Goal: Information Seeking & Learning: Learn about a topic

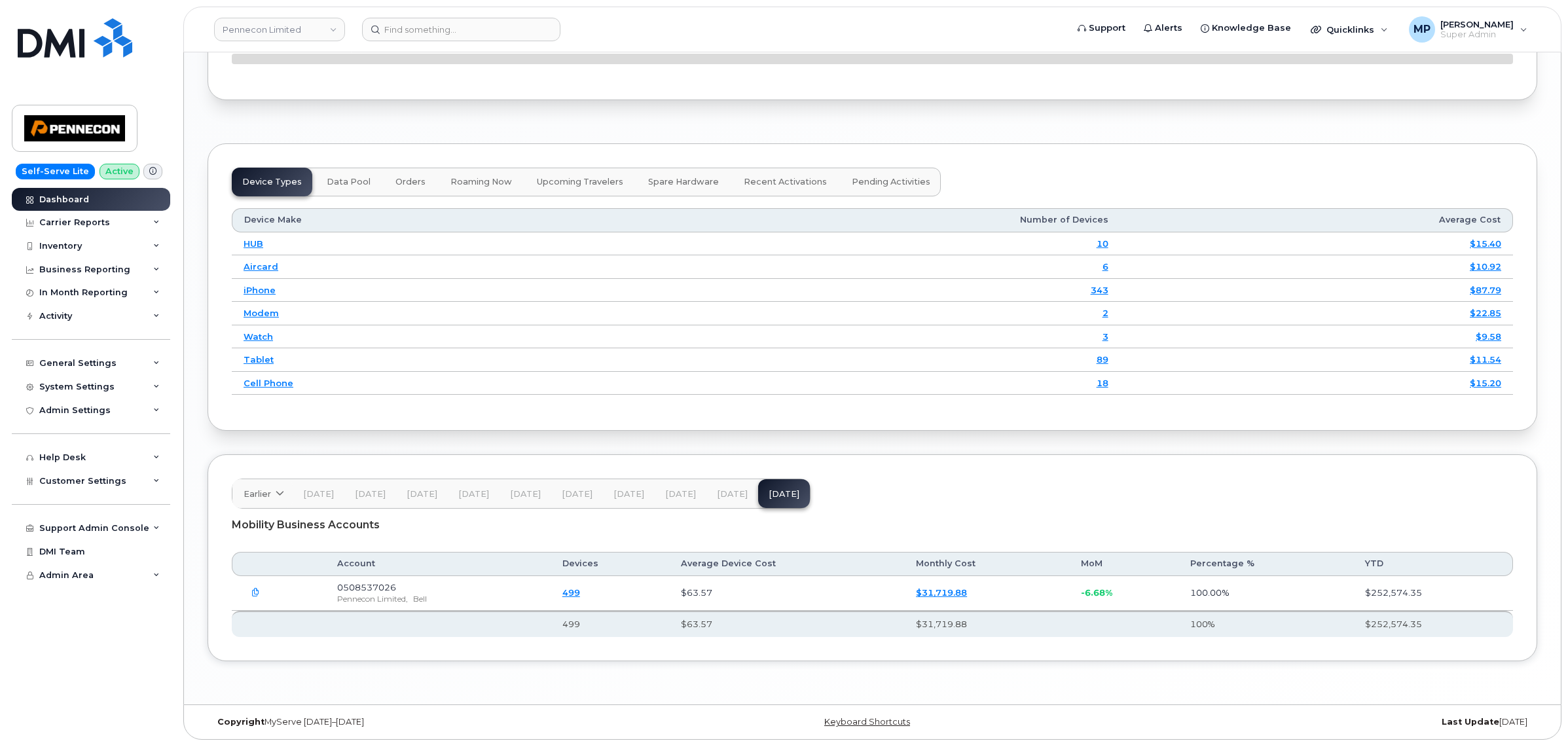
scroll to position [1555, 0]
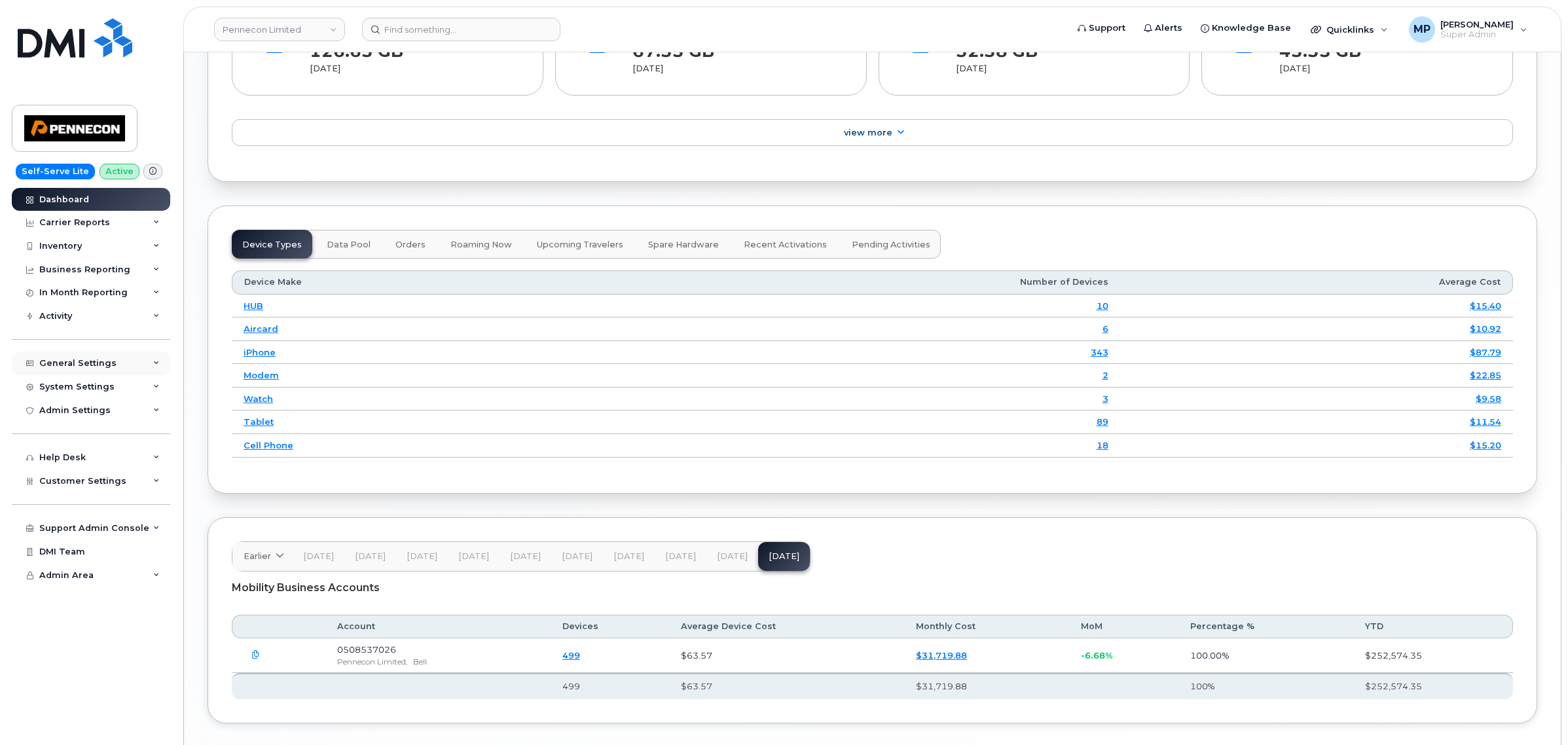
click at [72, 368] on div "General Settings" at bounding box center [78, 363] width 77 height 10
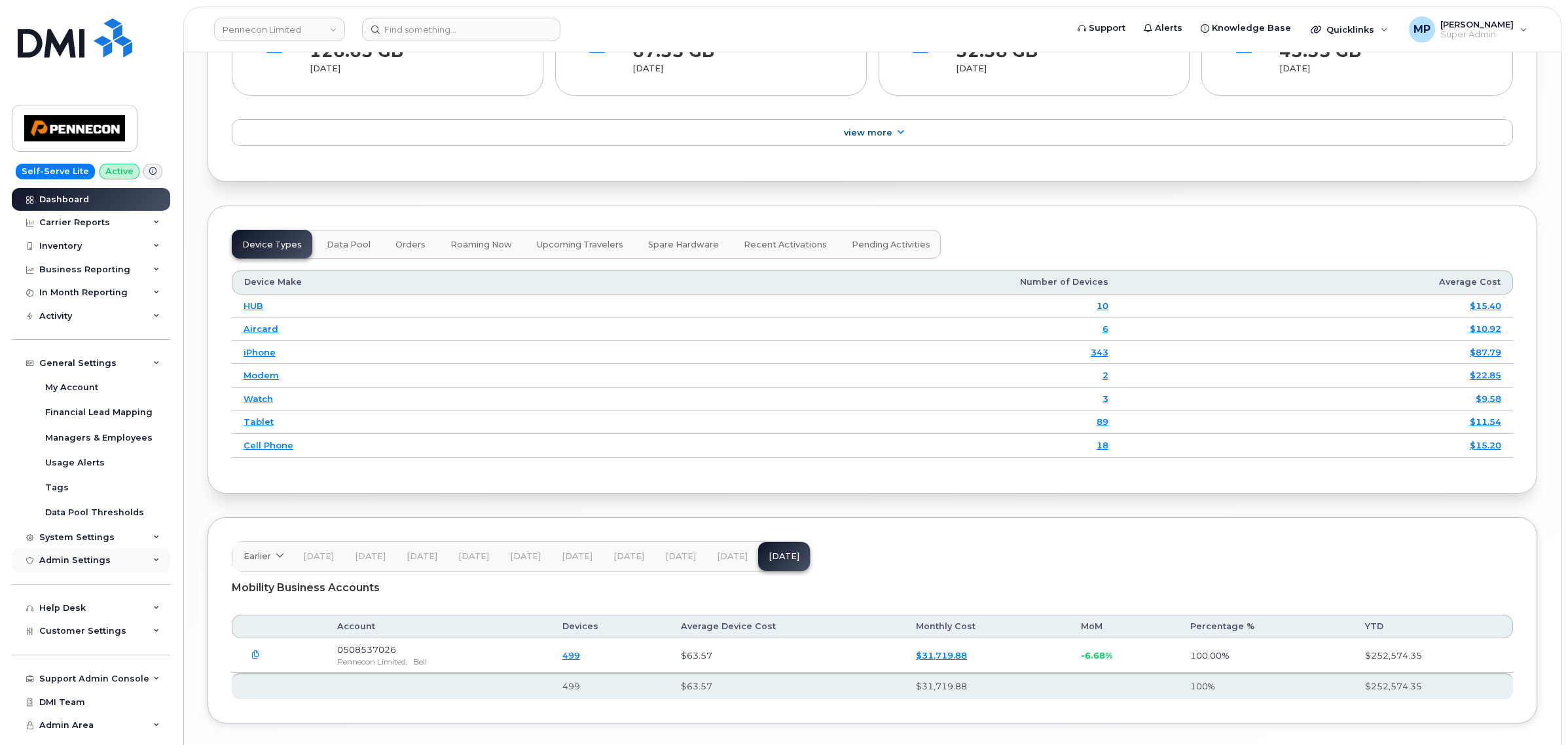
click at [54, 563] on div "Admin Settings" at bounding box center [75, 560] width 72 height 10
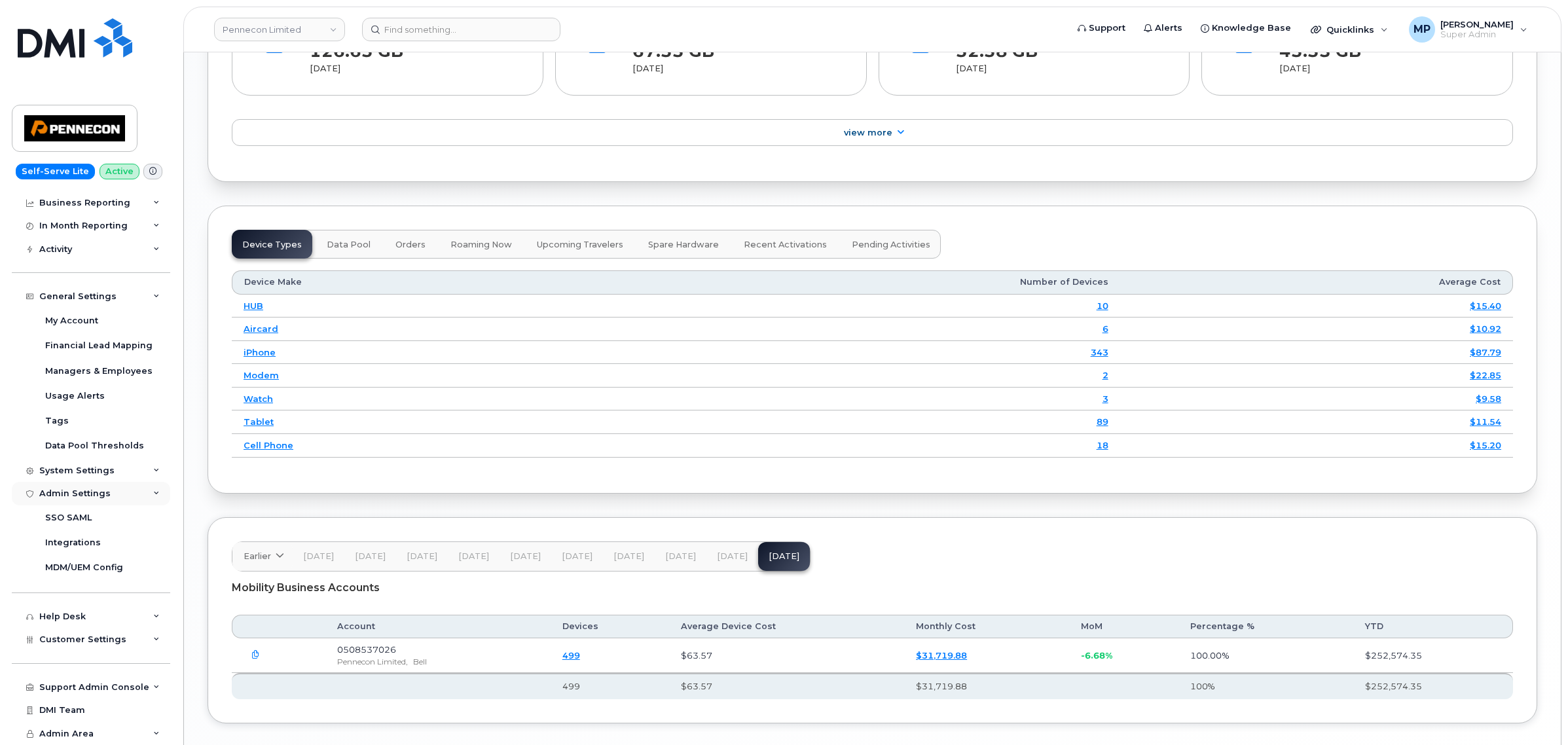
click at [64, 488] on div "Admin Settings" at bounding box center [91, 494] width 158 height 24
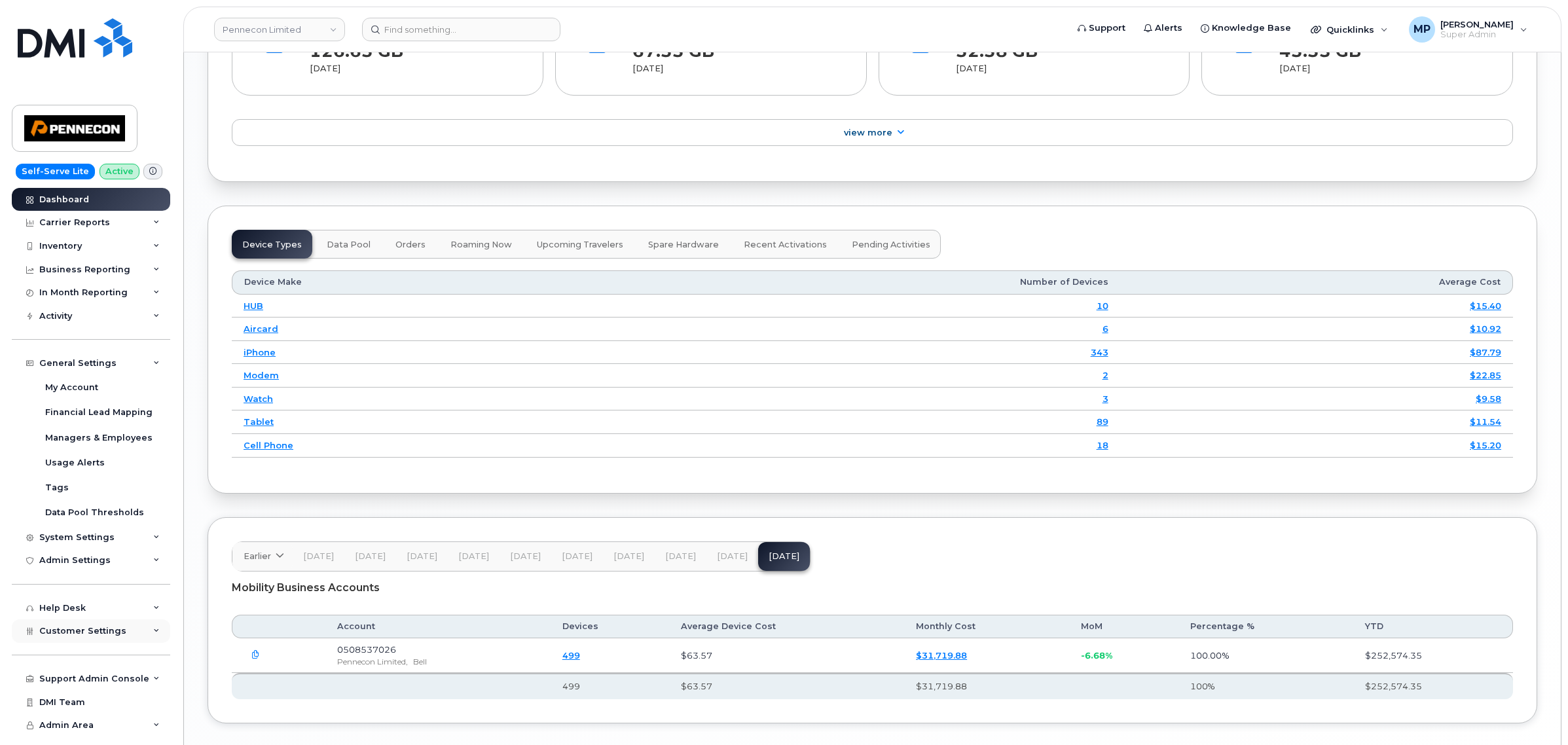
click at [62, 631] on span "Customer Settings" at bounding box center [83, 631] width 87 height 9
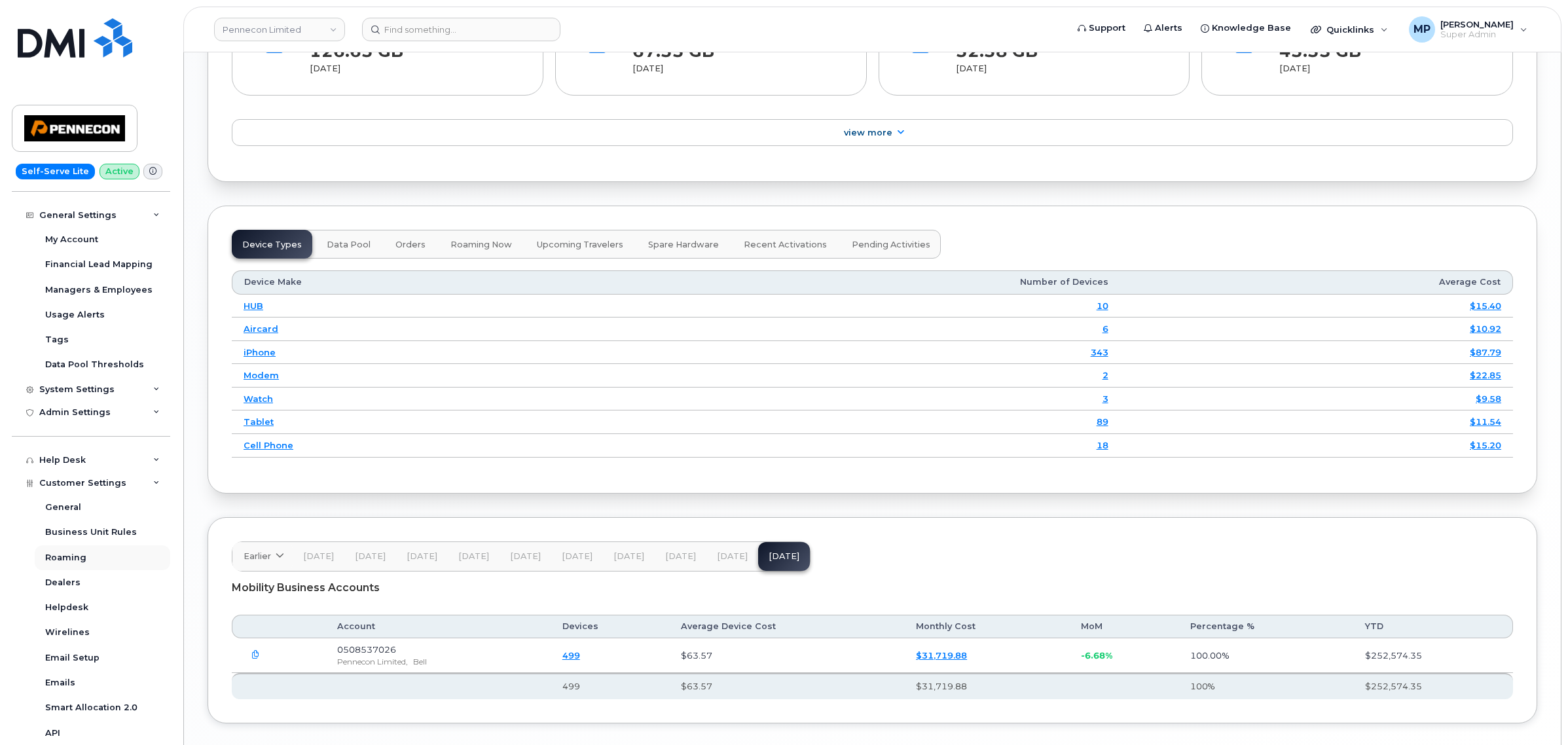
scroll to position [164, 0]
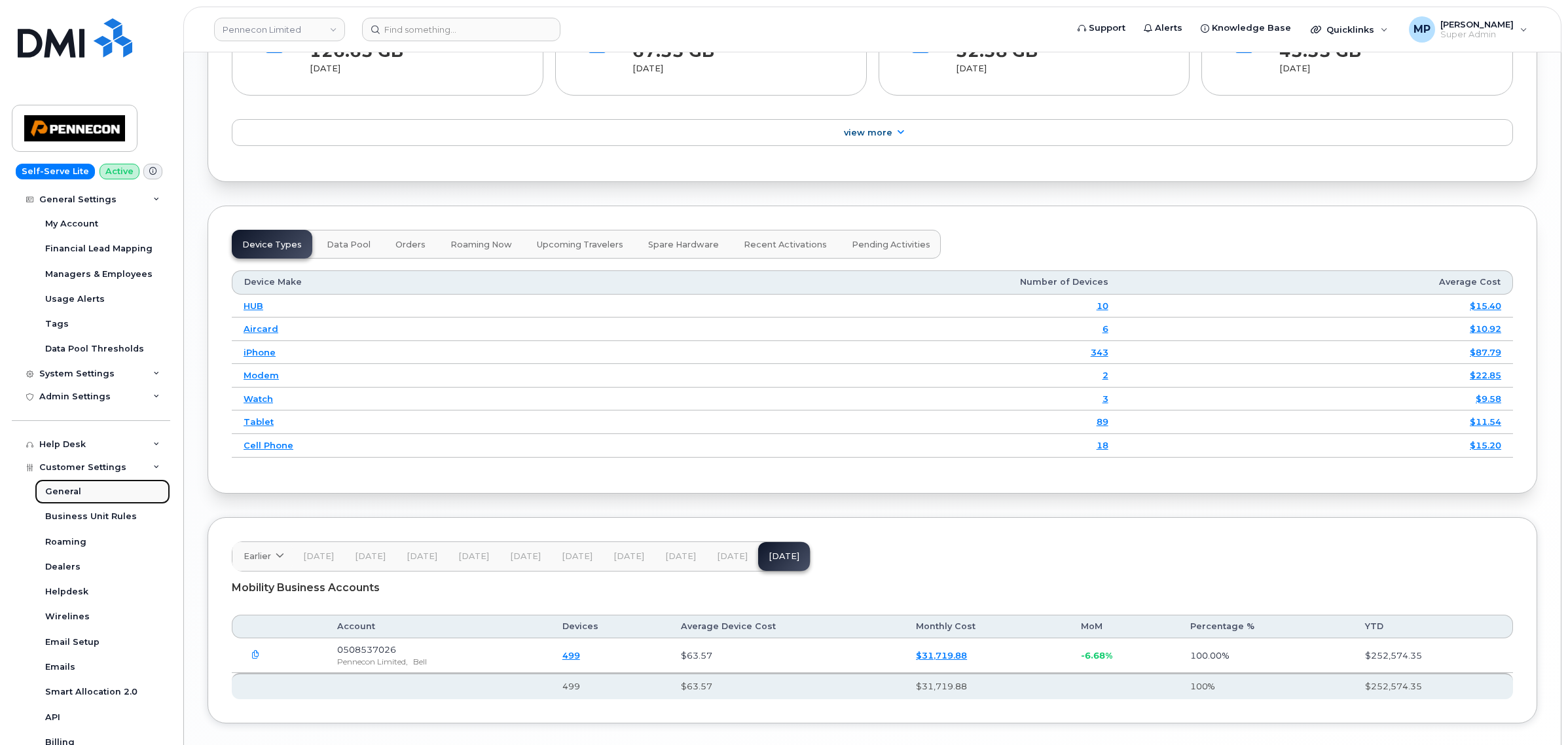
click at [64, 496] on div "General" at bounding box center [63, 491] width 36 height 12
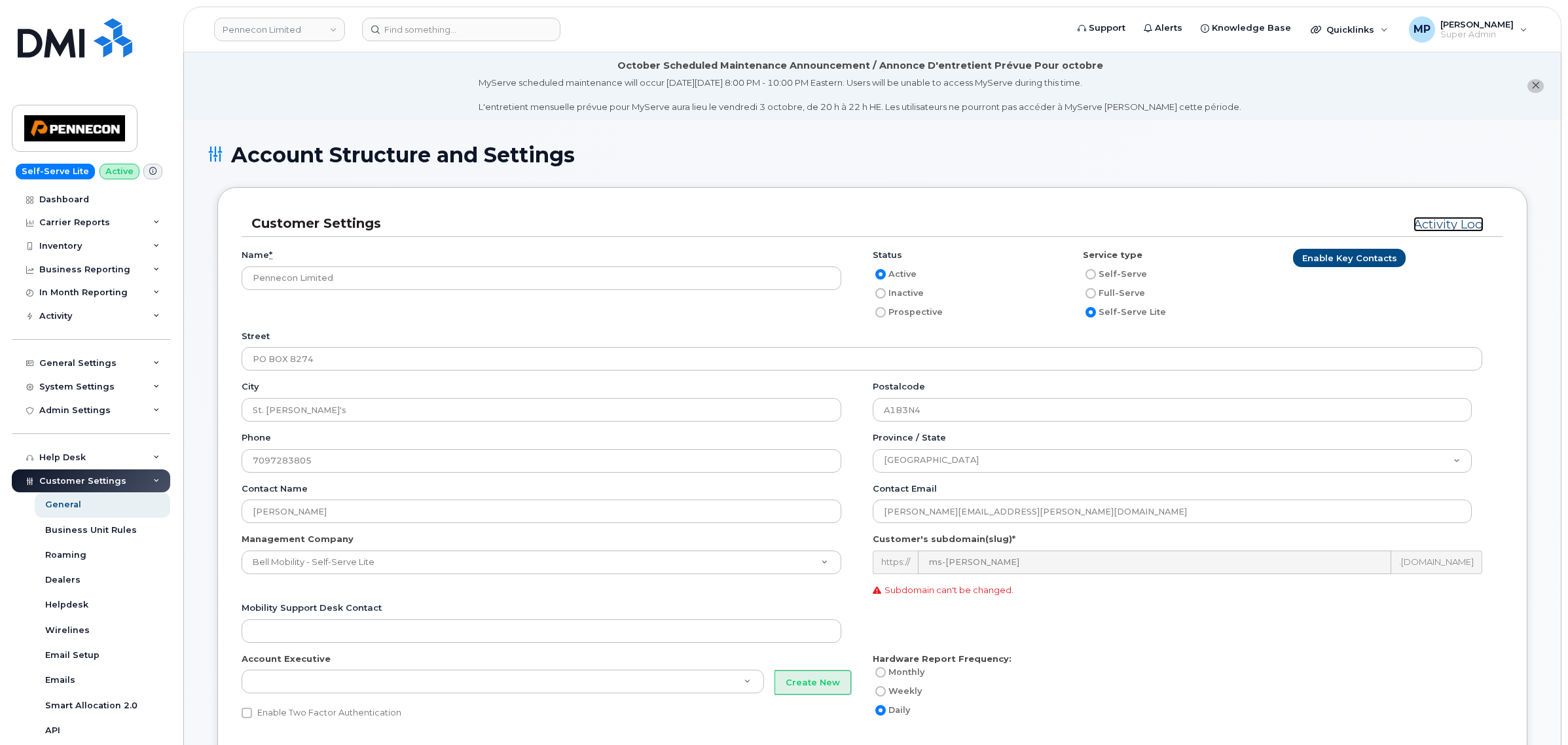
click at [1446, 224] on link "Activity Log" at bounding box center [1448, 224] width 70 height 15
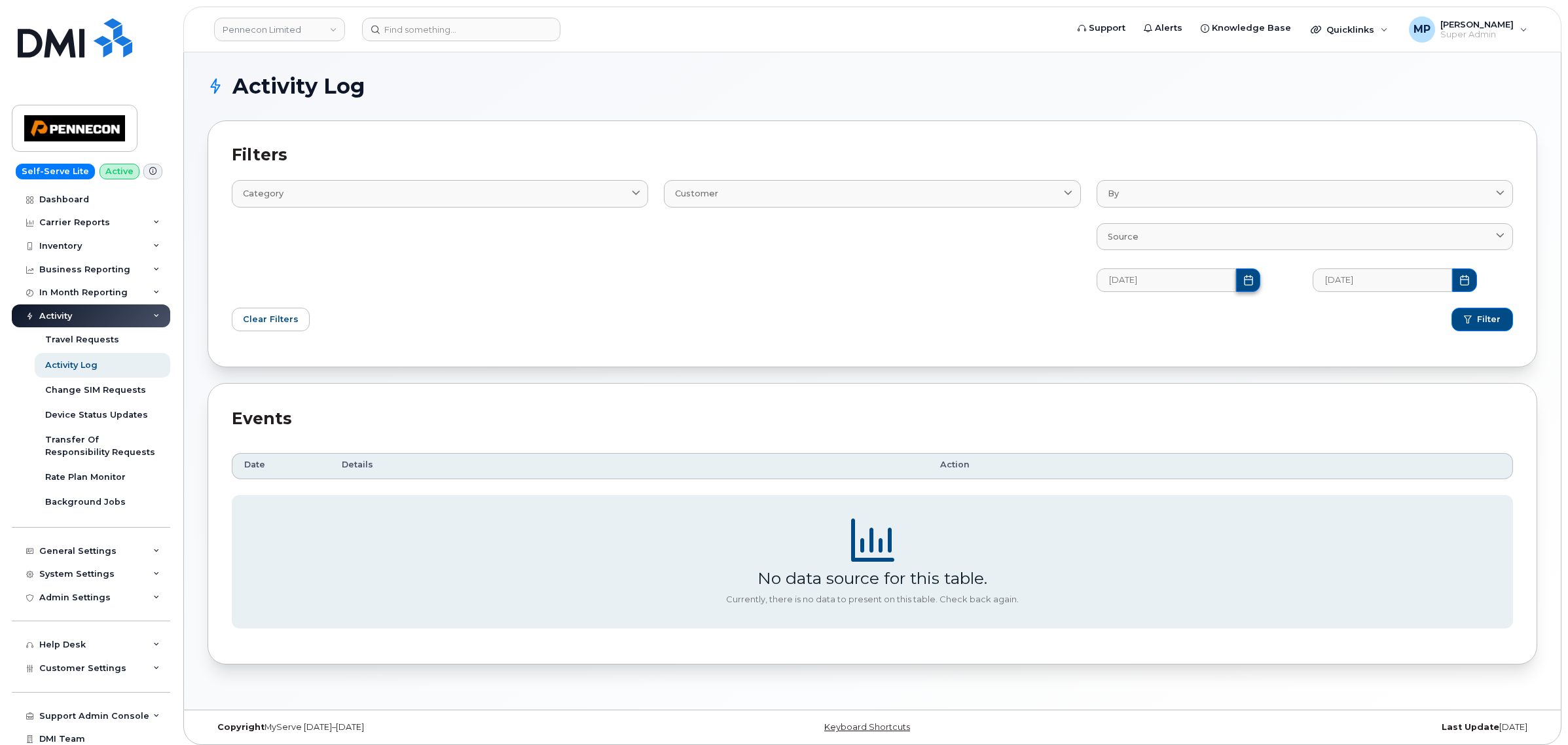
click at [1243, 280] on icon "Choose Date" at bounding box center [1248, 280] width 10 height 10
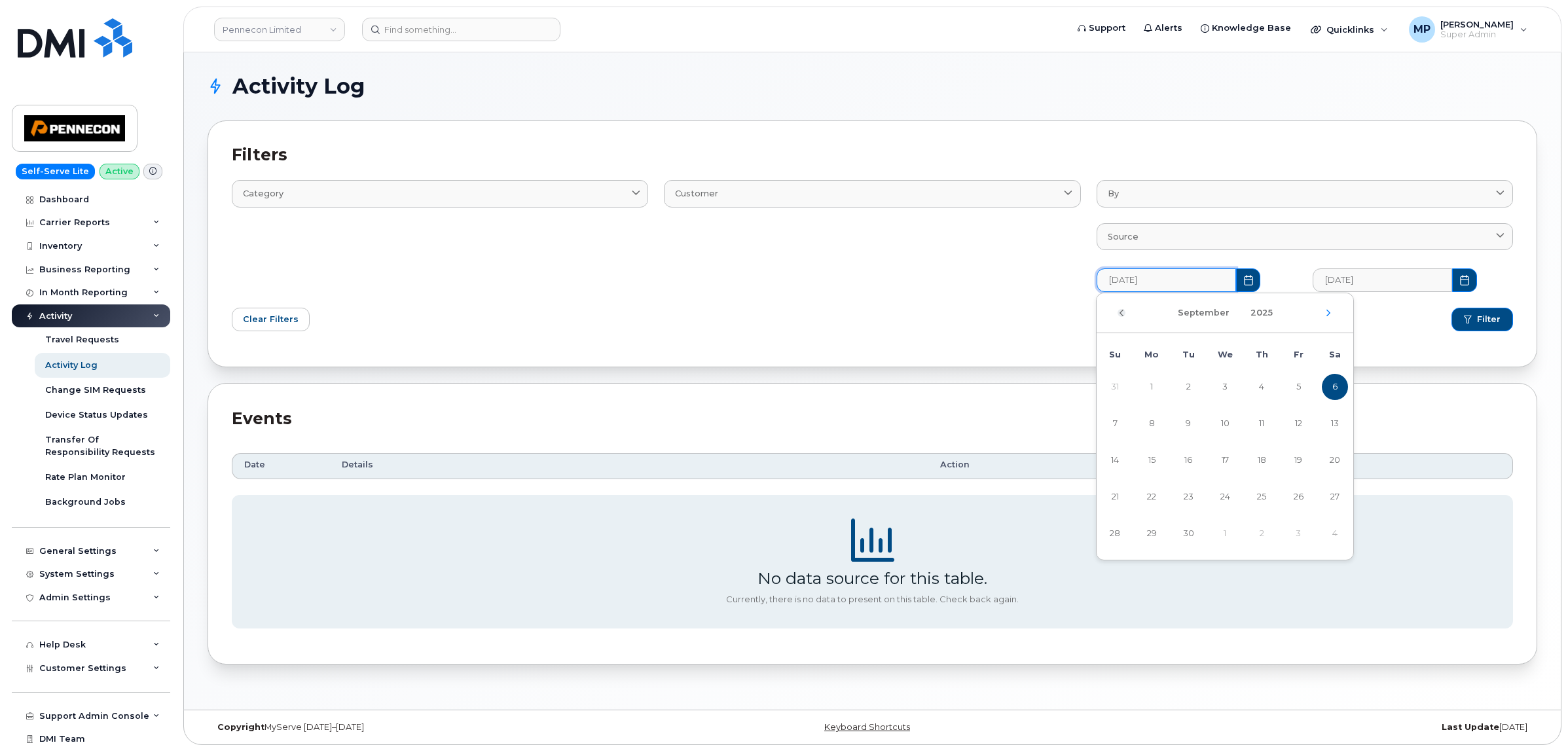
click at [1121, 313] on icon "Previous Month" at bounding box center [1122, 313] width 4 height 6
click at [1301, 386] on span "1" at bounding box center [1298, 386] width 26 height 26
type input "08/01/2025"
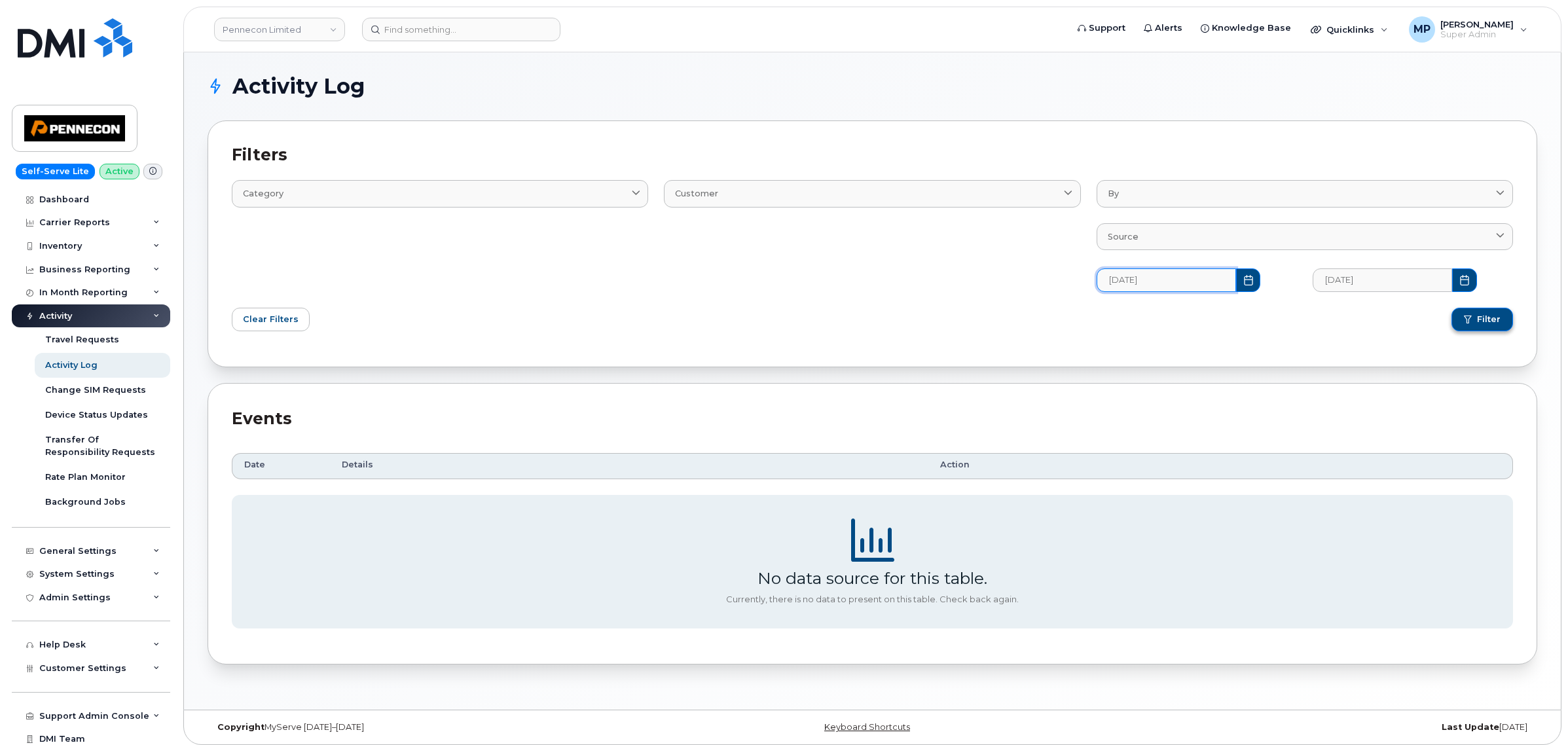
click at [1481, 319] on span "Filter" at bounding box center [1489, 319] width 24 height 12
click at [1243, 281] on icon "Choose Date" at bounding box center [1248, 280] width 10 height 10
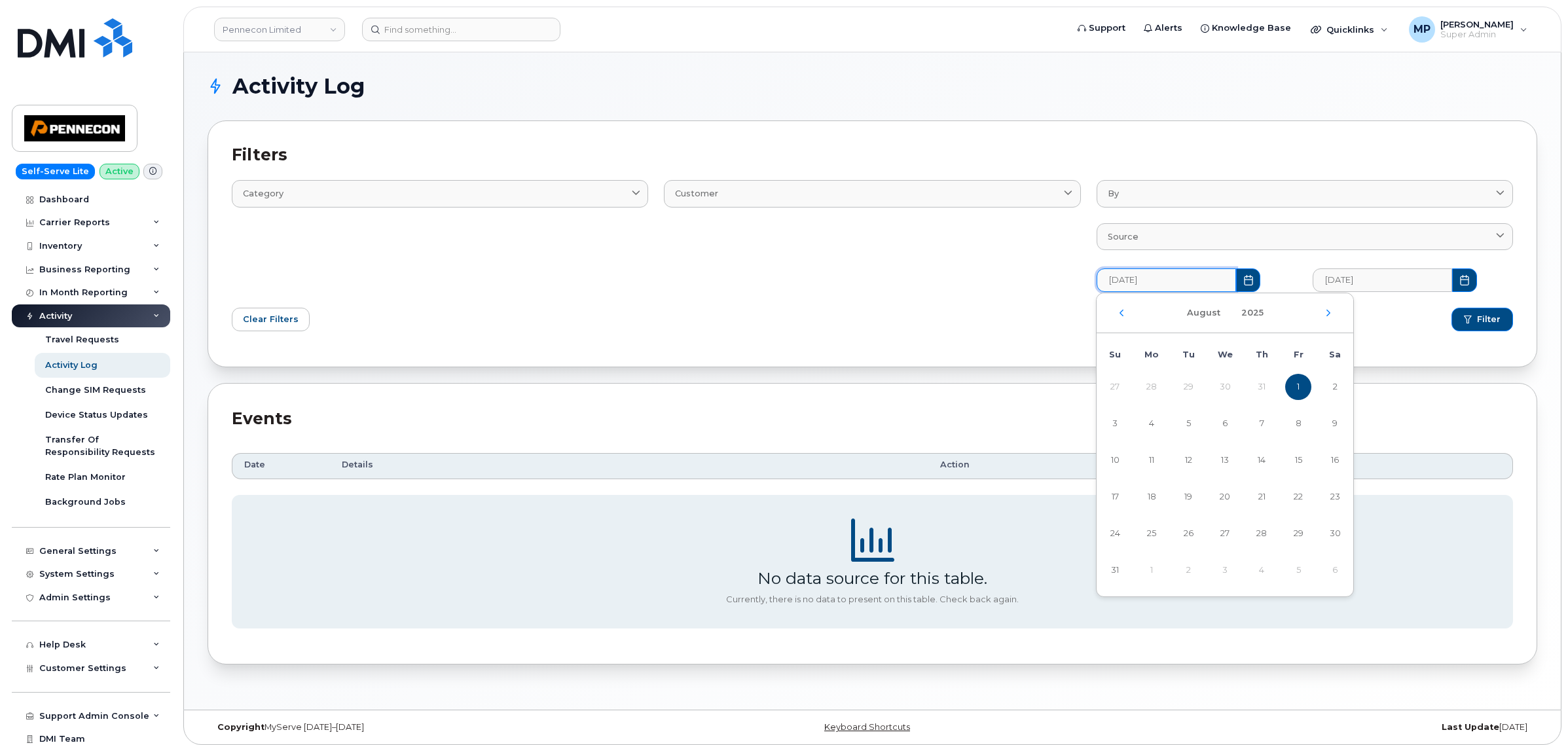
click at [1115, 315] on div "August 2025" at bounding box center [1225, 313] width 257 height 40
click at [1119, 311] on icon "Previous Month" at bounding box center [1122, 312] width 8 height 10
click at [1120, 311] on icon "Previous Month" at bounding box center [1122, 312] width 8 height 10
click at [1119, 385] on span "1" at bounding box center [1115, 386] width 26 height 26
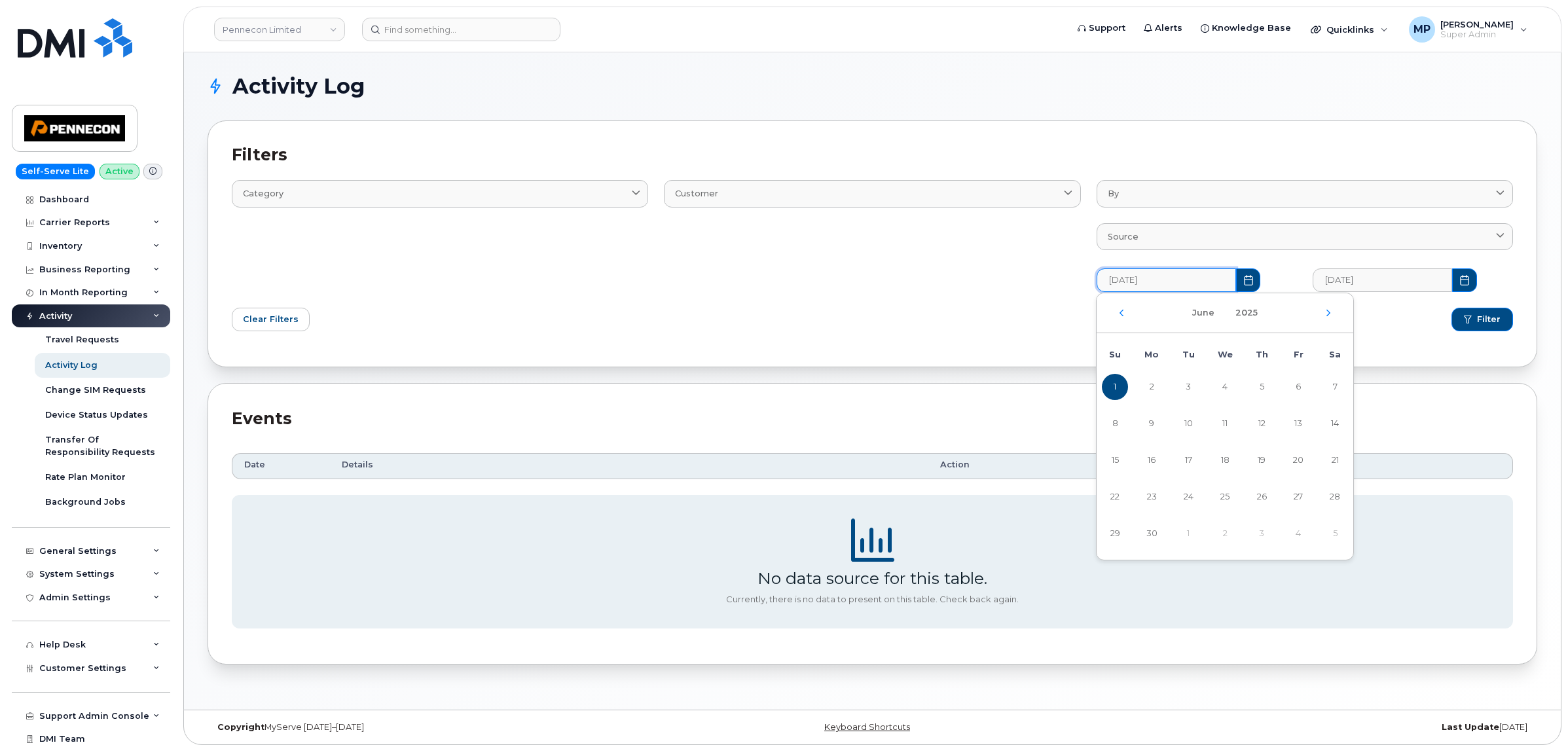
type input "06/01/2025"
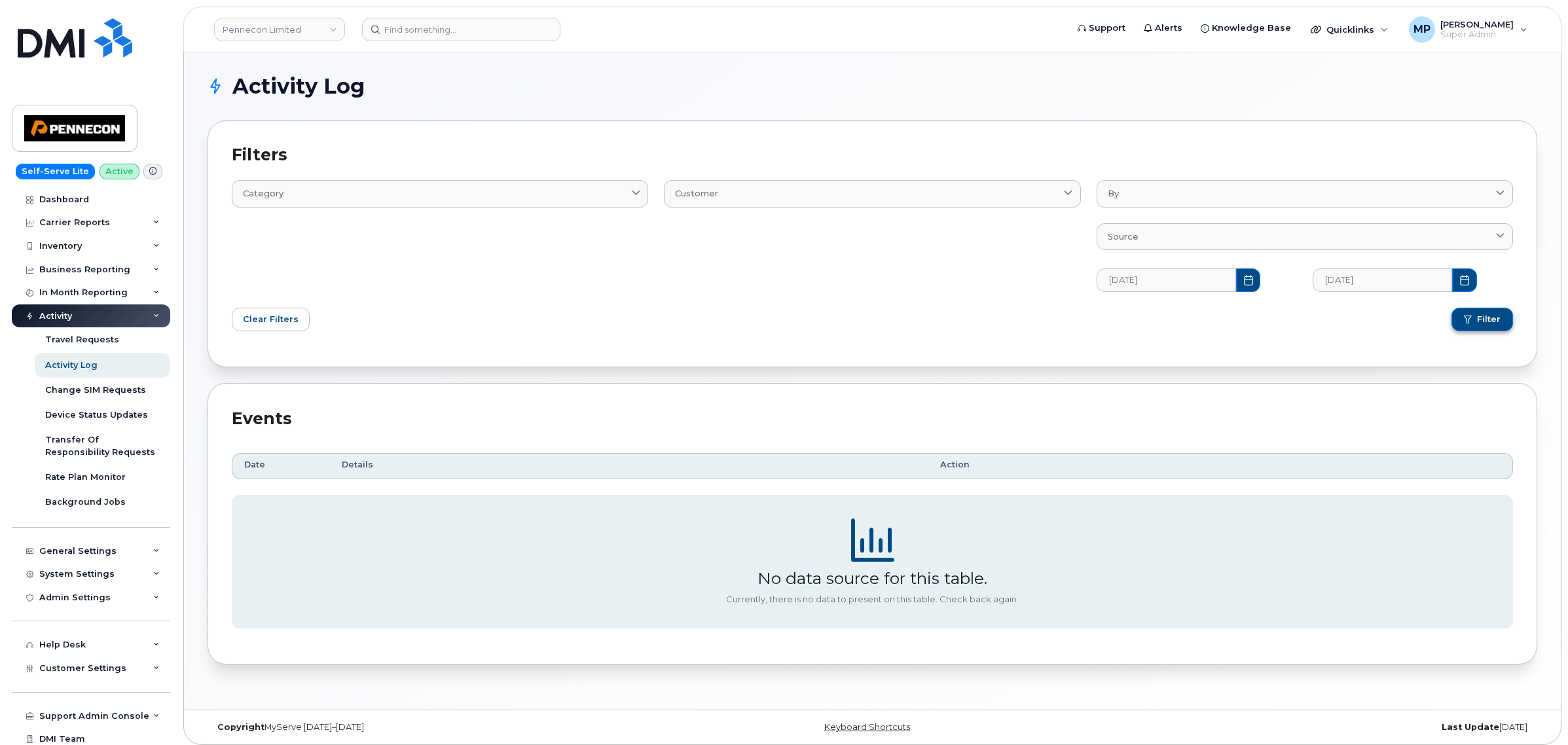
click at [1478, 316] on span "Filter" at bounding box center [1489, 319] width 24 height 12
click at [79, 552] on div "General Settings" at bounding box center [78, 551] width 77 height 10
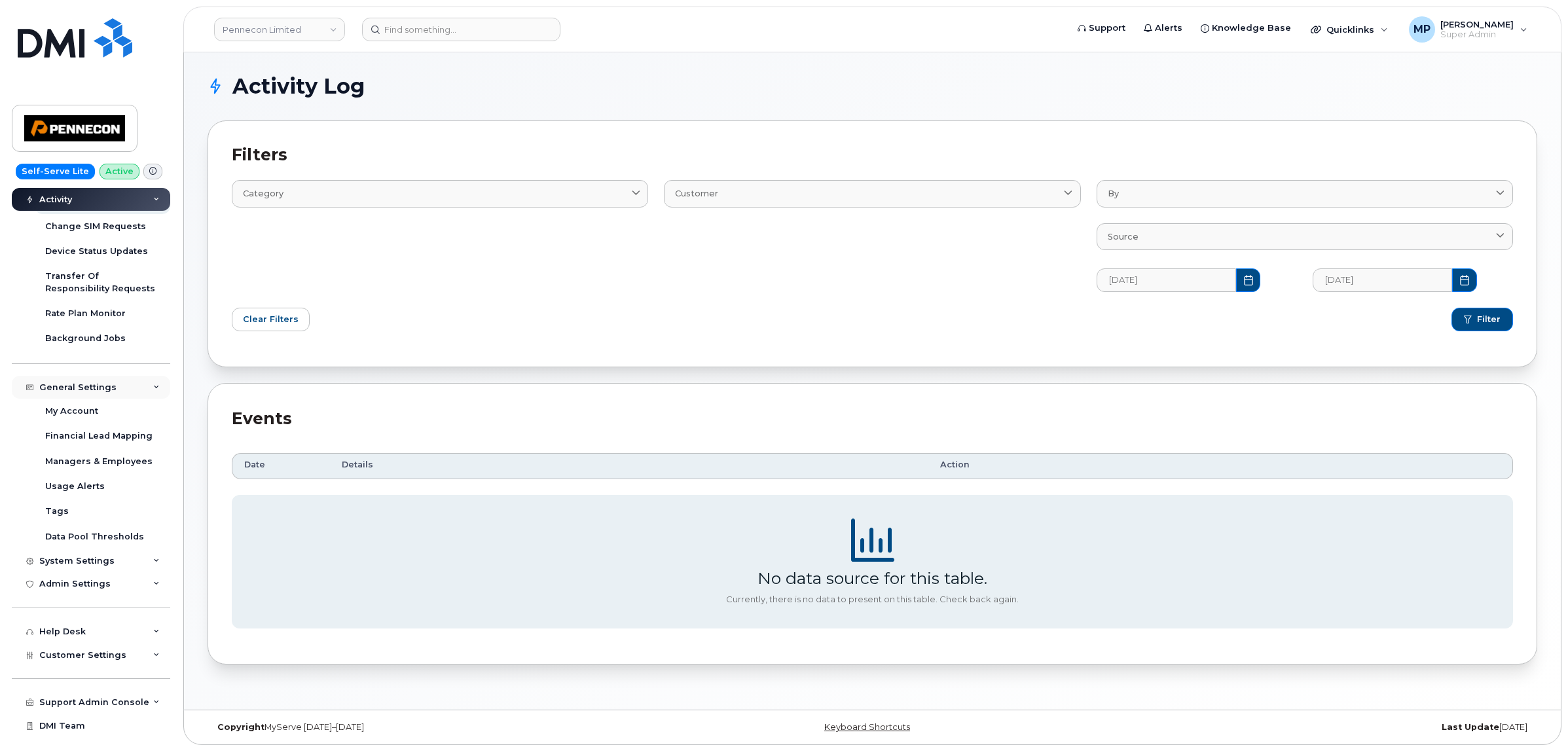
click at [88, 390] on div "General Settings" at bounding box center [78, 387] width 77 height 10
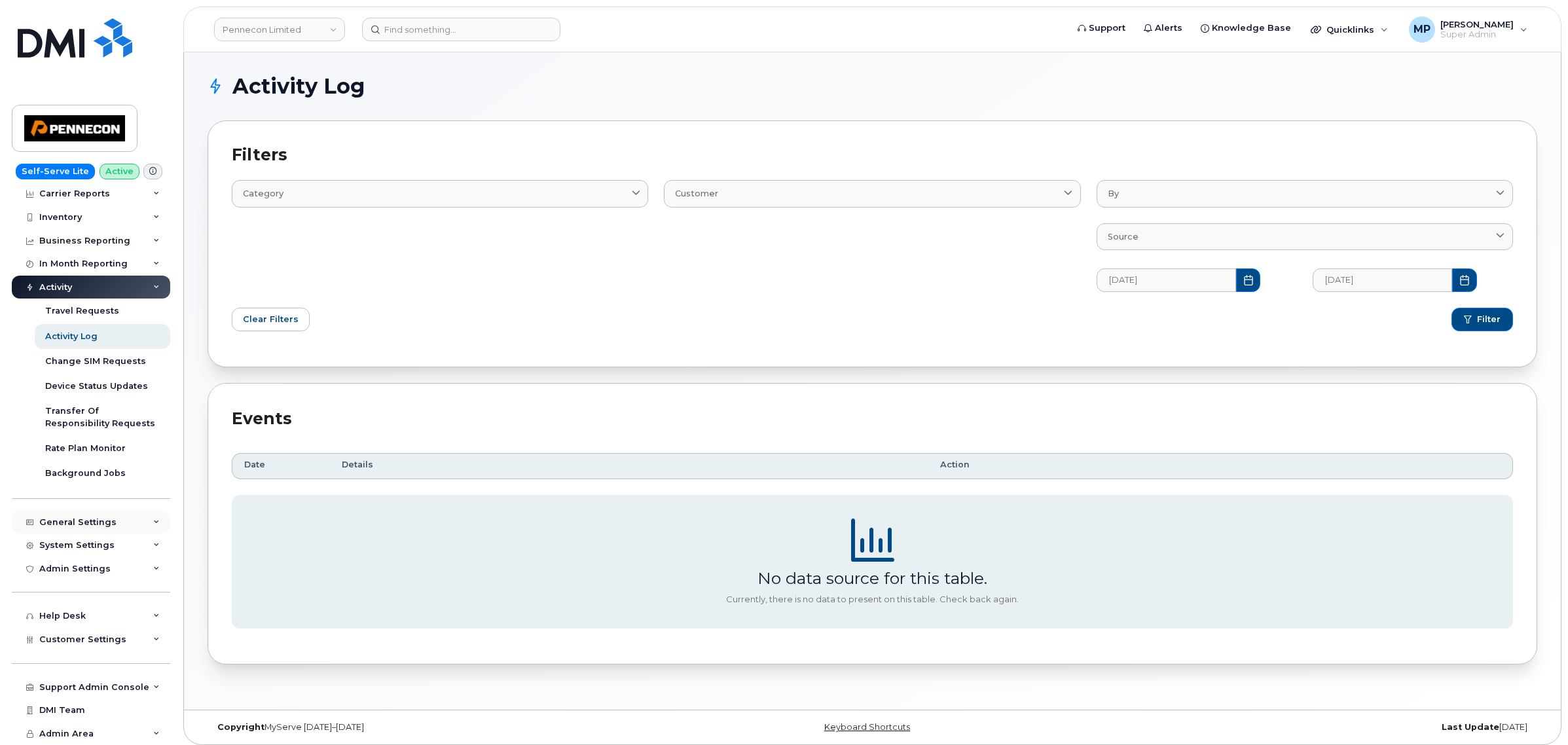
scroll to position [33, 0]
click at [76, 540] on div "System Settings" at bounding box center [77, 545] width 76 height 10
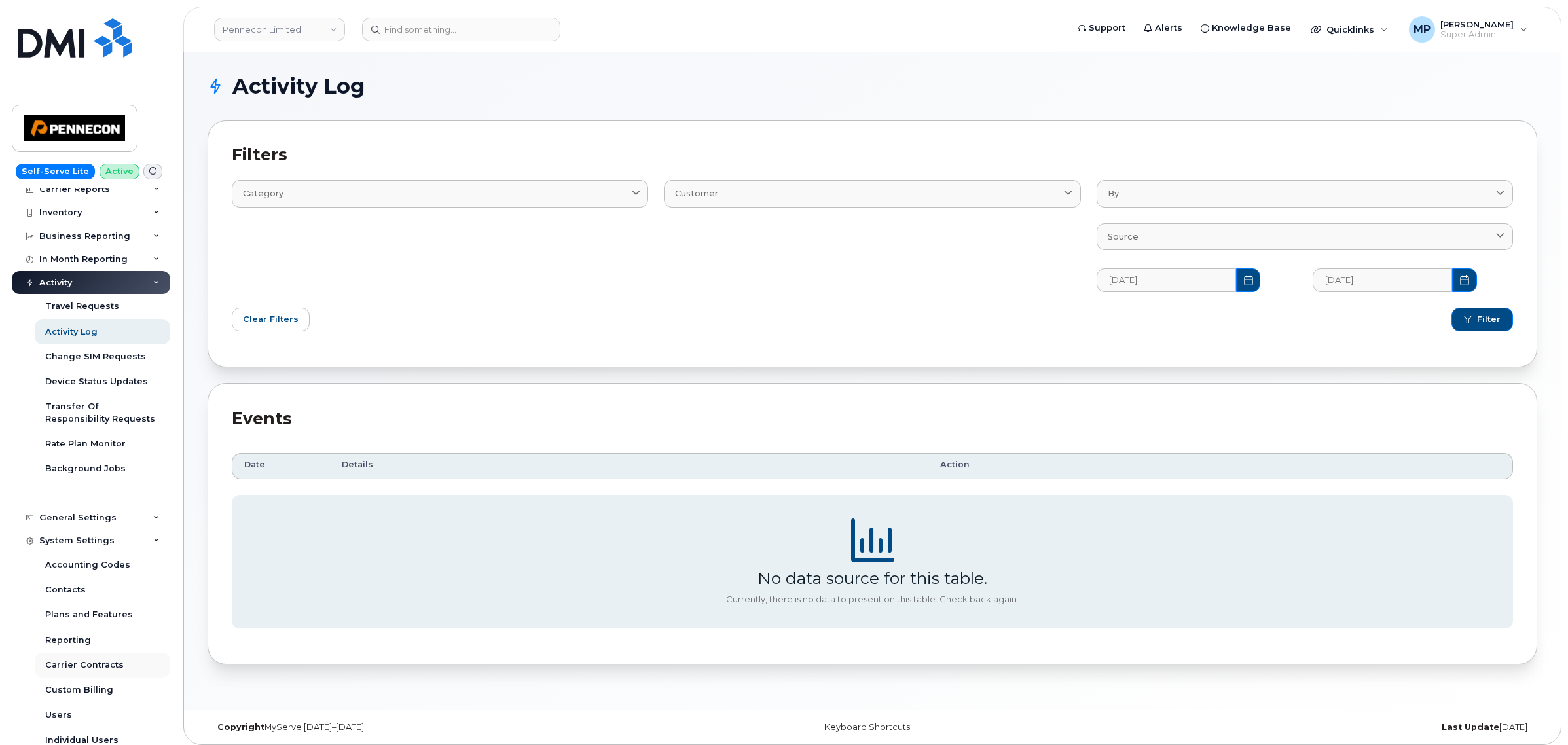
scroll to position [164, 0]
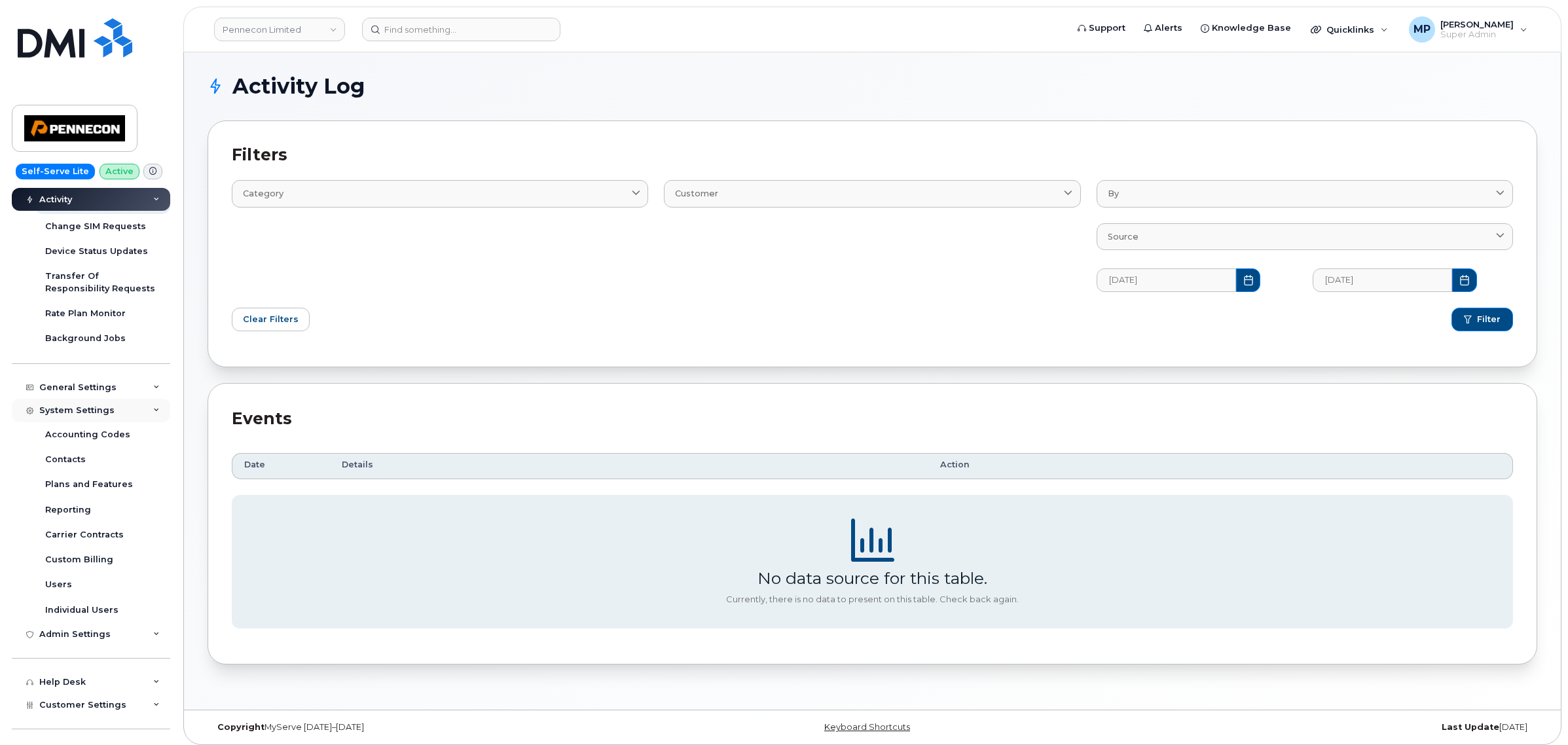
click at [79, 413] on div "System Settings" at bounding box center [77, 410] width 76 height 10
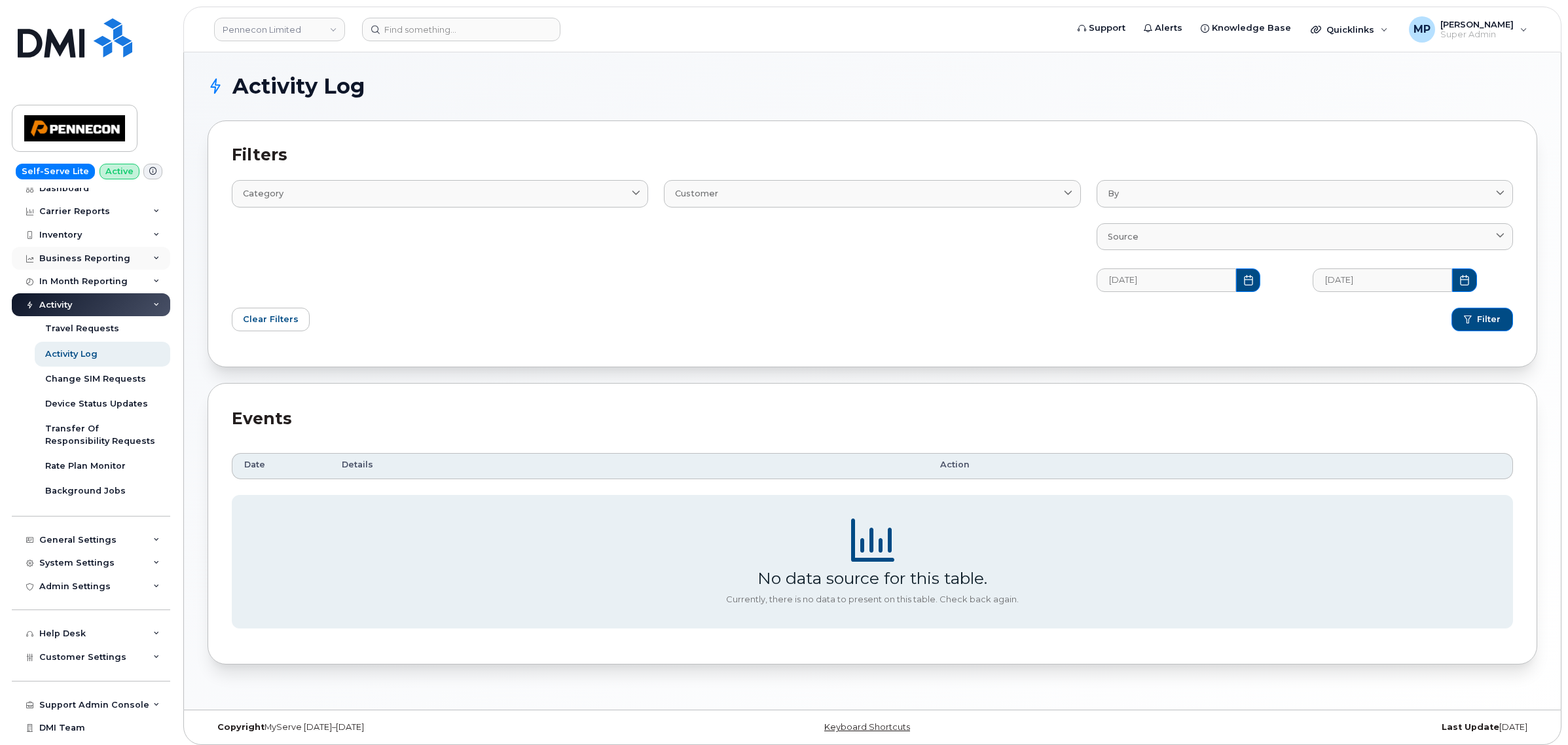
scroll to position [0, 0]
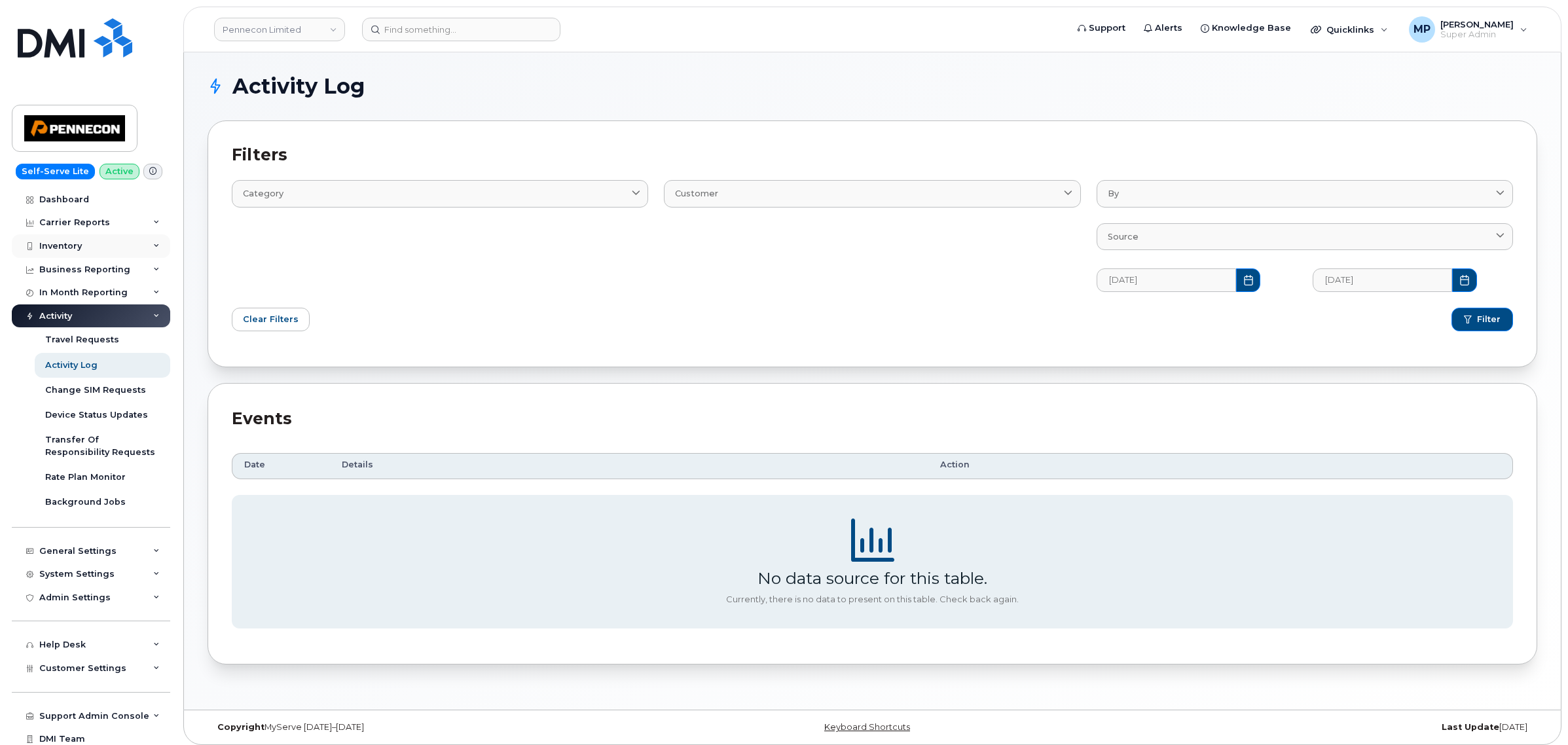
click at [59, 244] on div "Inventory" at bounding box center [61, 246] width 43 height 10
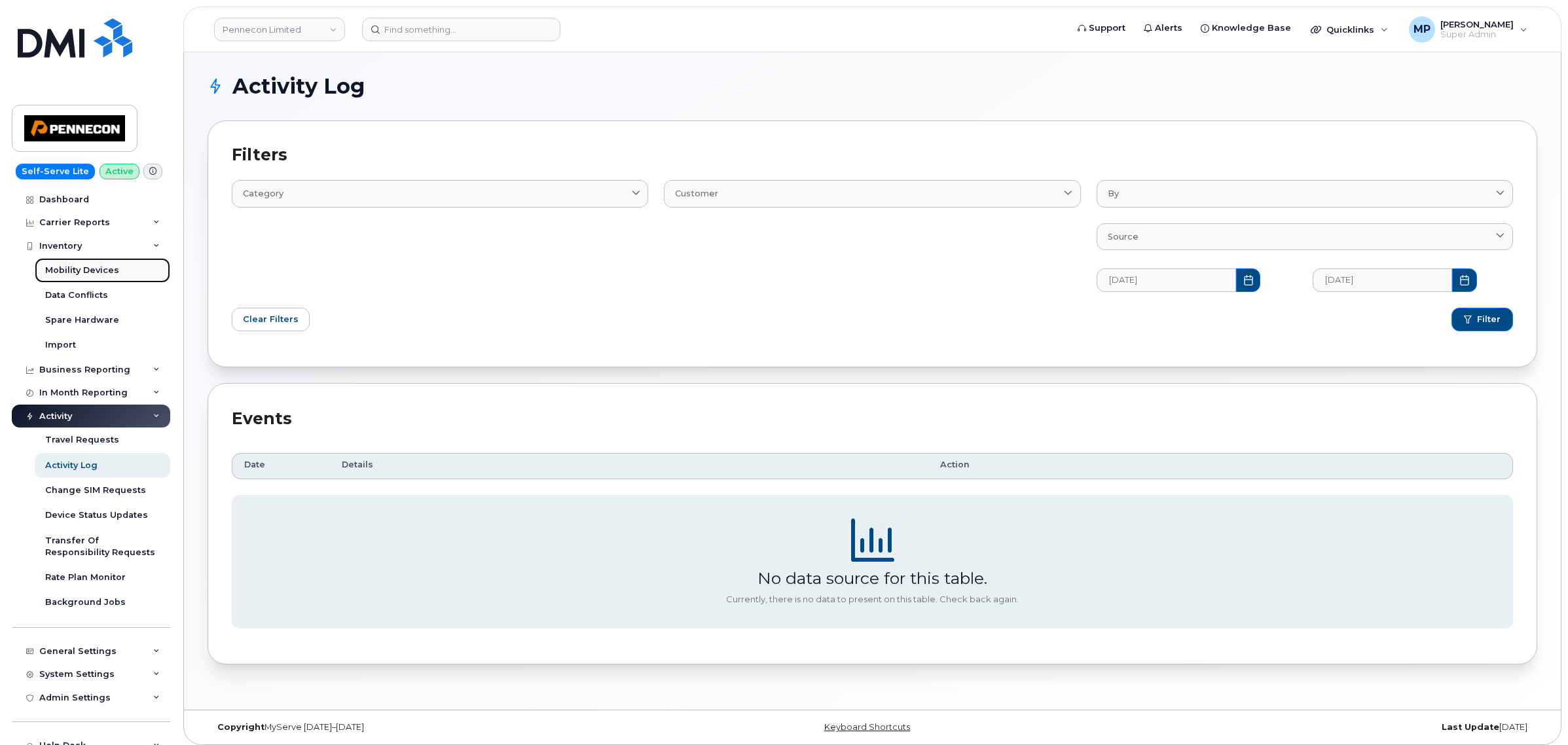
click at [65, 273] on div "Mobility Devices" at bounding box center [82, 270] width 74 height 12
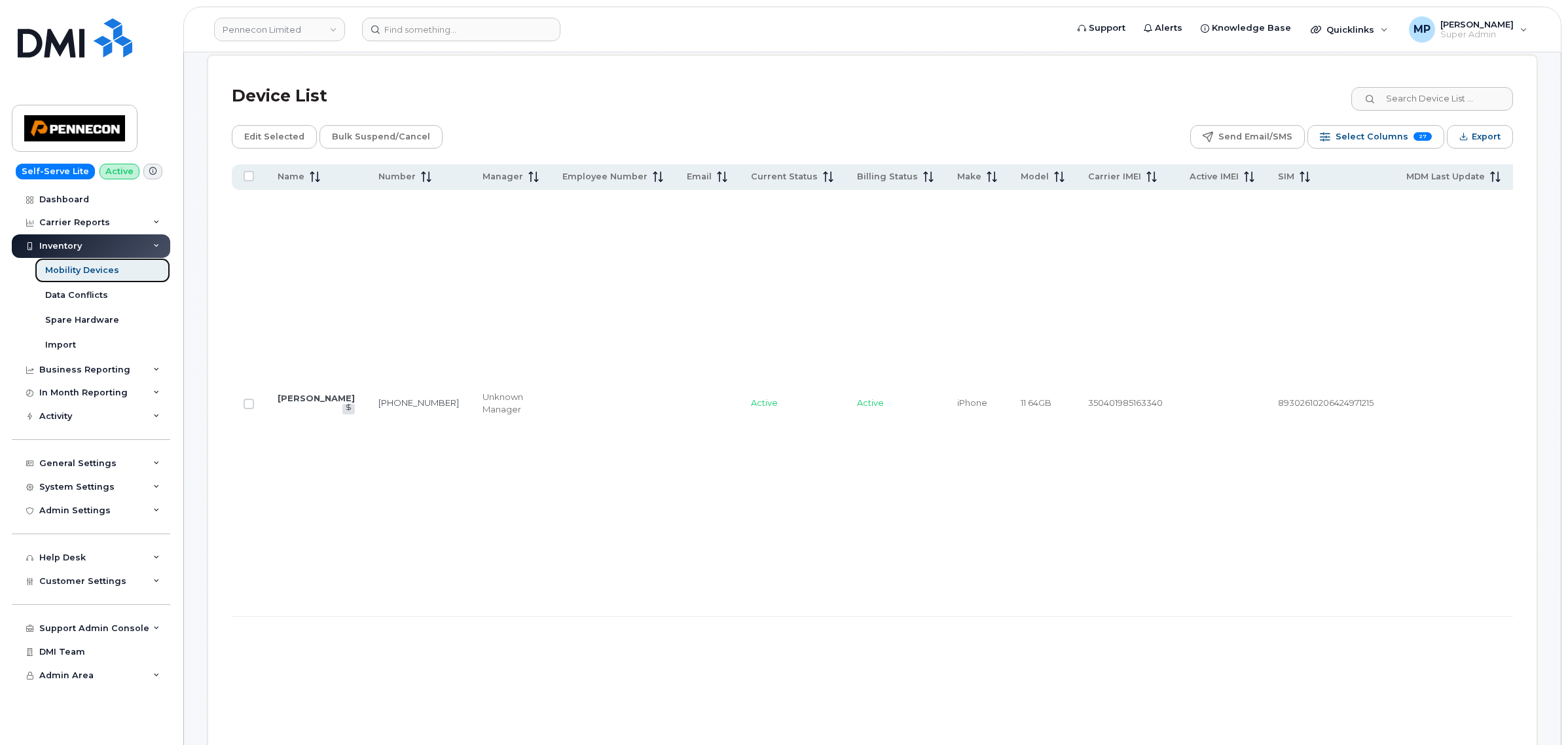
scroll to position [655, 0]
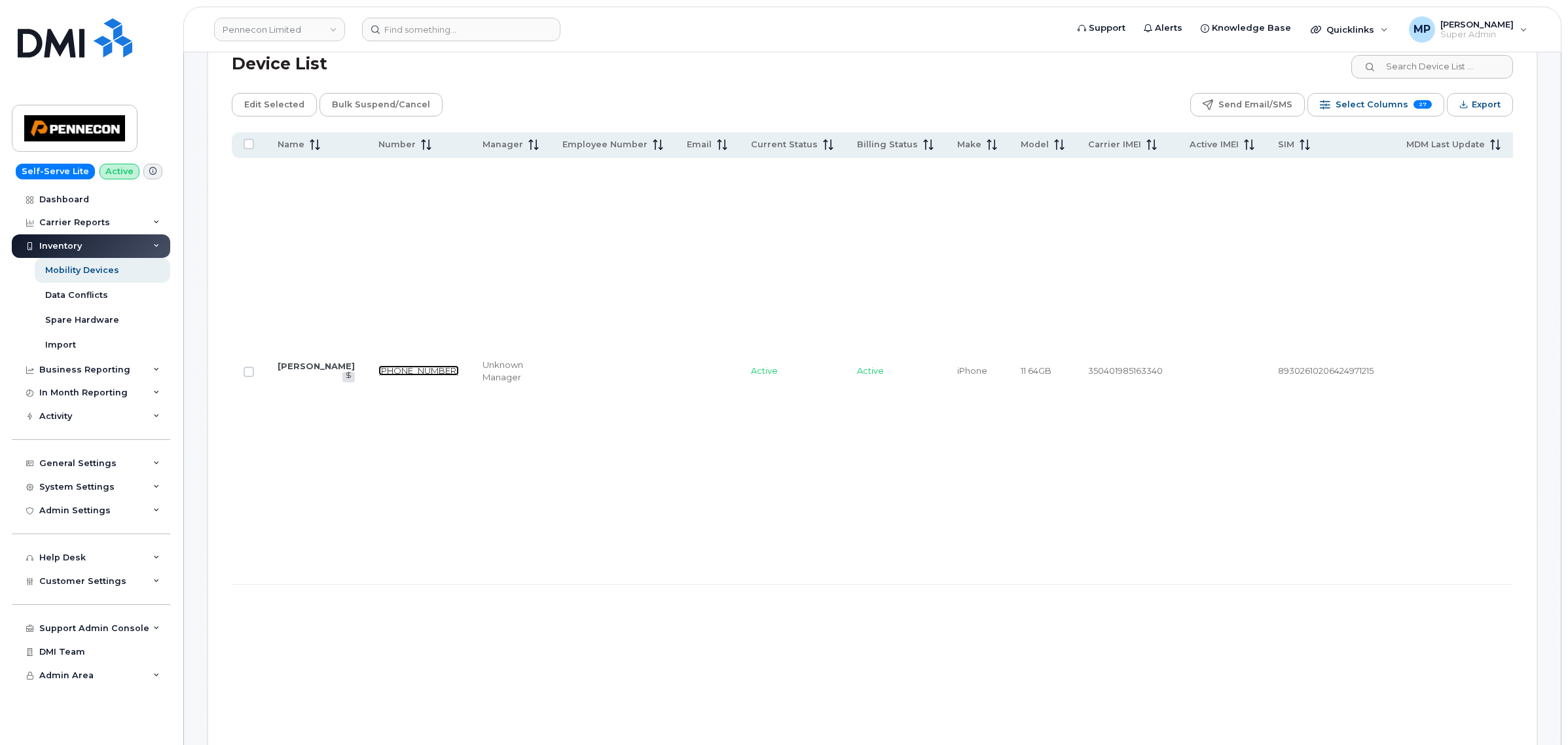
click at [380, 372] on link "506-238-0881" at bounding box center [419, 370] width 80 height 10
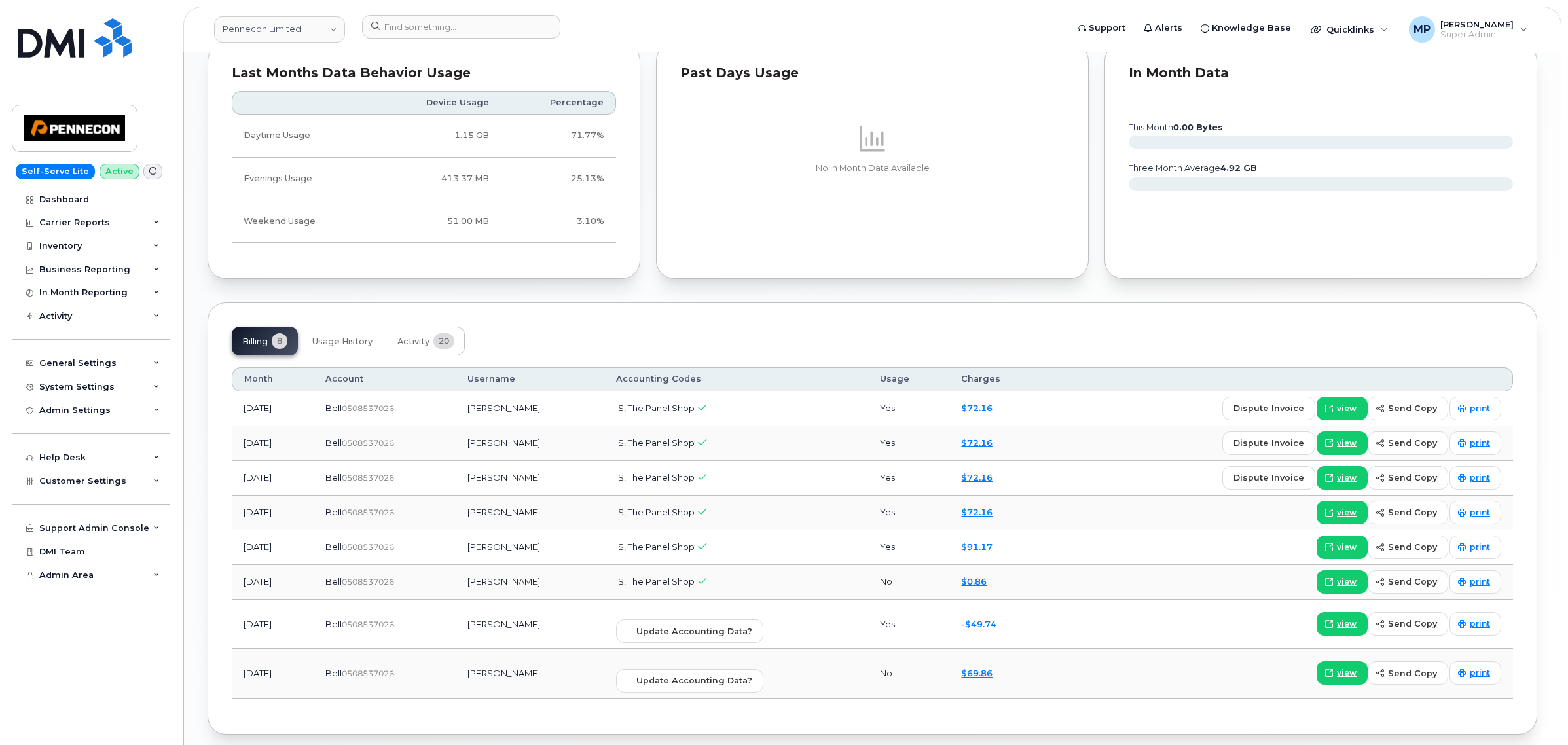
scroll to position [1130, 0]
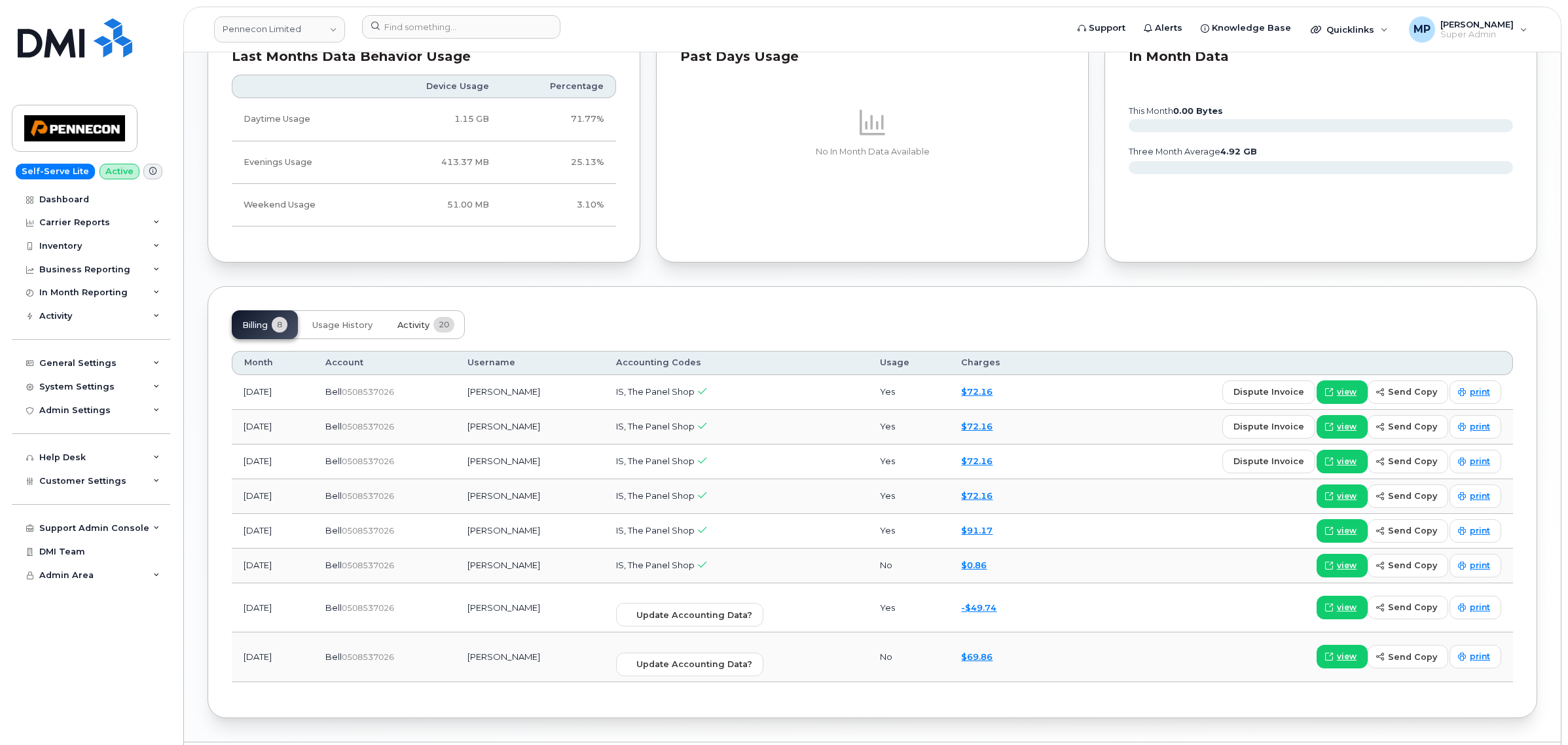
click at [416, 329] on span "Activity" at bounding box center [413, 325] width 32 height 10
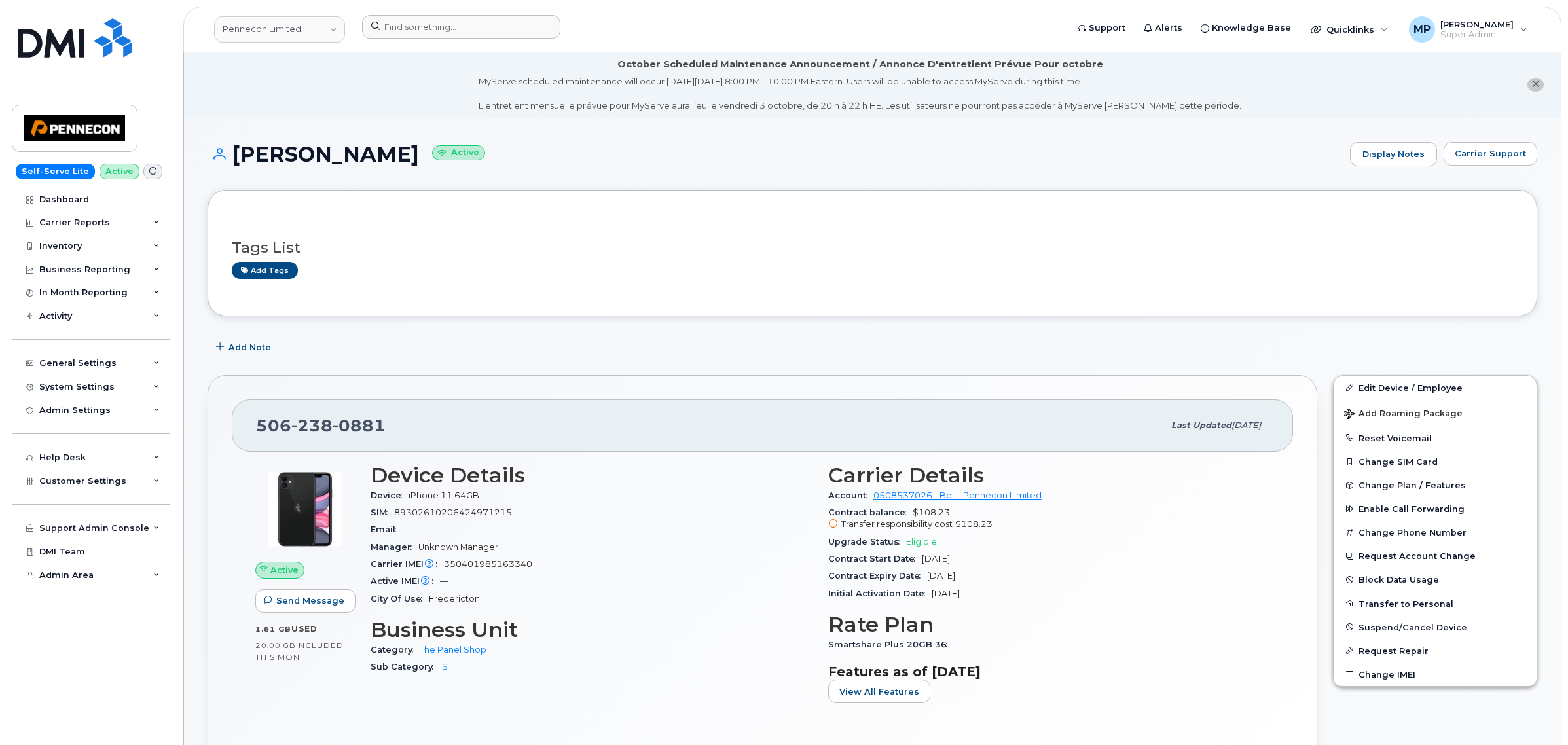
scroll to position [0, 0]
click at [306, 32] on link "Pennecon Limited" at bounding box center [280, 29] width 131 height 26
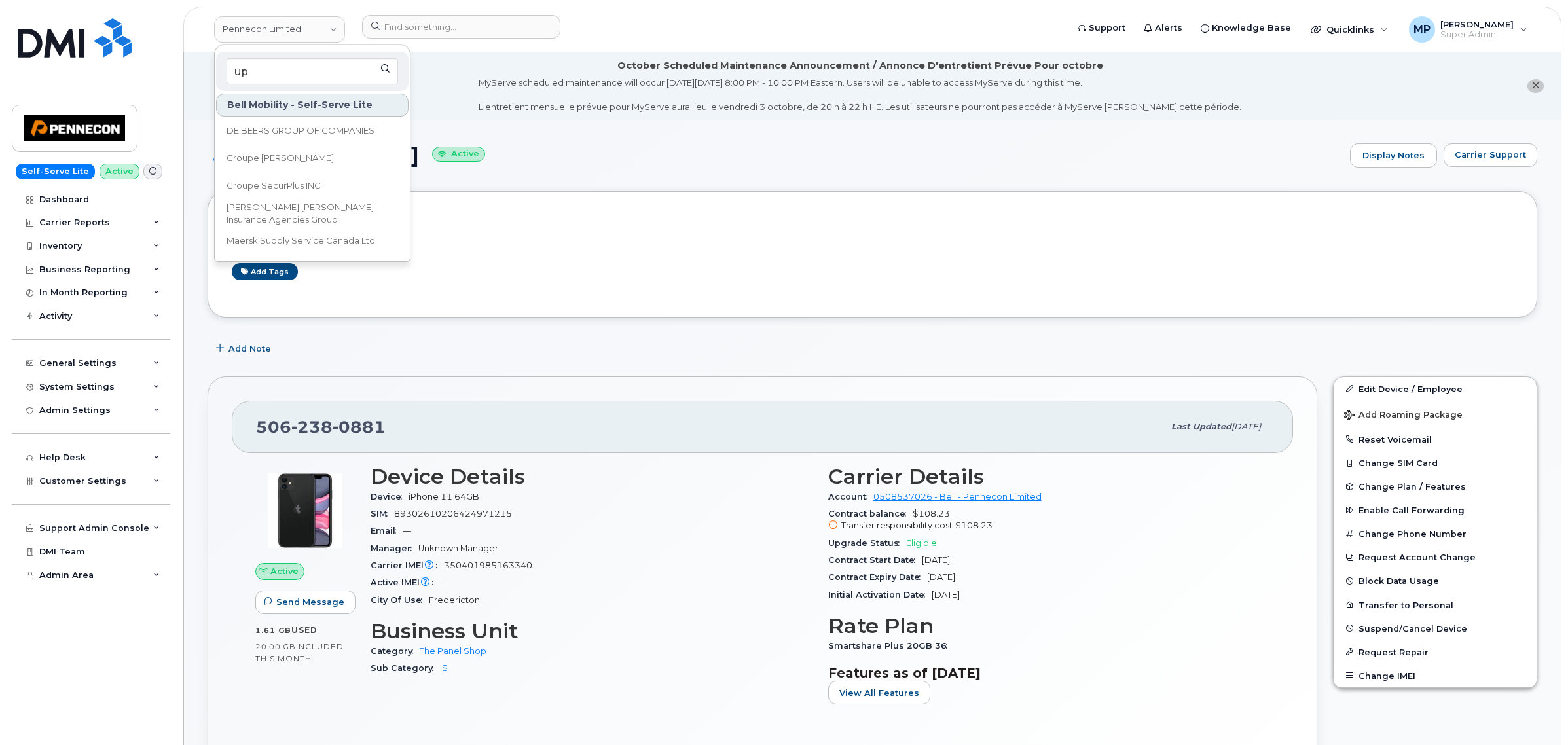
type input "u"
type input "p"
click at [566, 170] on div "Justin Donahue Active Display Notes Carrier Support" at bounding box center [872, 167] width 1330 height 48
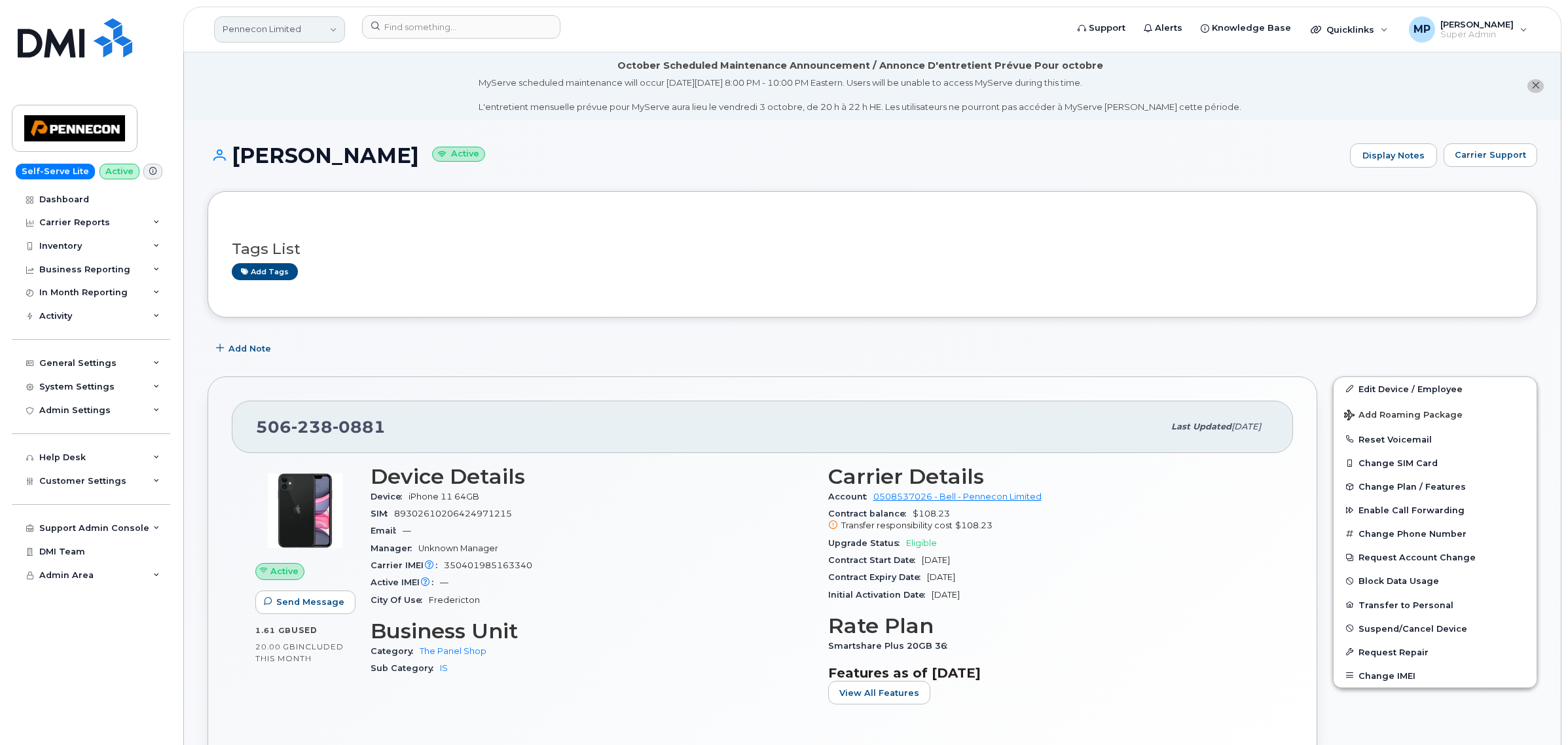
click at [261, 27] on link "Pennecon Limited" at bounding box center [280, 29] width 131 height 26
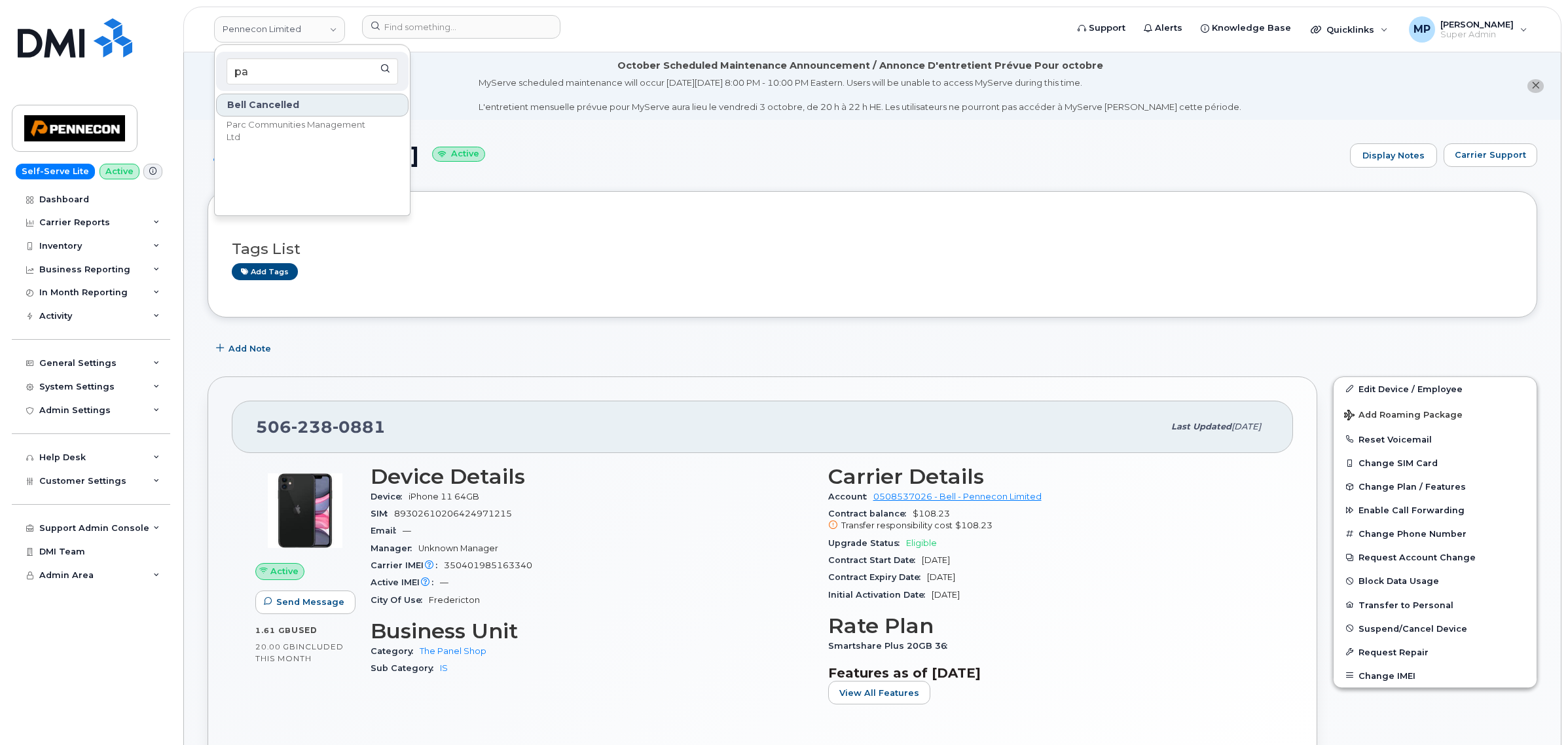
type input "p"
type input "u"
type input "i"
type input "national v"
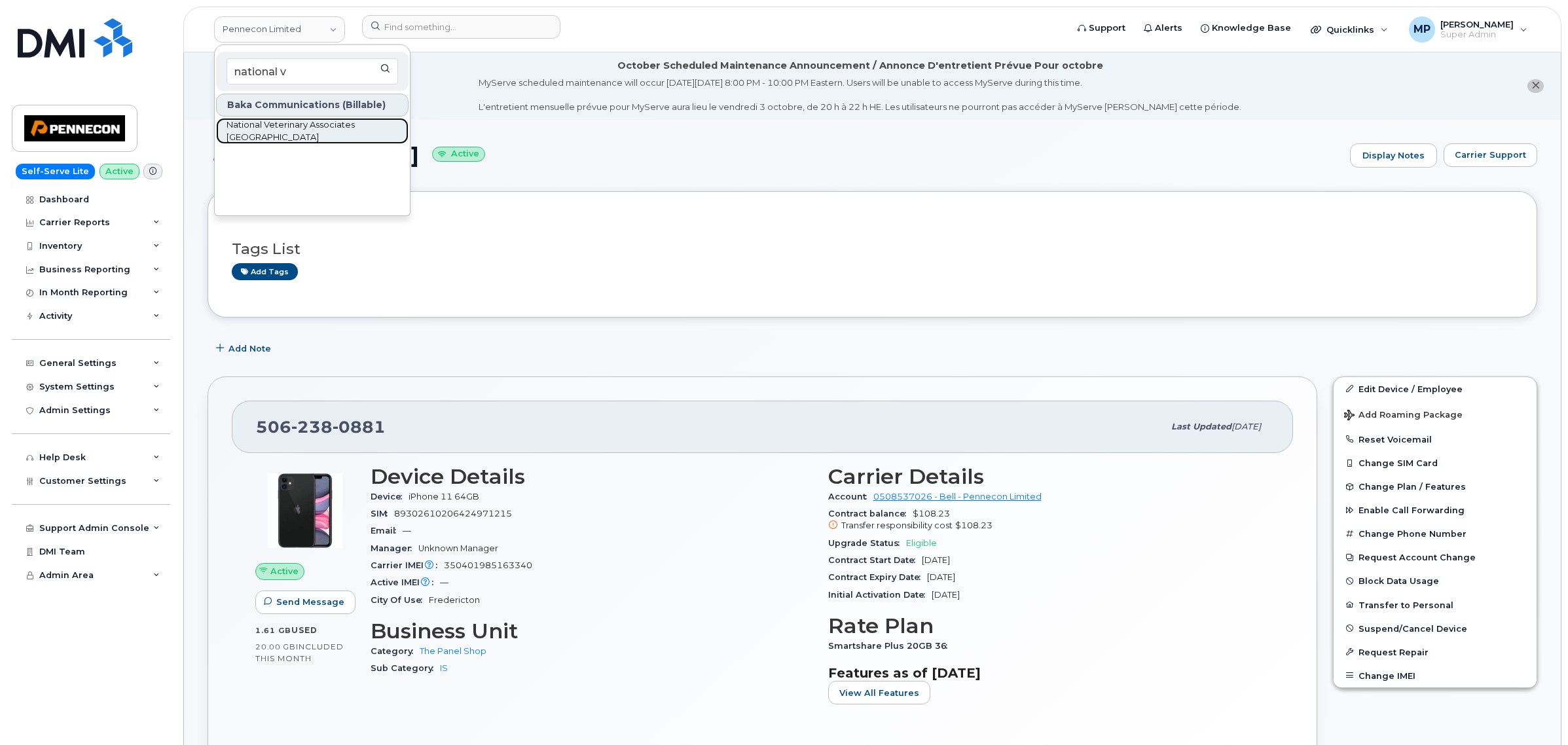
click at [292, 125] on span "National Veterinary Associates [GEOGRAPHIC_DATA]" at bounding box center [301, 131] width 151 height 25
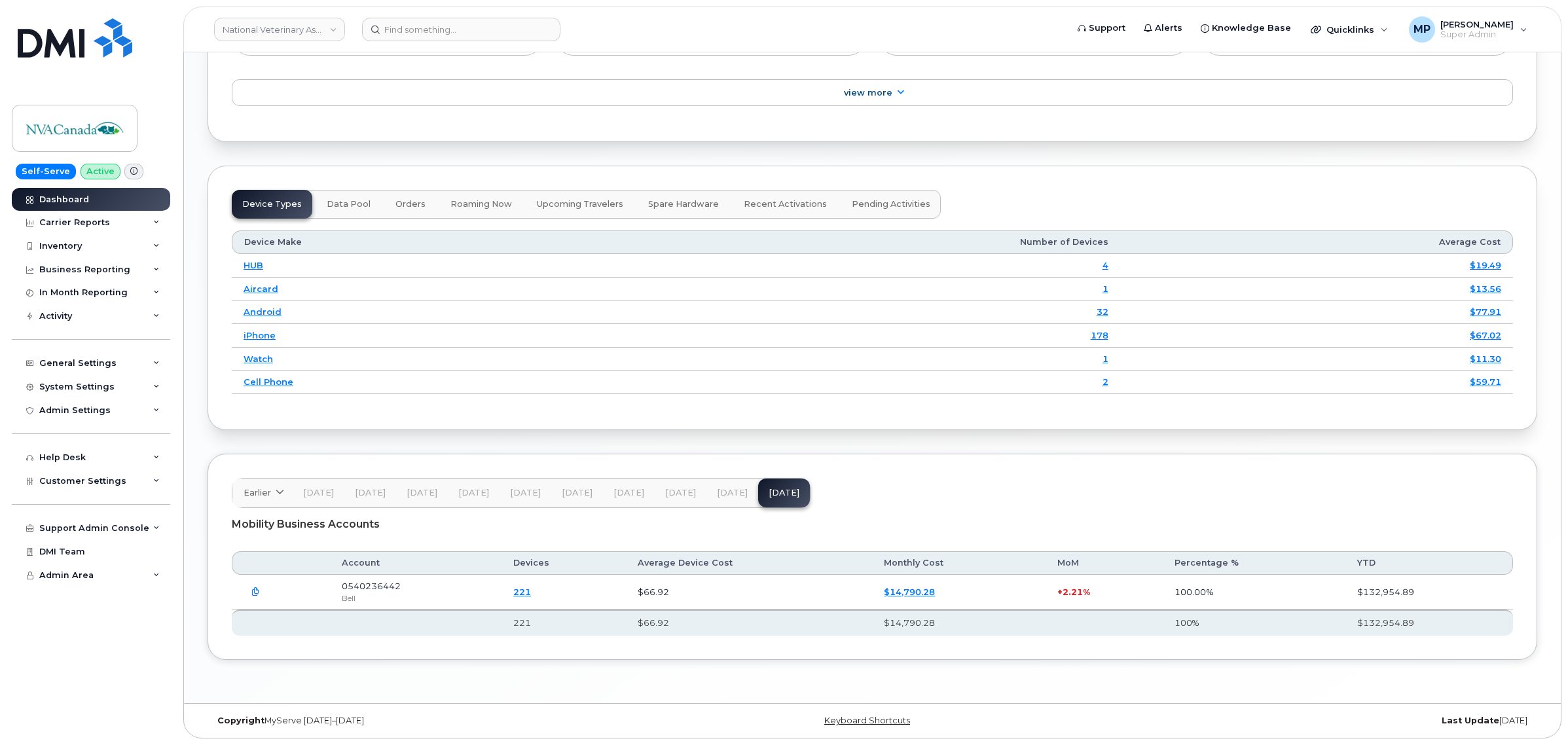
scroll to position [1592, 0]
click at [49, 243] on div "Inventory" at bounding box center [61, 246] width 43 height 10
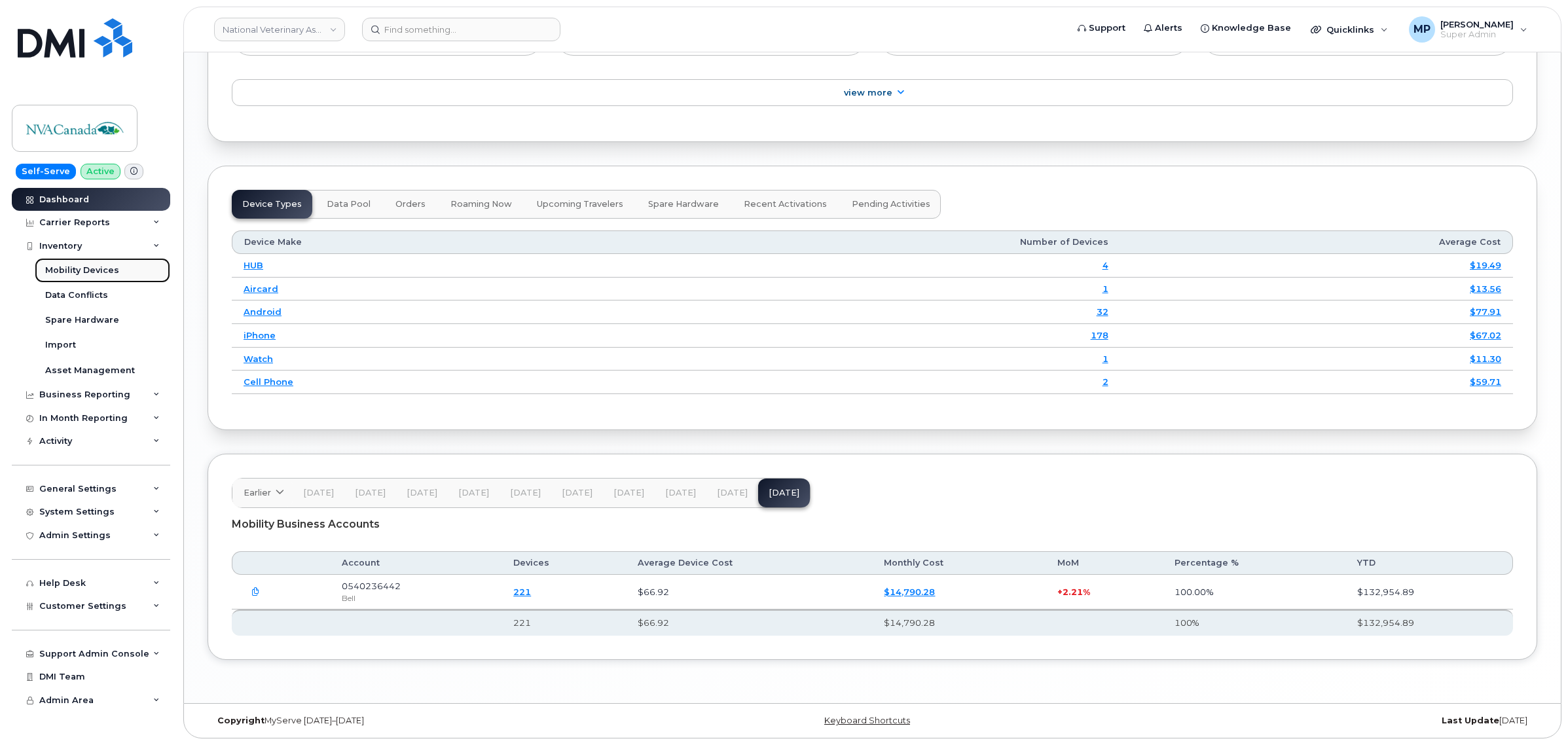
click at [64, 269] on div "Mobility Devices" at bounding box center [82, 270] width 74 height 12
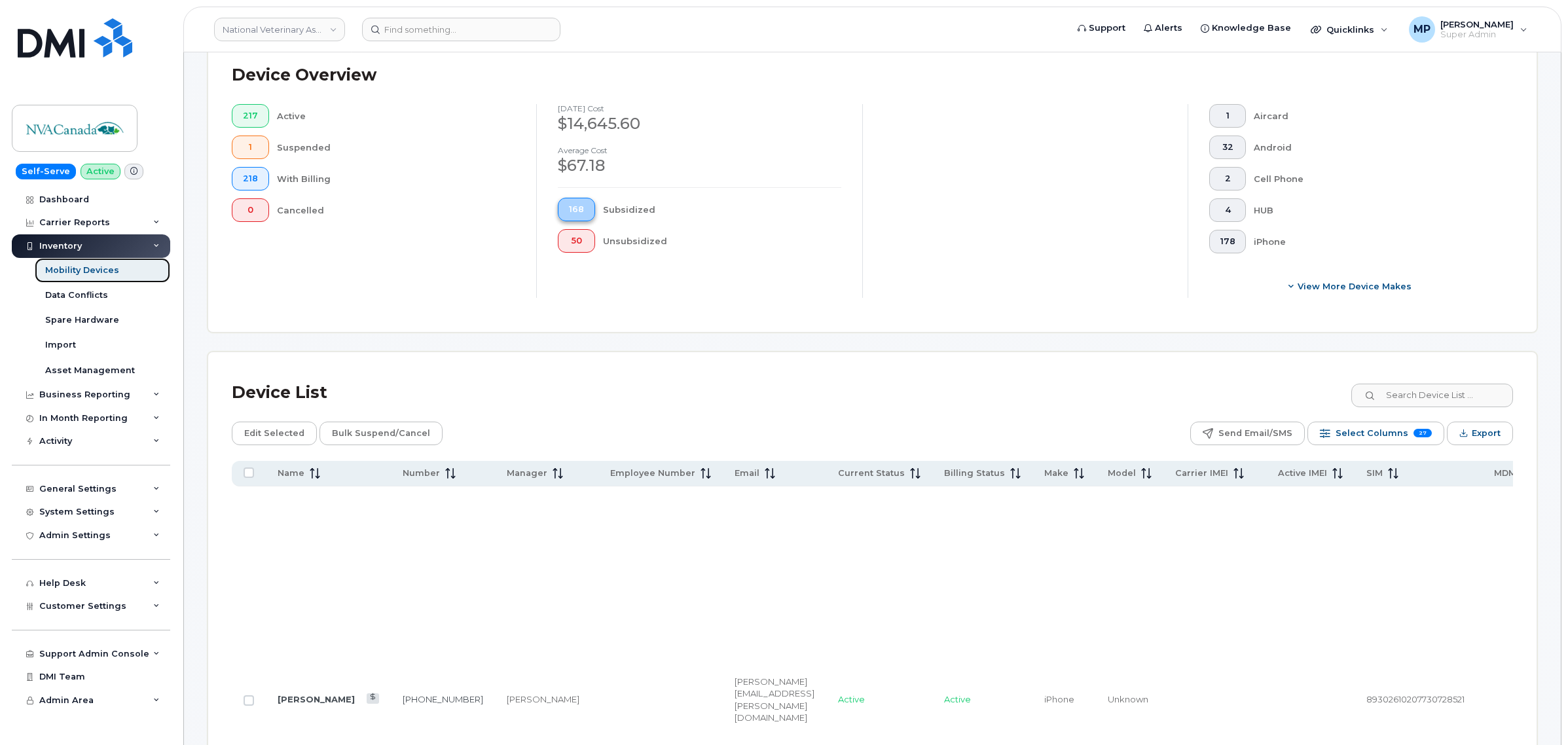
scroll to position [573, 0]
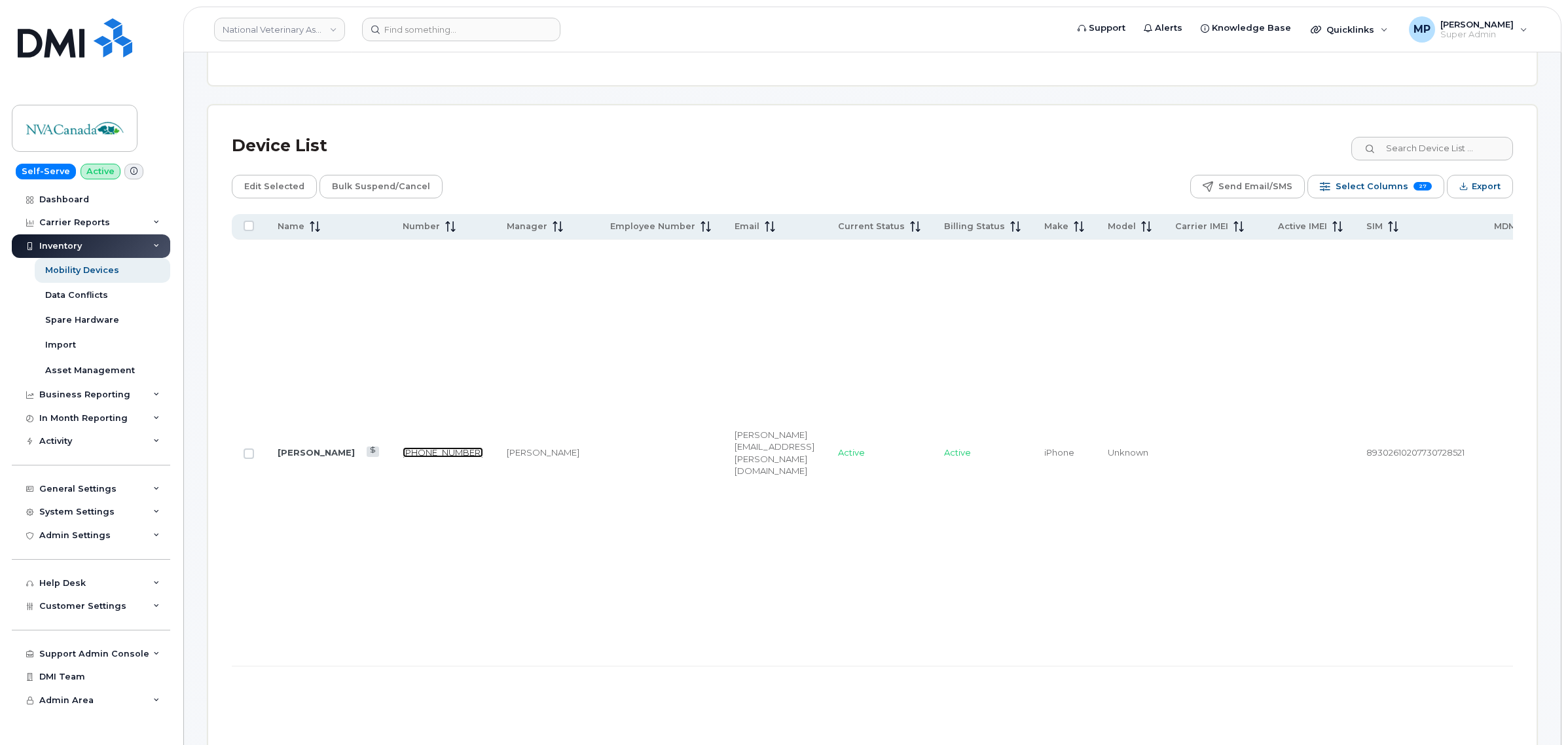
click at [403, 447] on link "226-203-5377" at bounding box center [443, 452] width 80 height 10
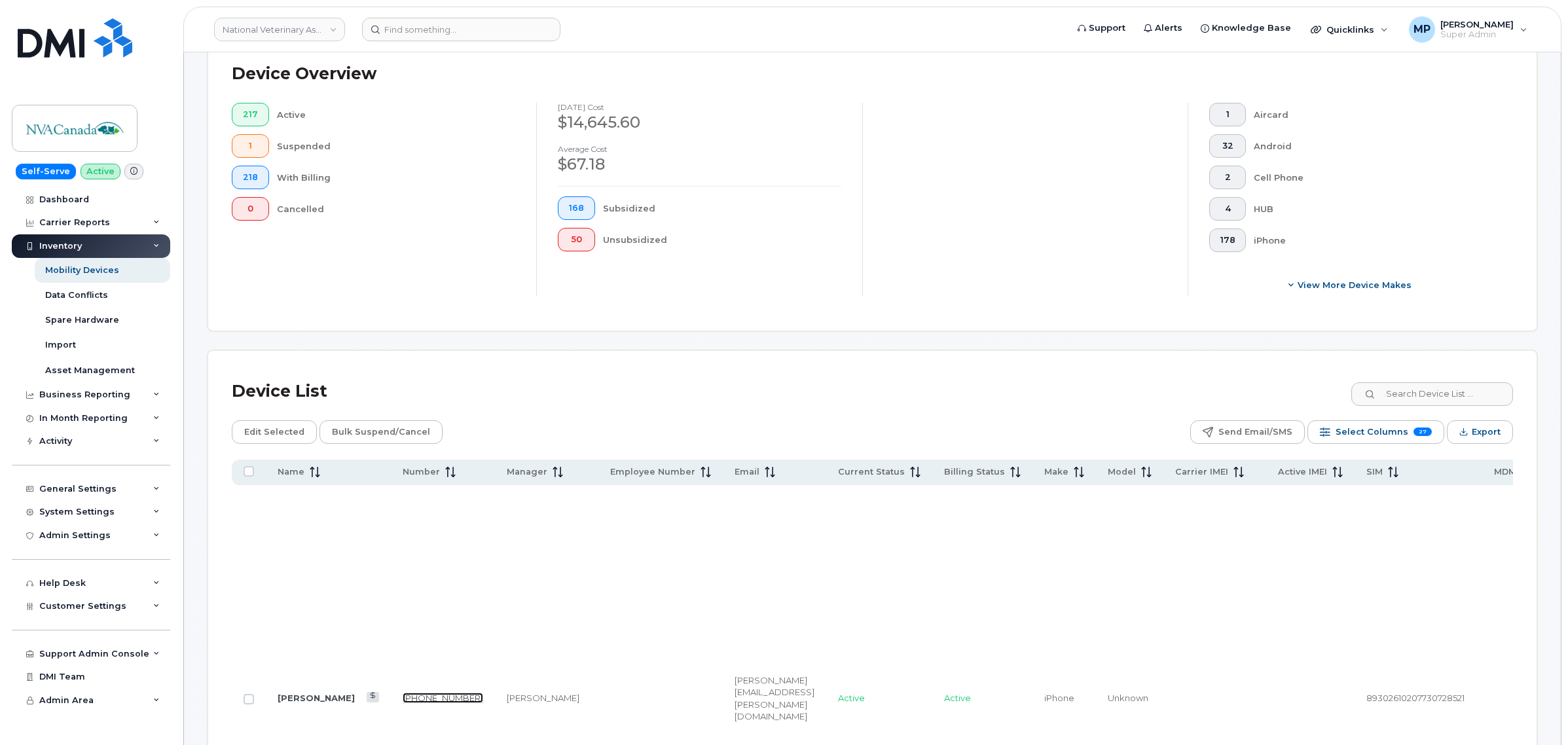
scroll to position [0, 0]
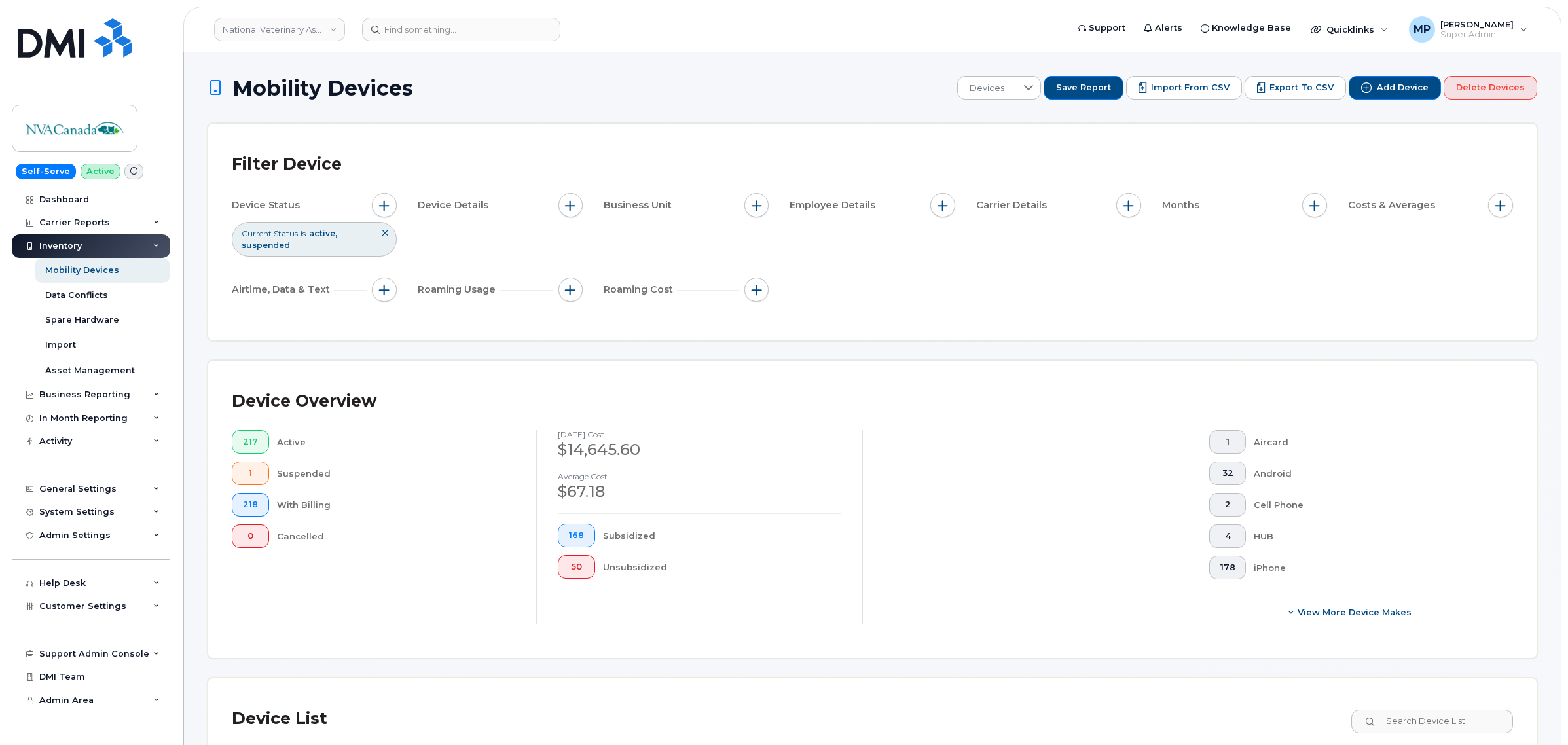
click at [73, 241] on div "Inventory" at bounding box center [61, 246] width 43 height 10
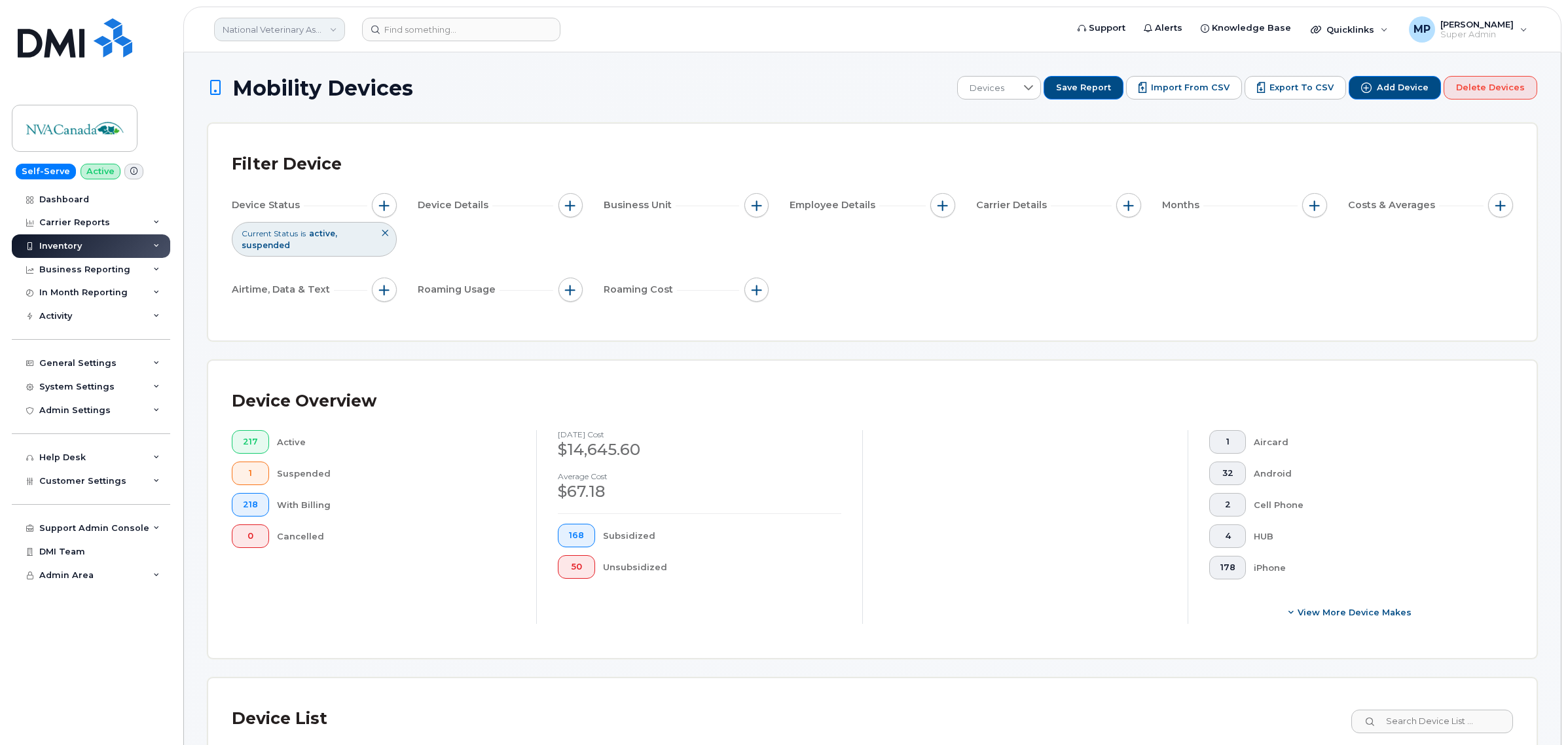
click at [315, 29] on link "National Veterinary Associates [GEOGRAPHIC_DATA]" at bounding box center [280, 29] width 131 height 24
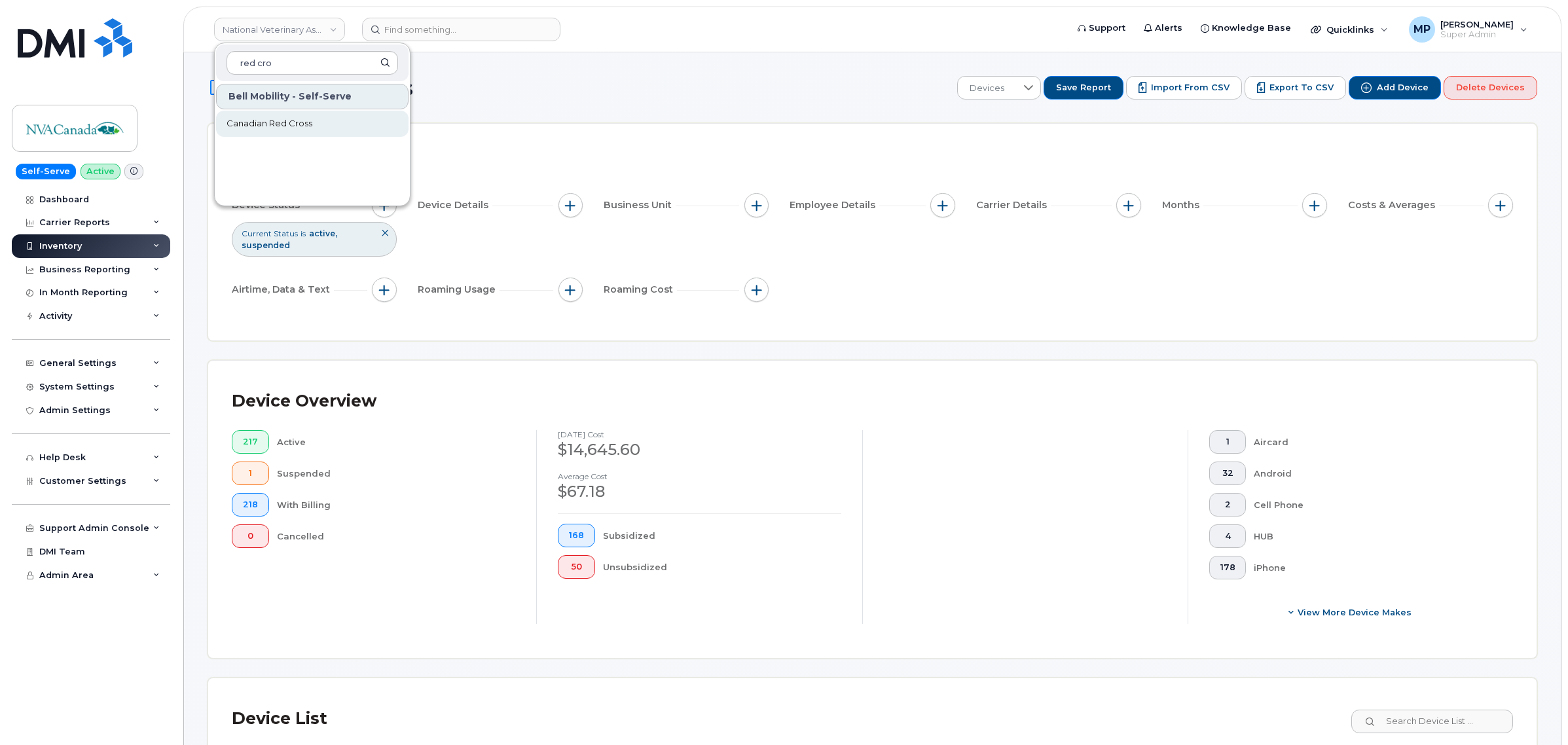
type input "red cro"
click at [282, 118] on span "Canadian Red Cross" at bounding box center [269, 124] width 86 height 13
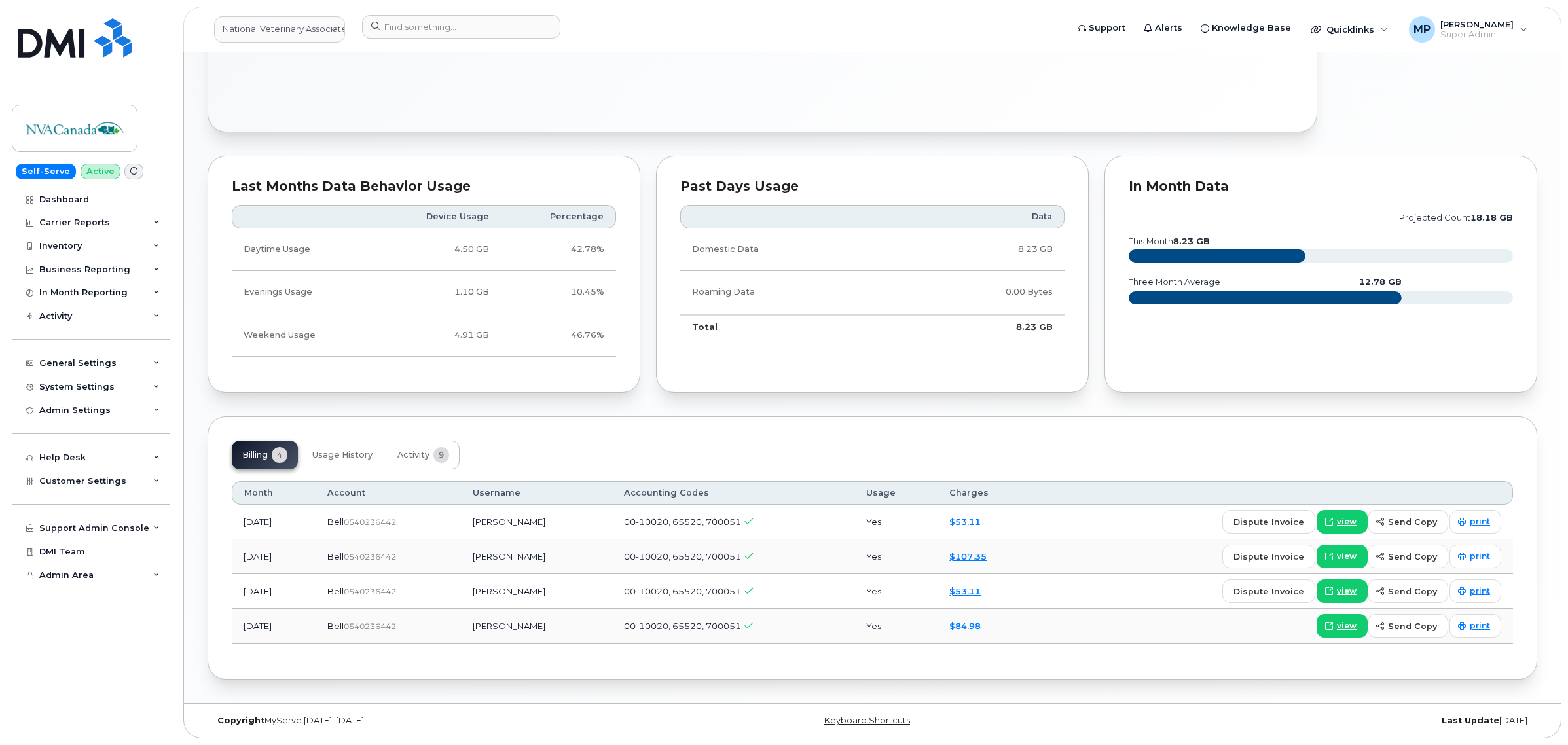
scroll to position [665, 0]
click at [407, 453] on span "Activity" at bounding box center [413, 455] width 32 height 10
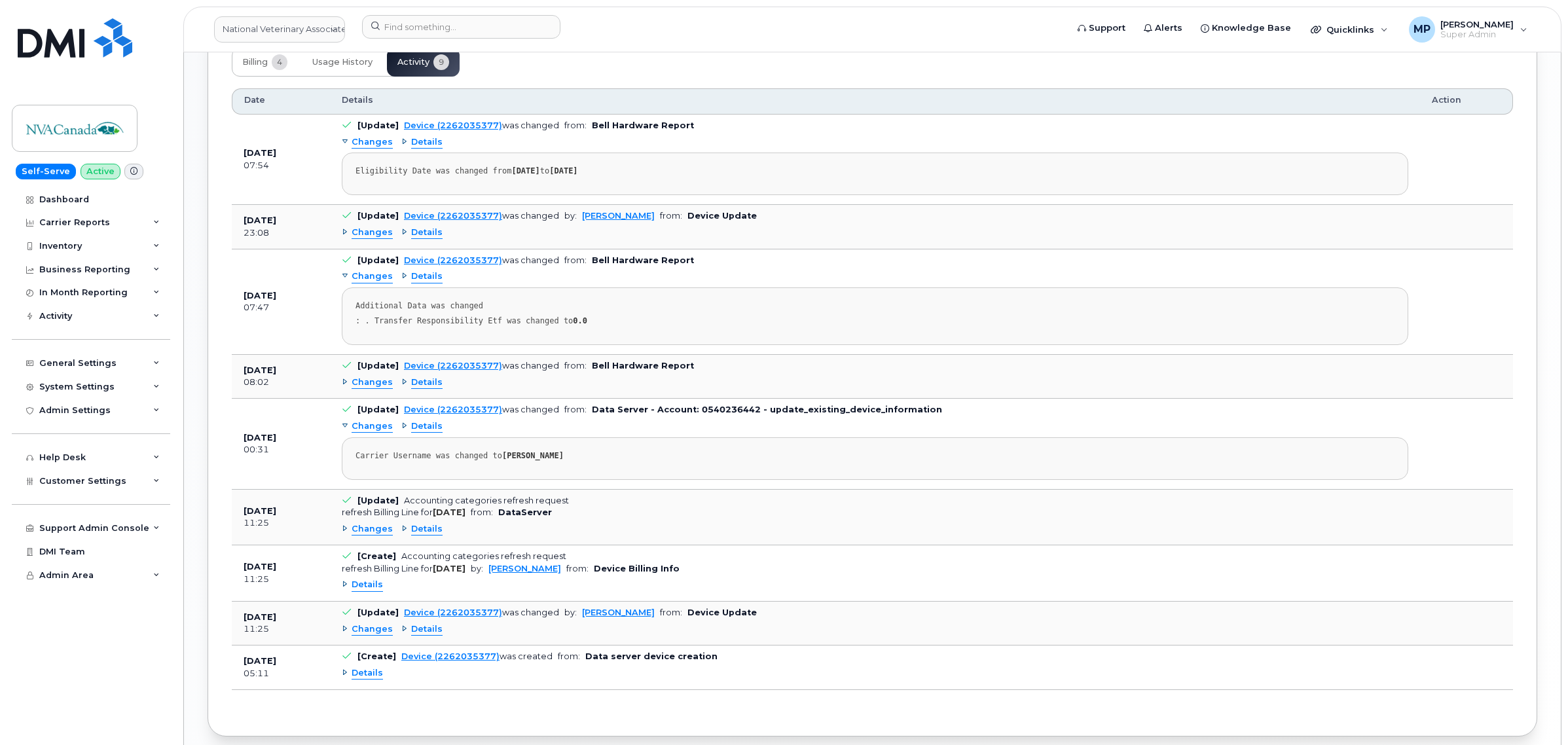
scroll to position [1119, 0]
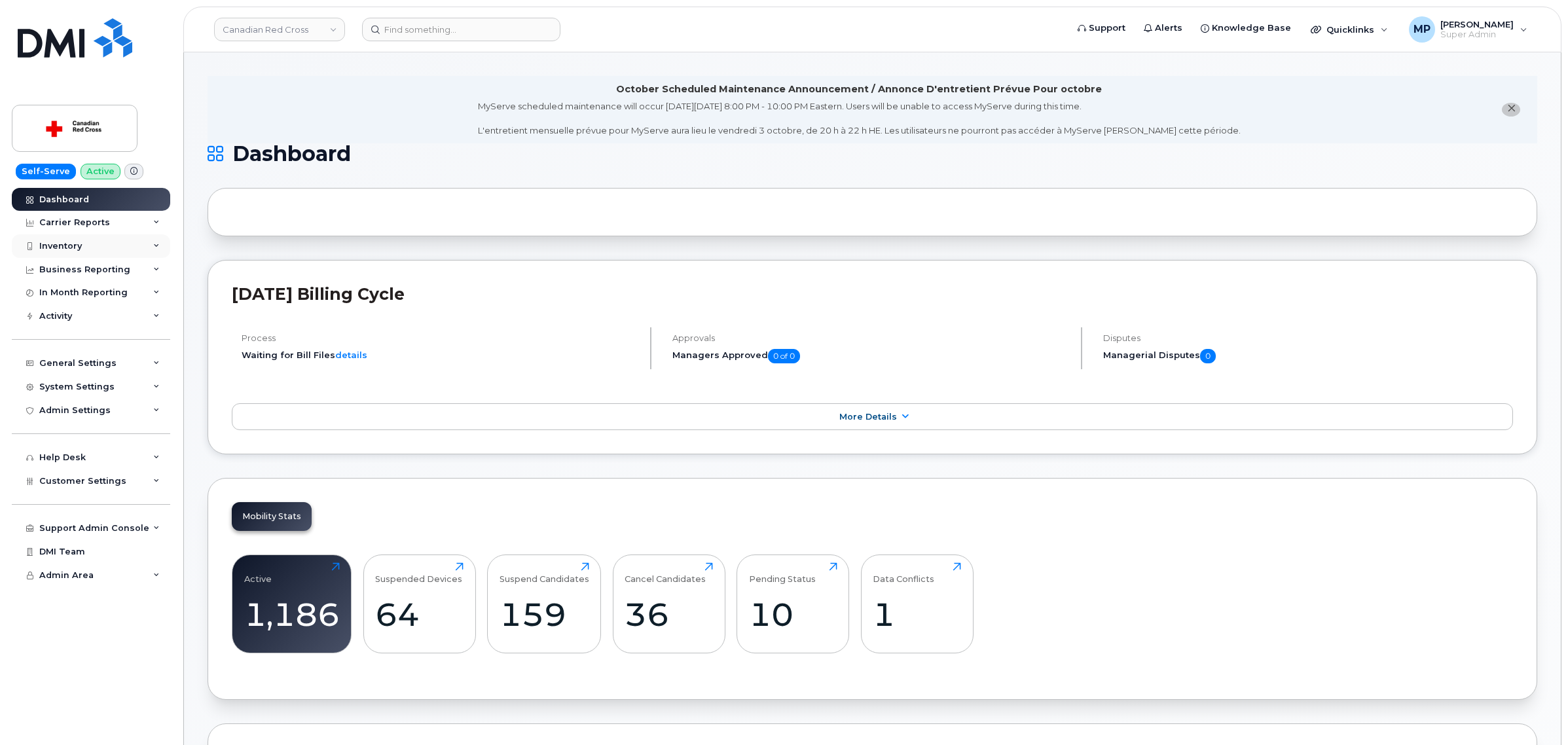
click at [66, 253] on div "Inventory" at bounding box center [91, 246] width 158 height 24
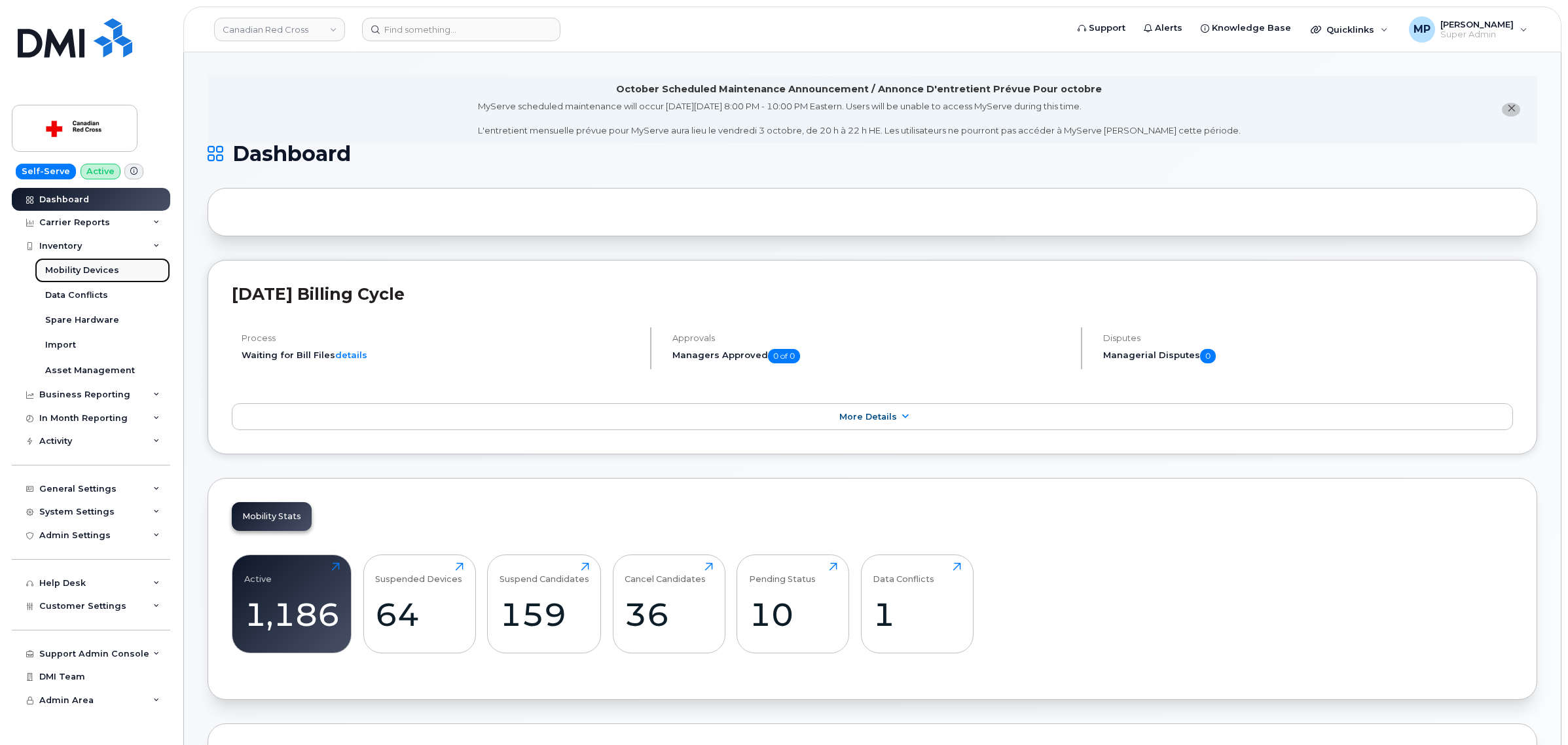
click at [64, 270] on div "Mobility Devices" at bounding box center [82, 270] width 74 height 12
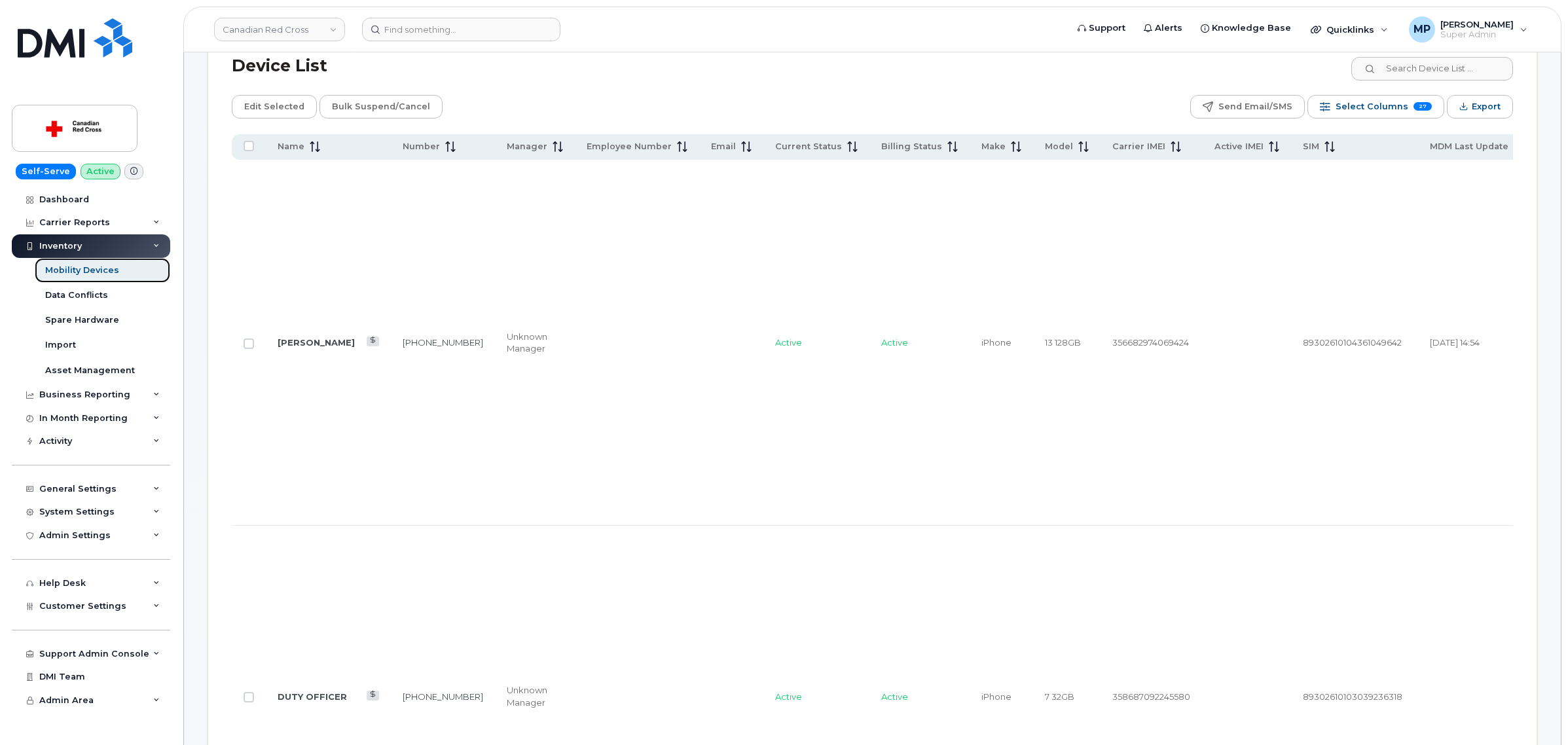
scroll to position [655, 0]
click at [403, 346] on link "[PHONE_NUMBER]" at bounding box center [443, 340] width 80 height 10
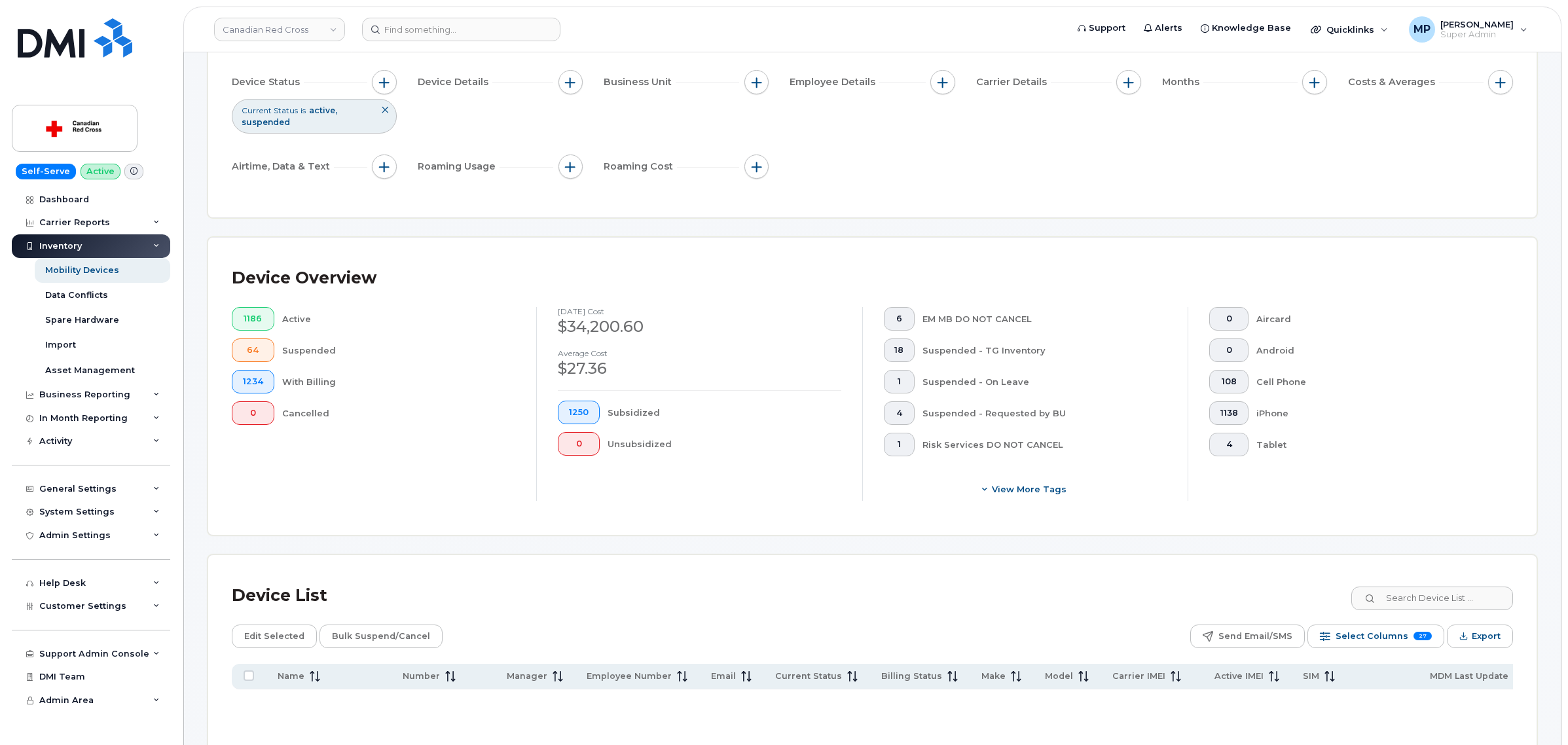
scroll to position [0, 0]
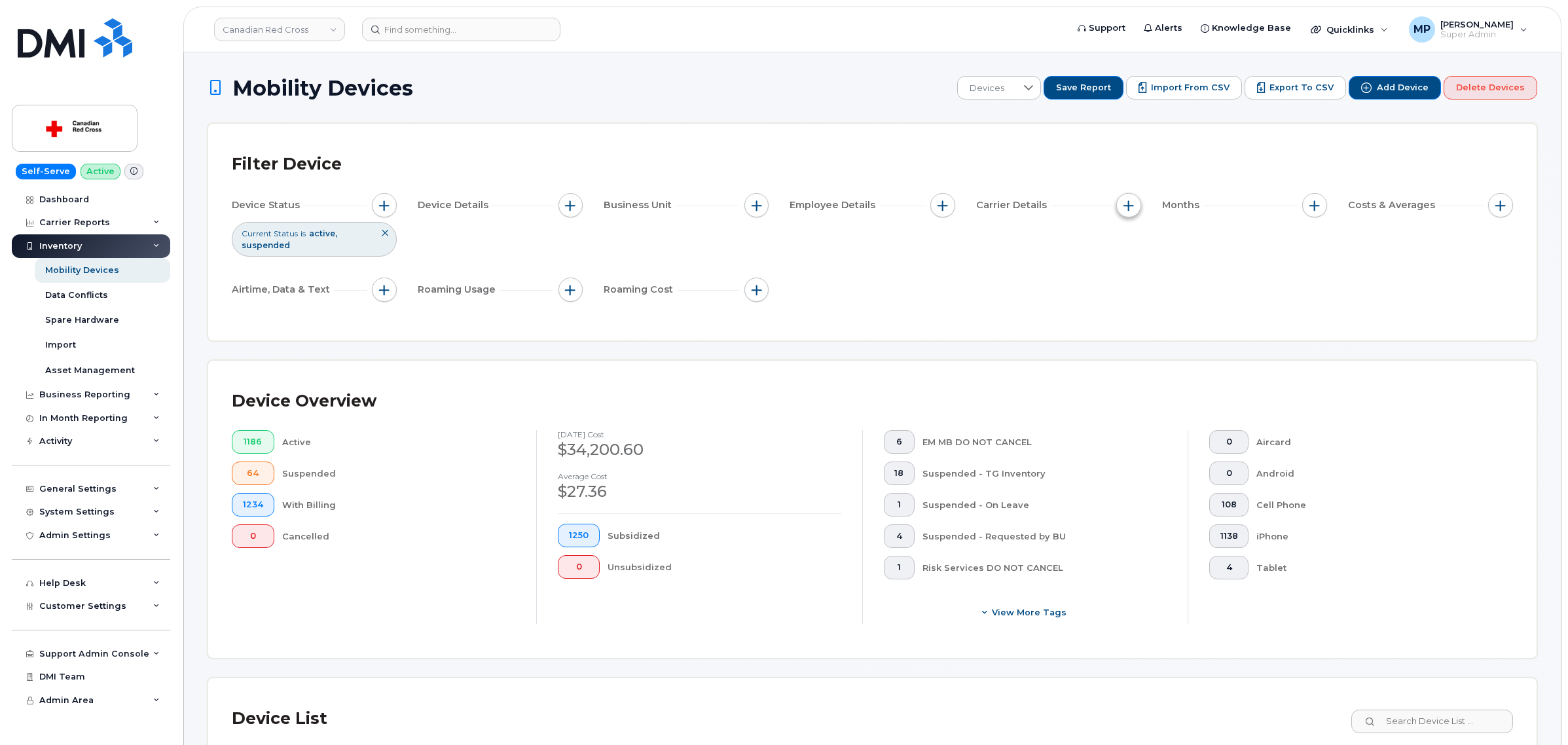
click at [1127, 204] on span "button" at bounding box center [1128, 205] width 10 height 10
click at [1130, 308] on input "Features" at bounding box center [1131, 307] width 10 height 10
checkbox input "true"
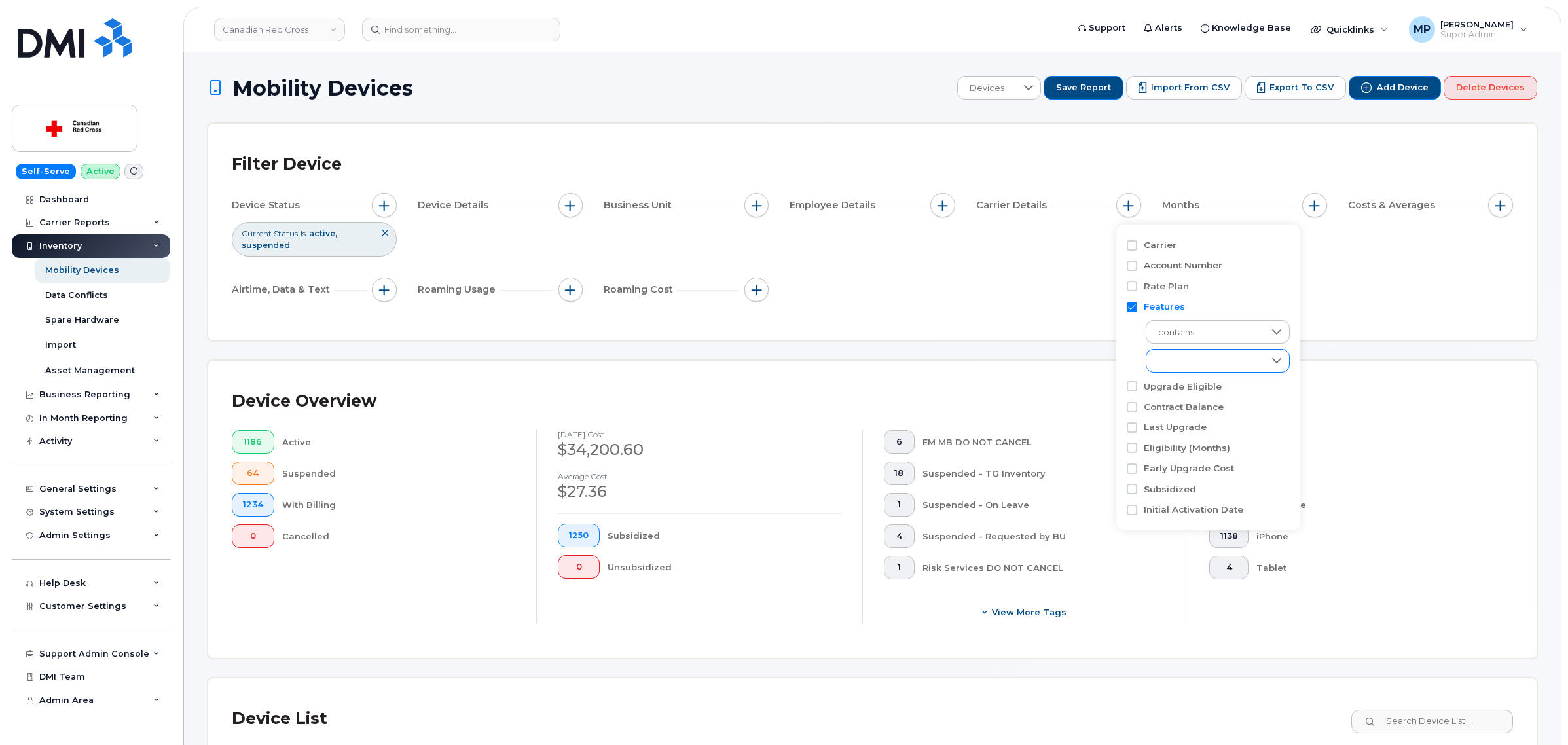
click at [1205, 358] on div "empty" at bounding box center [1205, 361] width 118 height 22
click at [1160, 404] on input "Simplex Mobility Self-Serve Lite" at bounding box center [1161, 402] width 10 height 10
checkbox input "true"
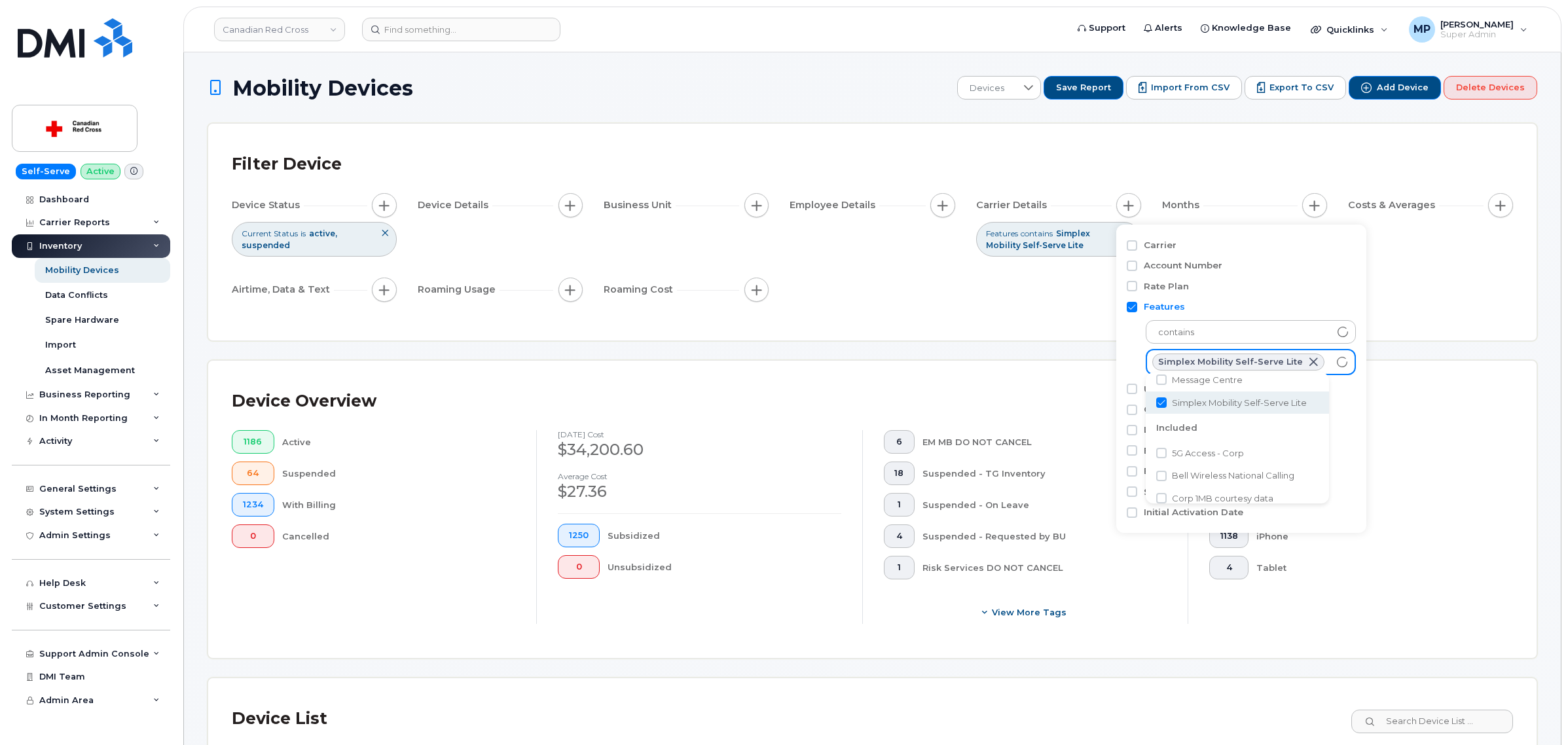
click at [957, 322] on div "Filter Device Device Status Current Status is active suspended Device Details B…" at bounding box center [872, 232] width 1328 height 217
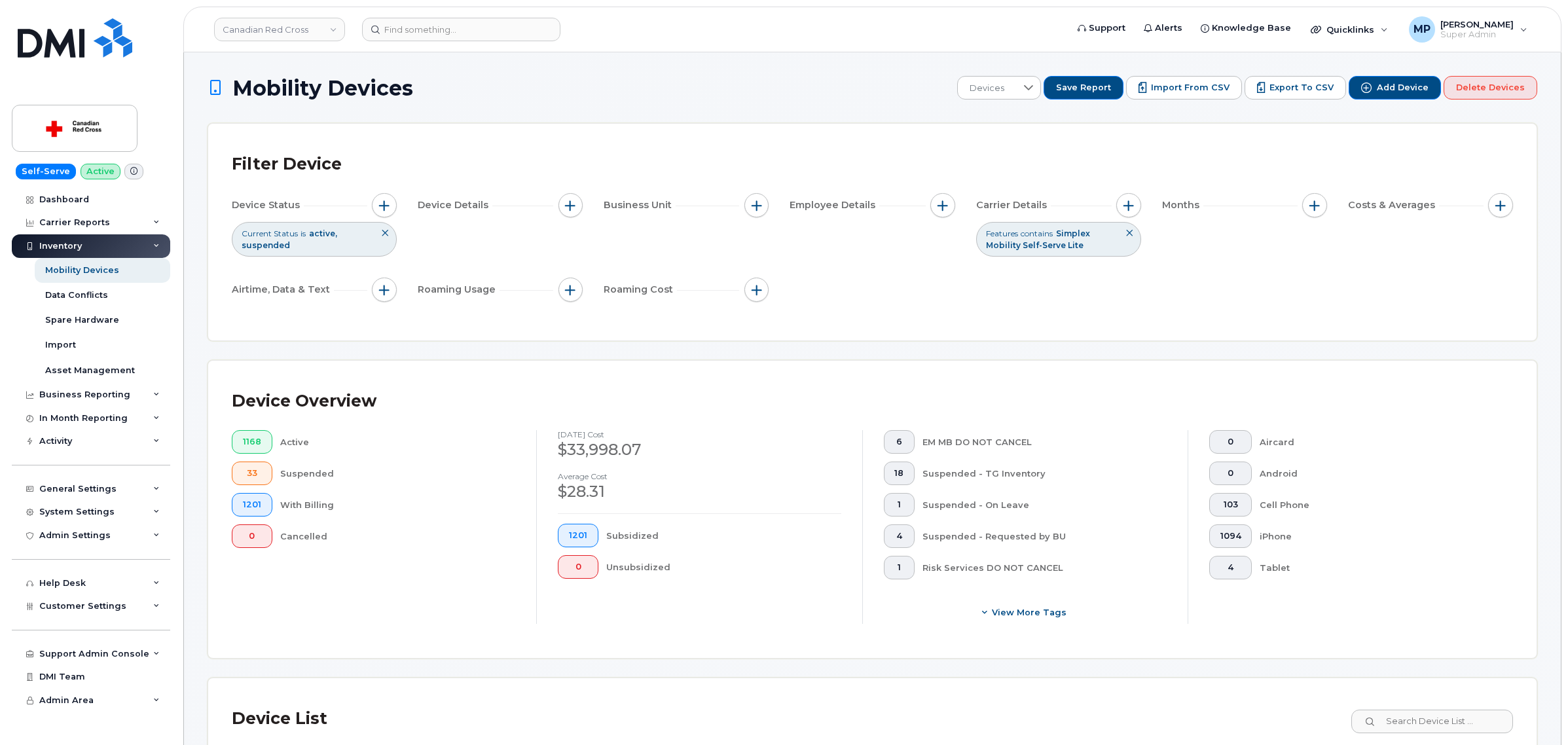
click at [1130, 234] on icon at bounding box center [1130, 233] width 8 height 8
click at [1124, 207] on span "button" at bounding box center [1128, 205] width 10 height 10
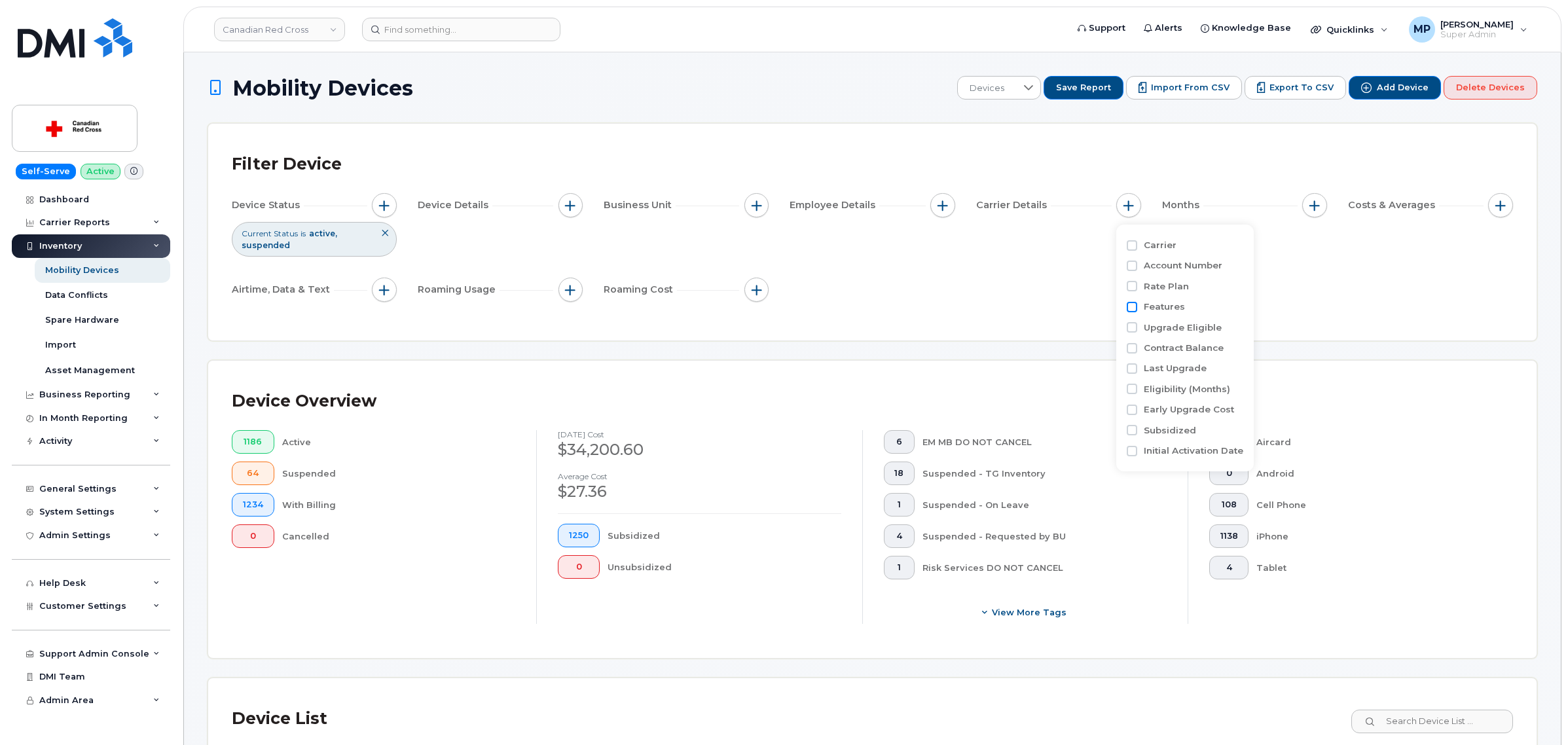
click at [1134, 304] on input "Features" at bounding box center [1131, 307] width 10 height 10
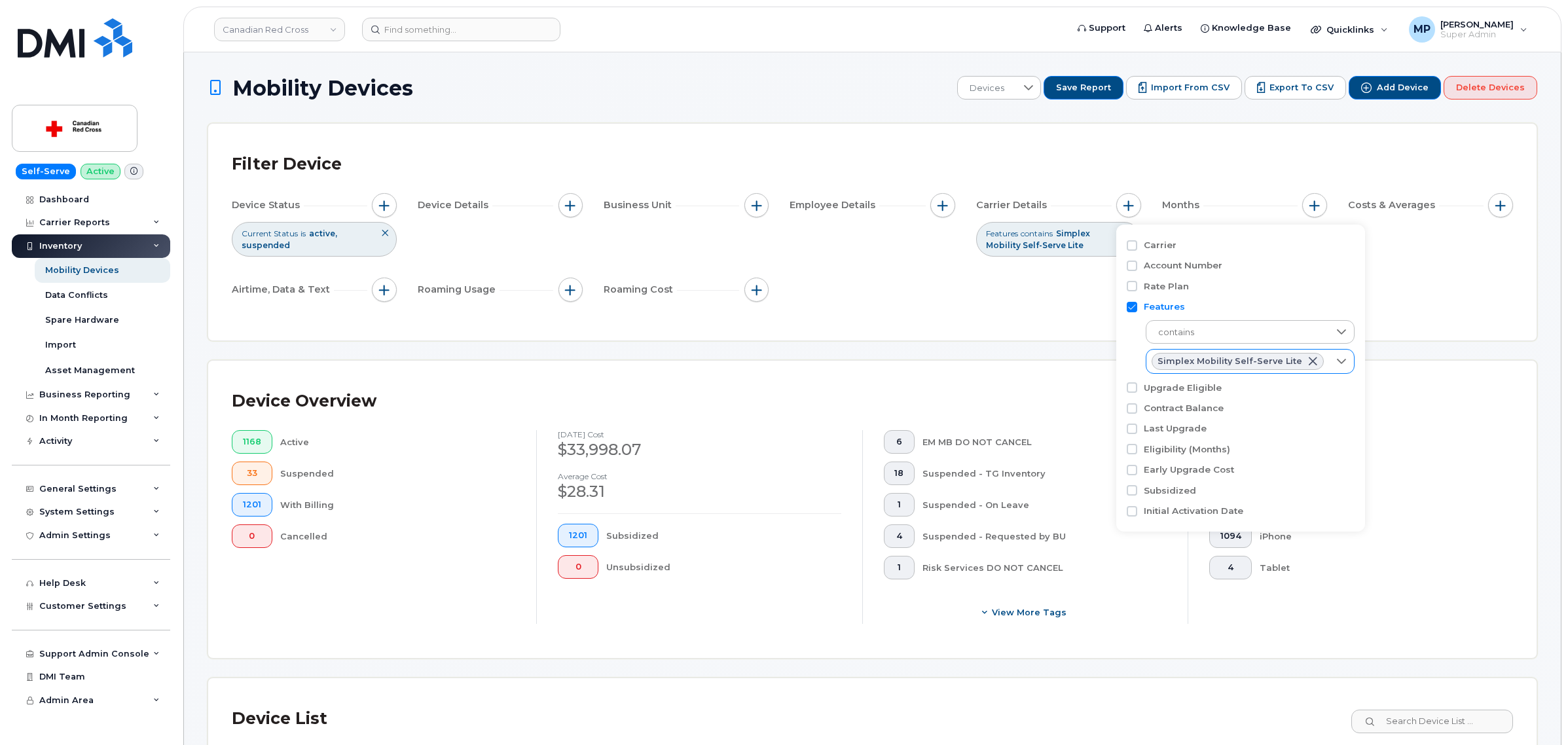
click at [1308, 361] on span at bounding box center [1313, 361] width 10 height 10
click at [1130, 307] on input "Features" at bounding box center [1131, 307] width 10 height 10
checkbox input "false"
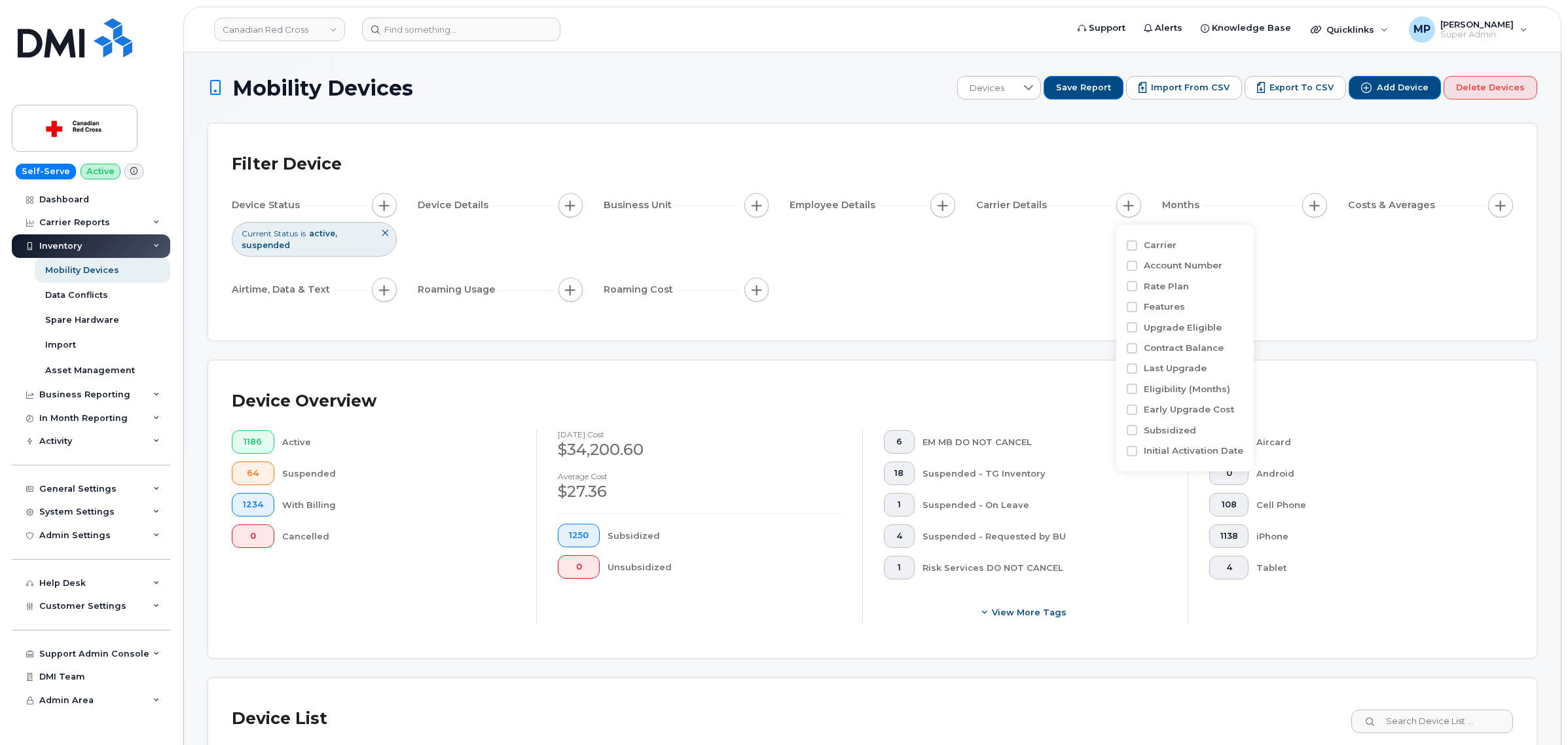
click at [979, 315] on div "Filter Device Device Status Current Status is active suspended Device Details B…" at bounding box center [872, 232] width 1281 height 169
click at [267, 29] on link "Canadian Red Cross" at bounding box center [280, 29] width 131 height 24
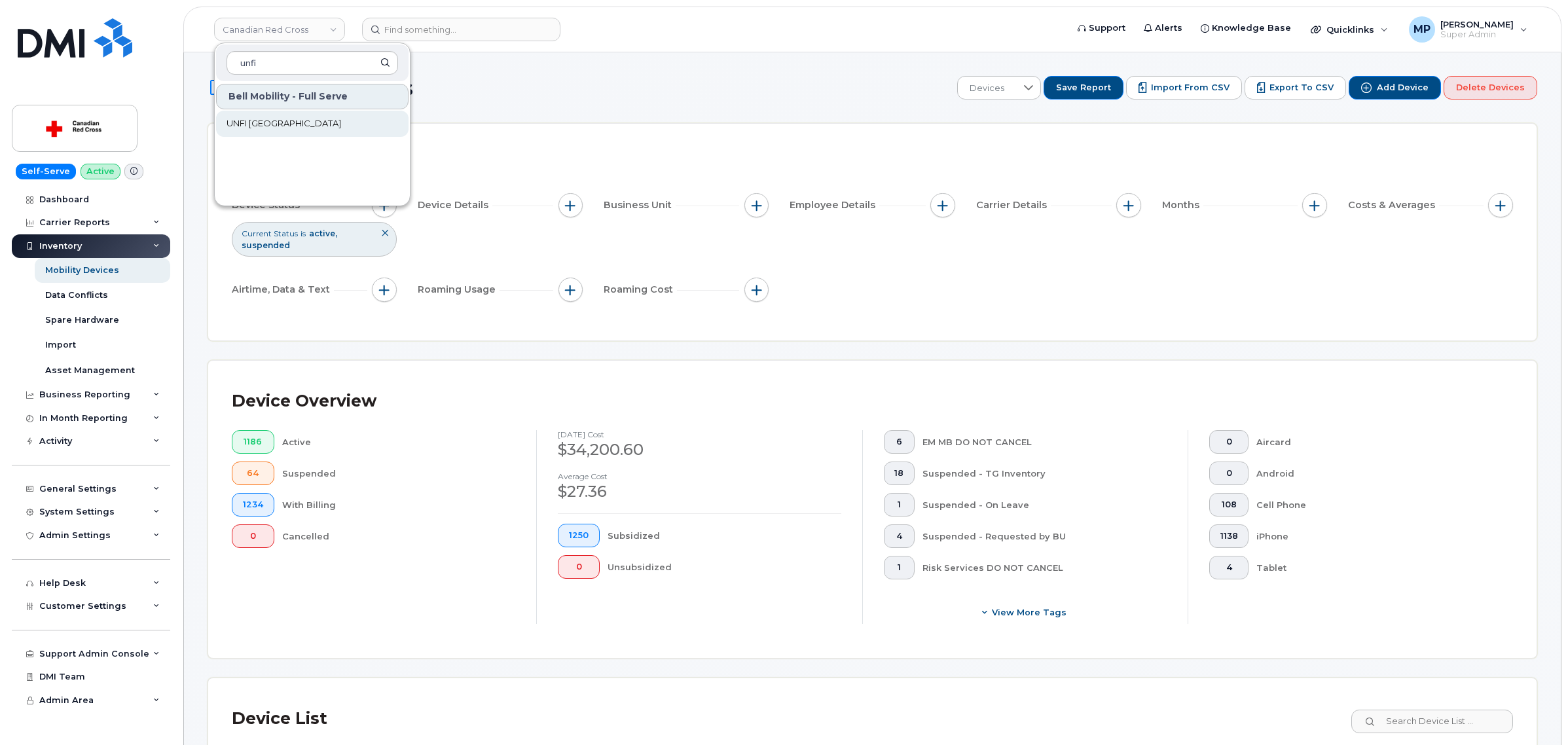
type input "unfi"
click at [275, 121] on span "UNFI [GEOGRAPHIC_DATA]" at bounding box center [283, 124] width 114 height 13
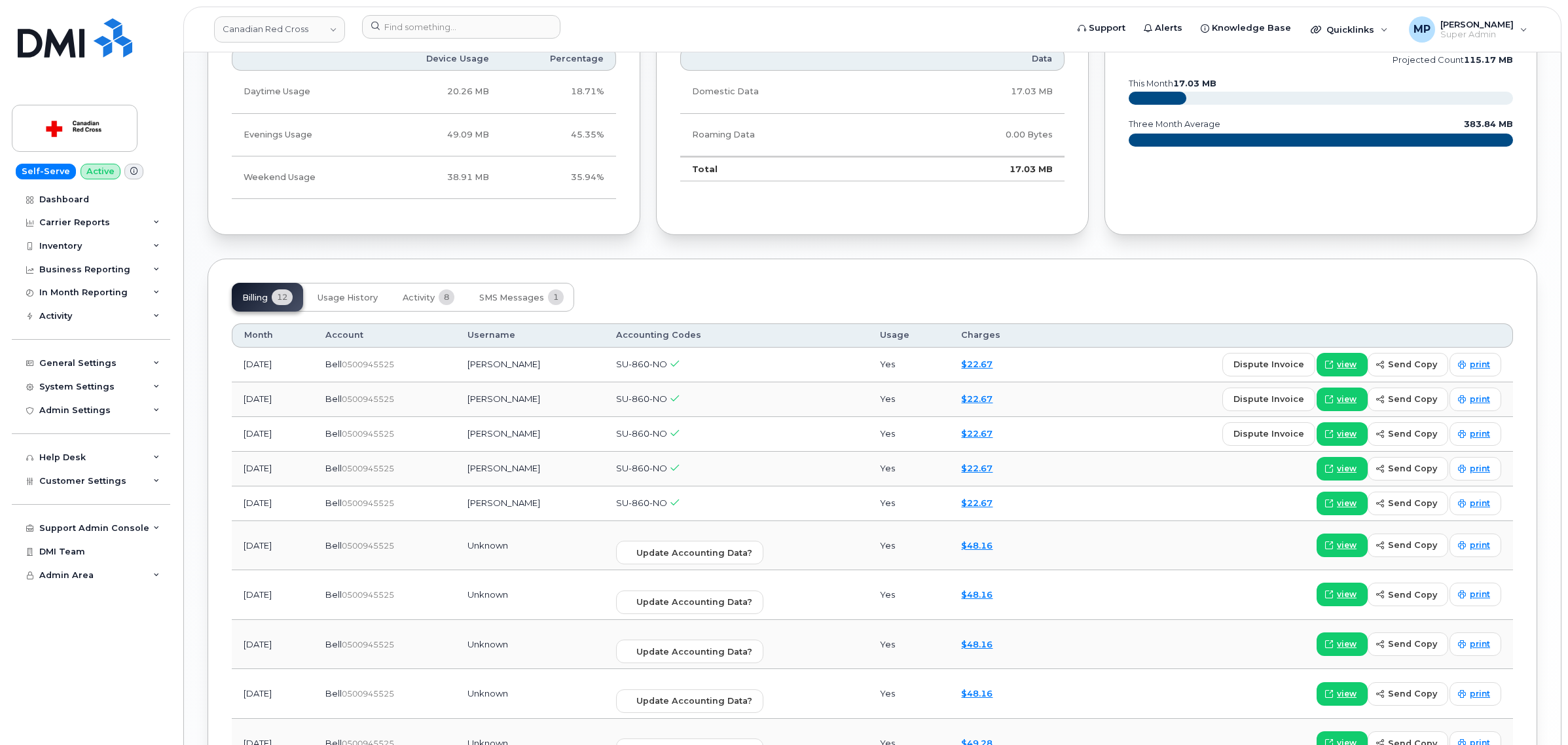
scroll to position [1064, 0]
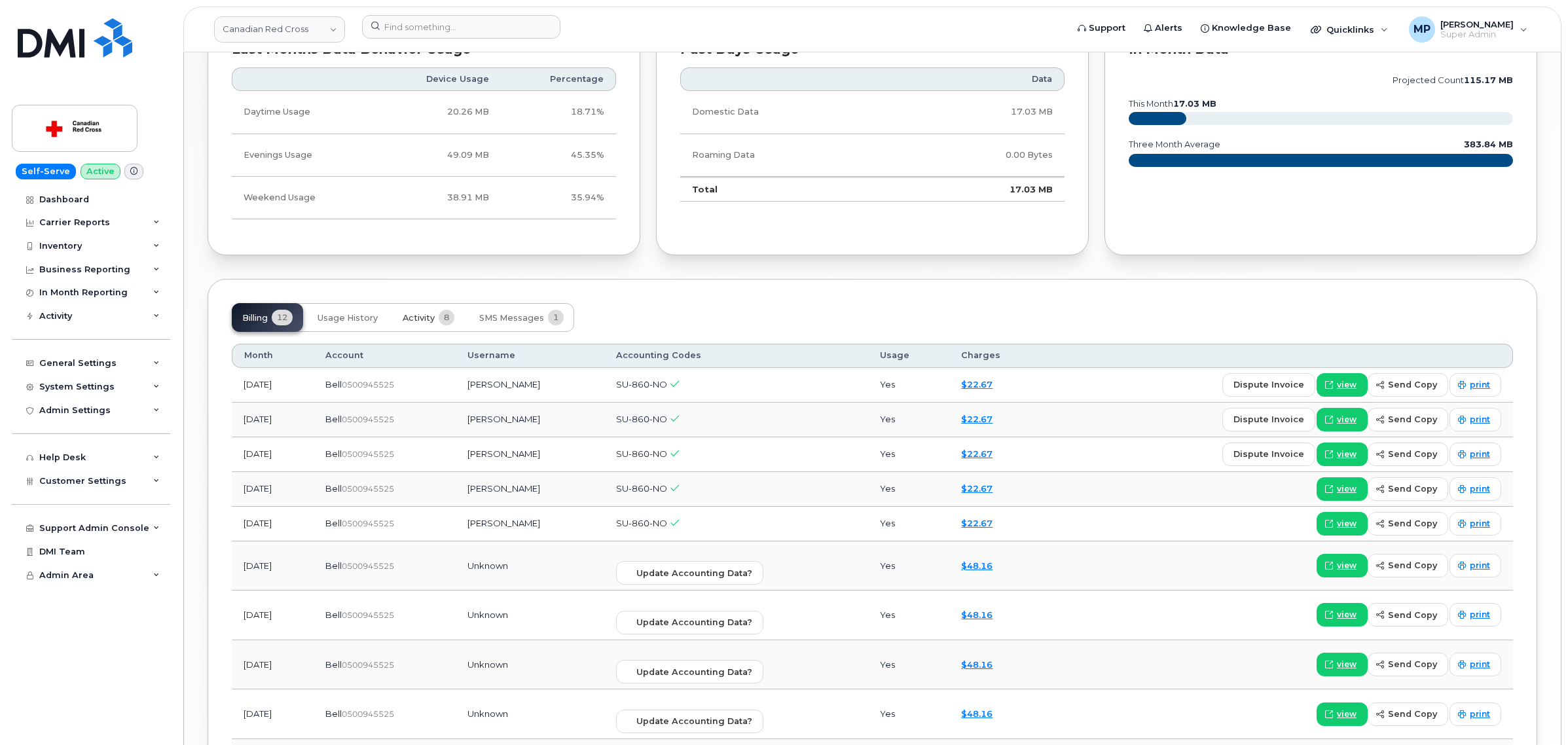
click at [415, 316] on span "Activity" at bounding box center [419, 318] width 32 height 10
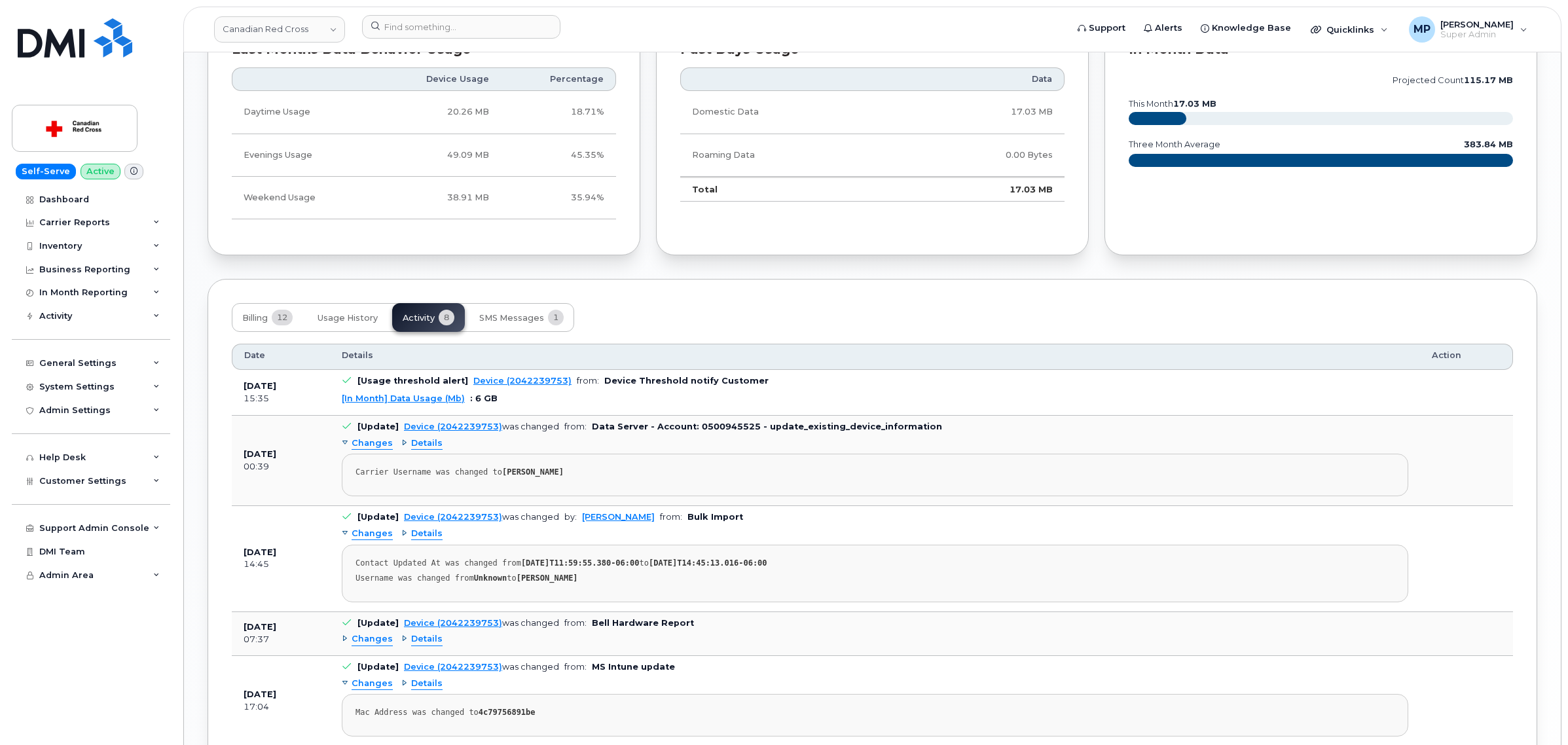
click at [713, 312] on div "Billing 12 Usage History Activity 8 SMS Messages 1" at bounding box center [872, 318] width 1281 height 29
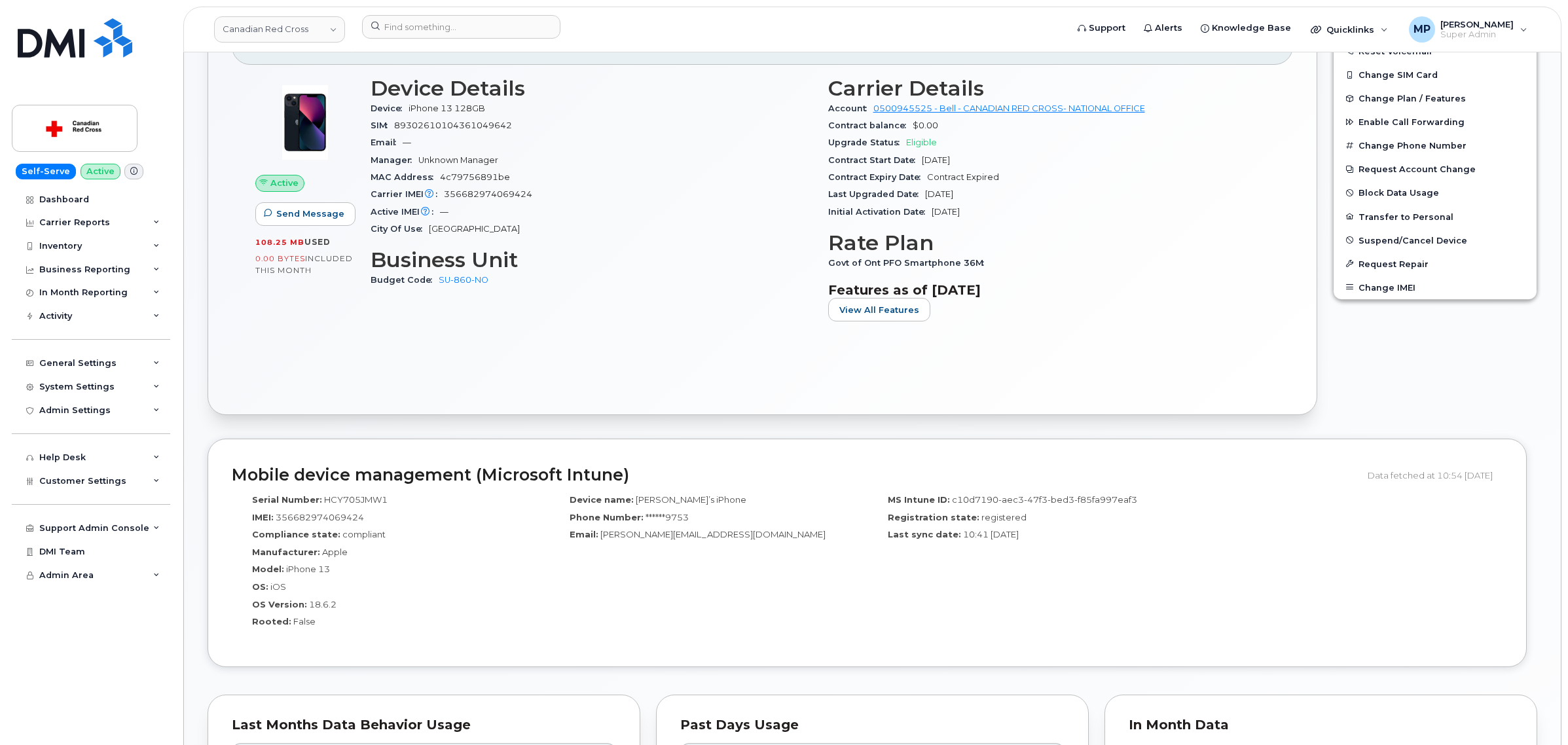
scroll to position [382, 0]
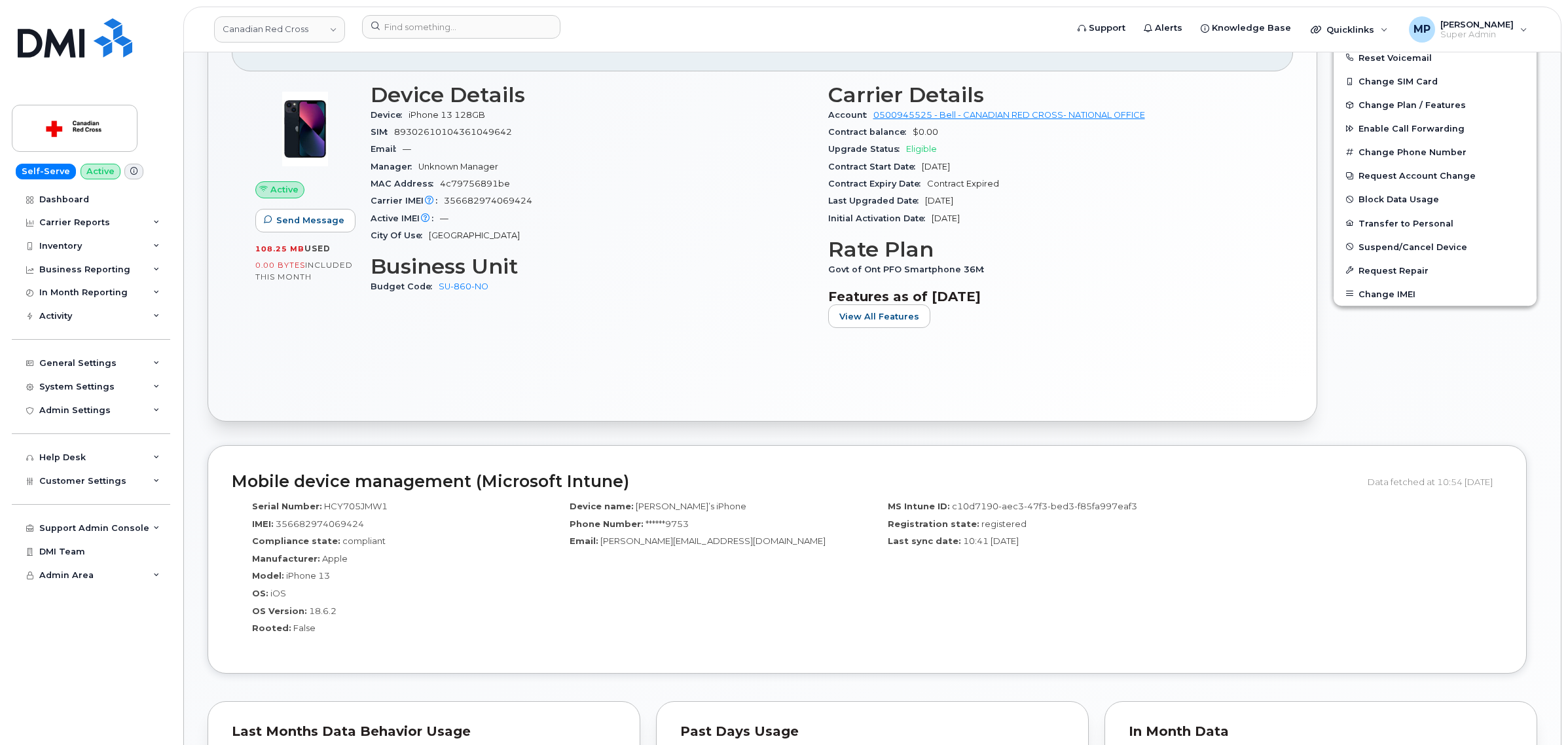
click at [253, 12] on header "Canadian Red Cross Support Alerts Knowledge Base Quicklinks Suspend / Cancel De…" at bounding box center [873, 29] width 1378 height 46
click at [253, 29] on link "Canadian Red Cross" at bounding box center [280, 29] width 131 height 26
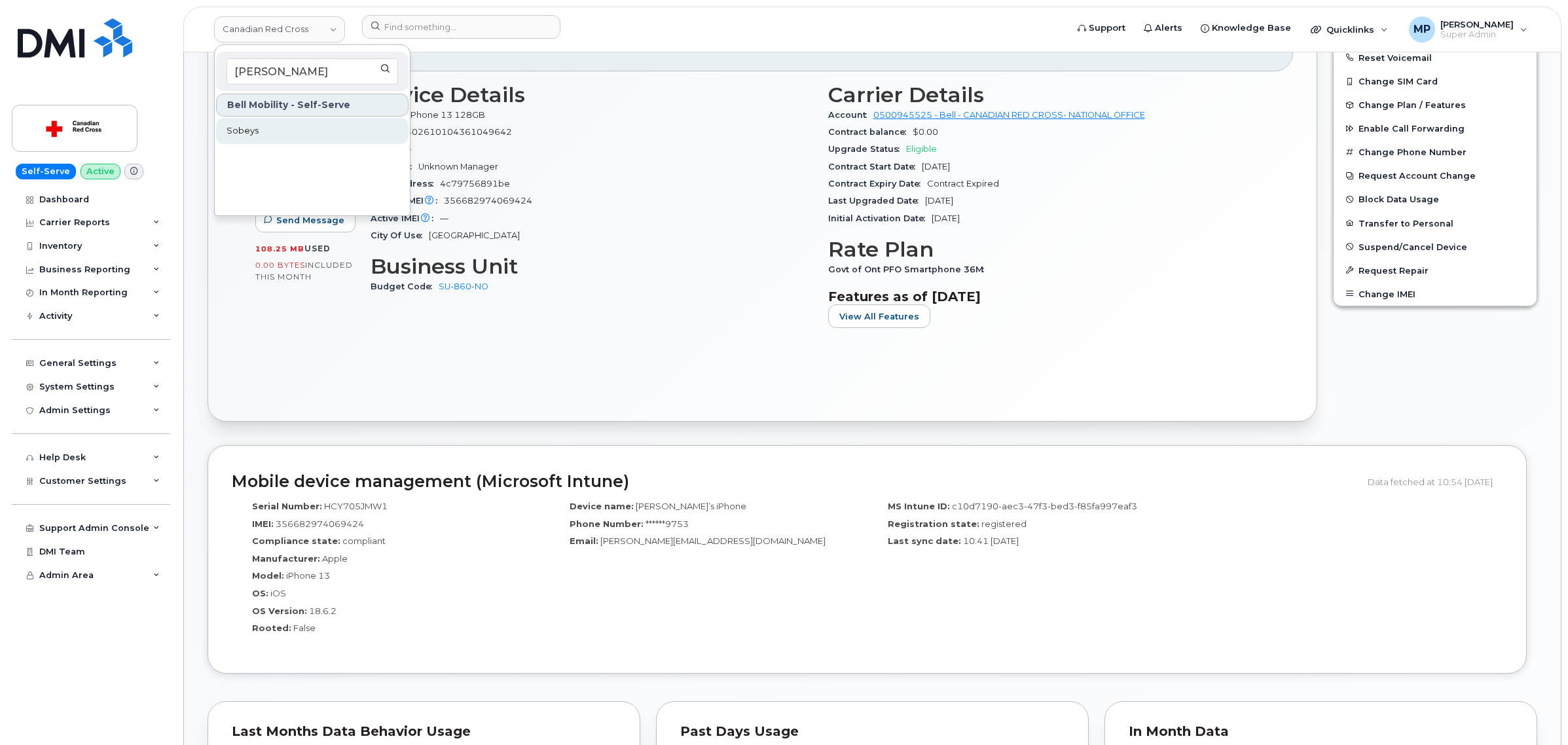
type input "[PERSON_NAME]"
click at [256, 132] on span "Sobeys" at bounding box center [242, 131] width 32 height 13
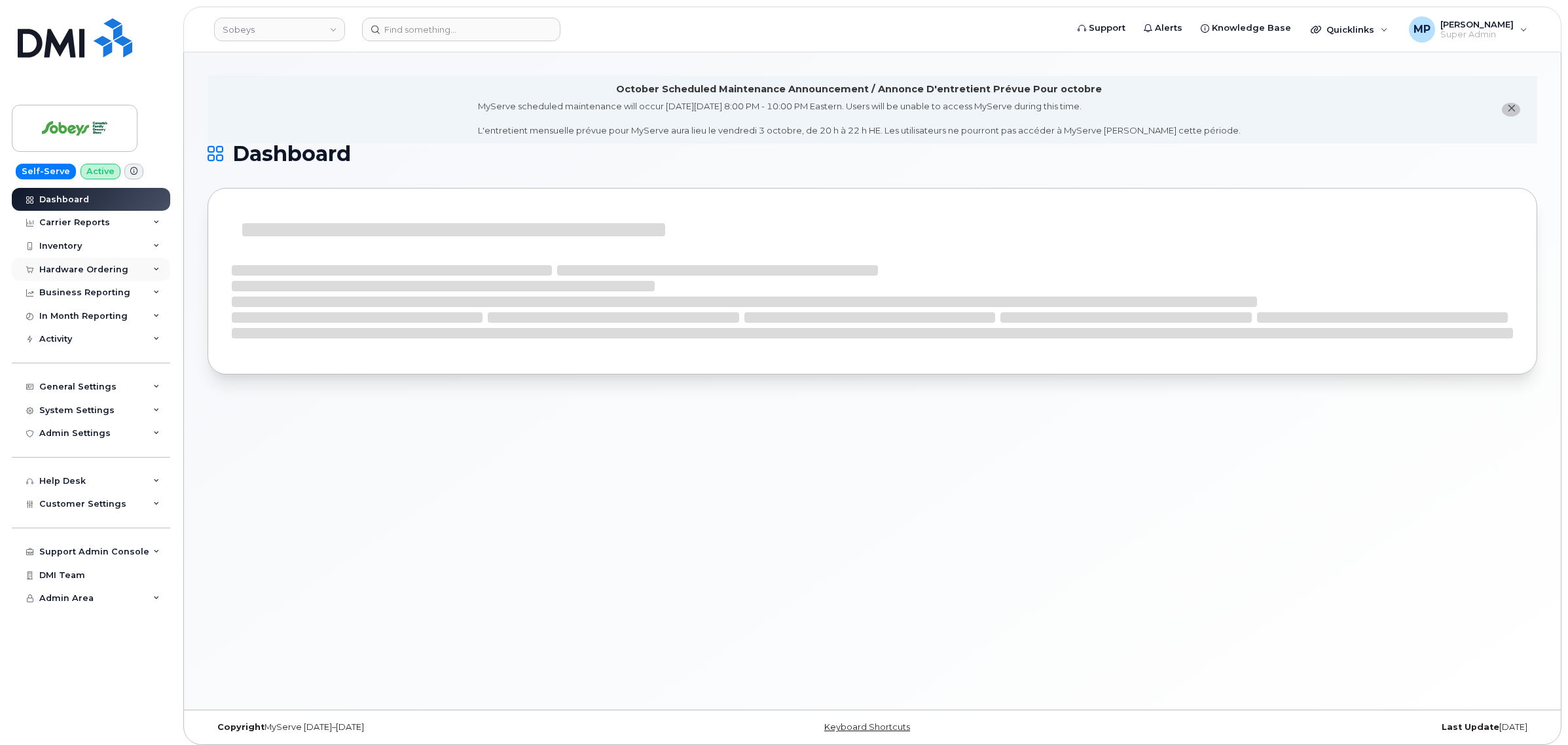
click at [99, 273] on div "Hardware Ordering" at bounding box center [84, 270] width 89 height 10
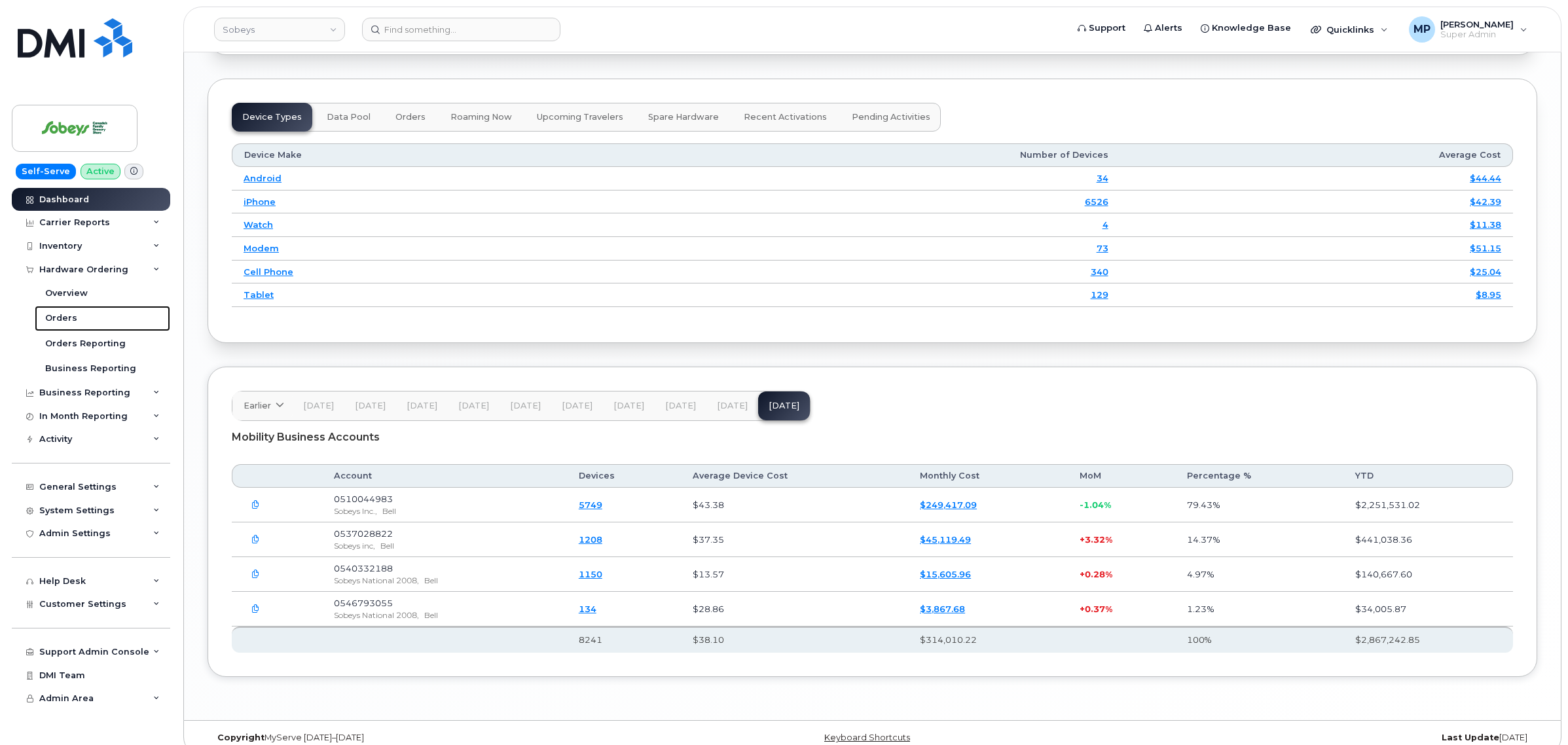
scroll to position [1697, 0]
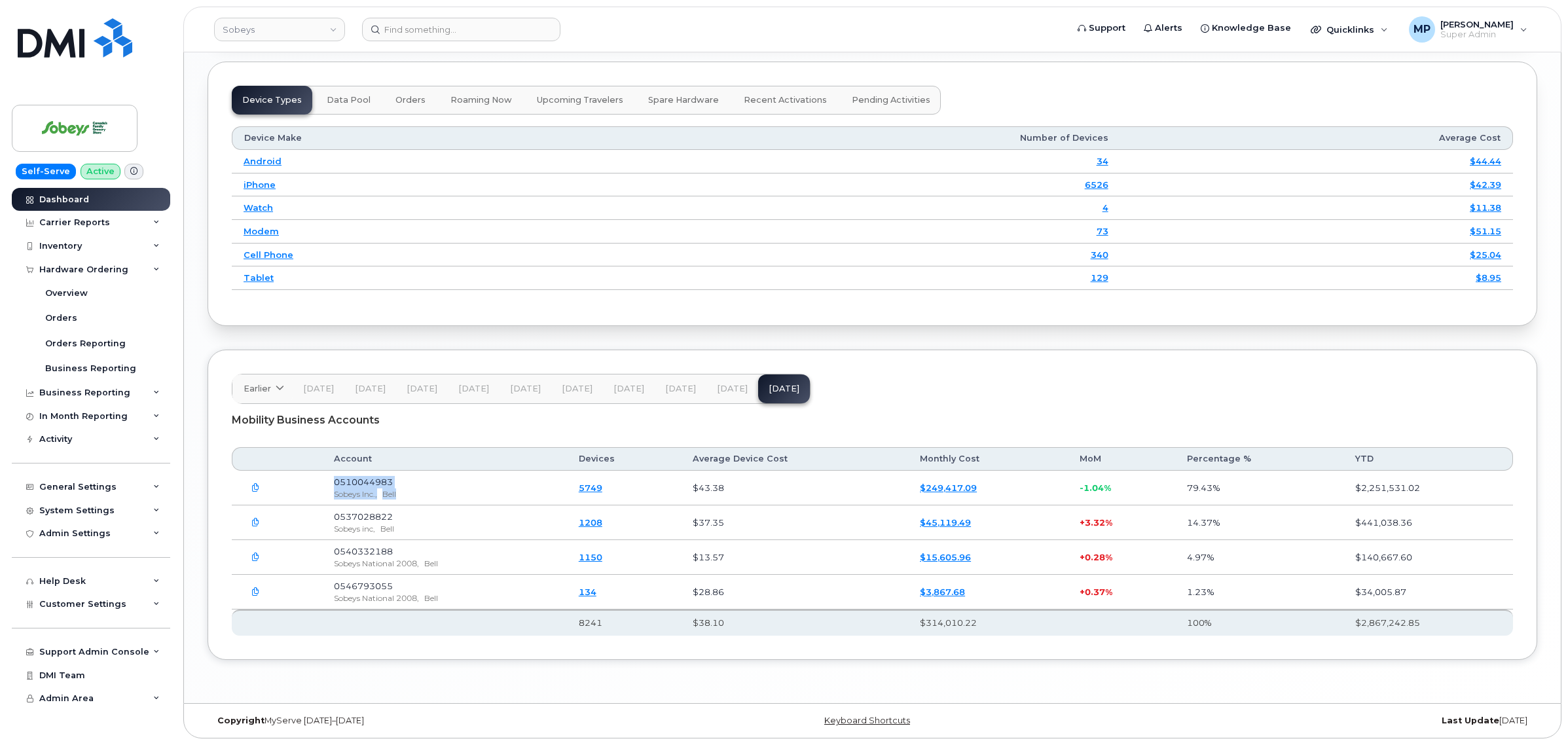
drag, startPoint x: 335, startPoint y: 481, endPoint x: 412, endPoint y: 493, distance: 77.9
click at [412, 493] on td "0510044983 Sobeys Inc., Bell" at bounding box center [445, 488] width 245 height 35
click at [427, 489] on div "Sobeys Inc., Bell" at bounding box center [445, 494] width 222 height 11
click at [432, 485] on td "0510044983 Sobeys Inc., Bell" at bounding box center [445, 488] width 245 height 35
drag, startPoint x: 335, startPoint y: 479, endPoint x: 404, endPoint y: 490, distance: 69.9
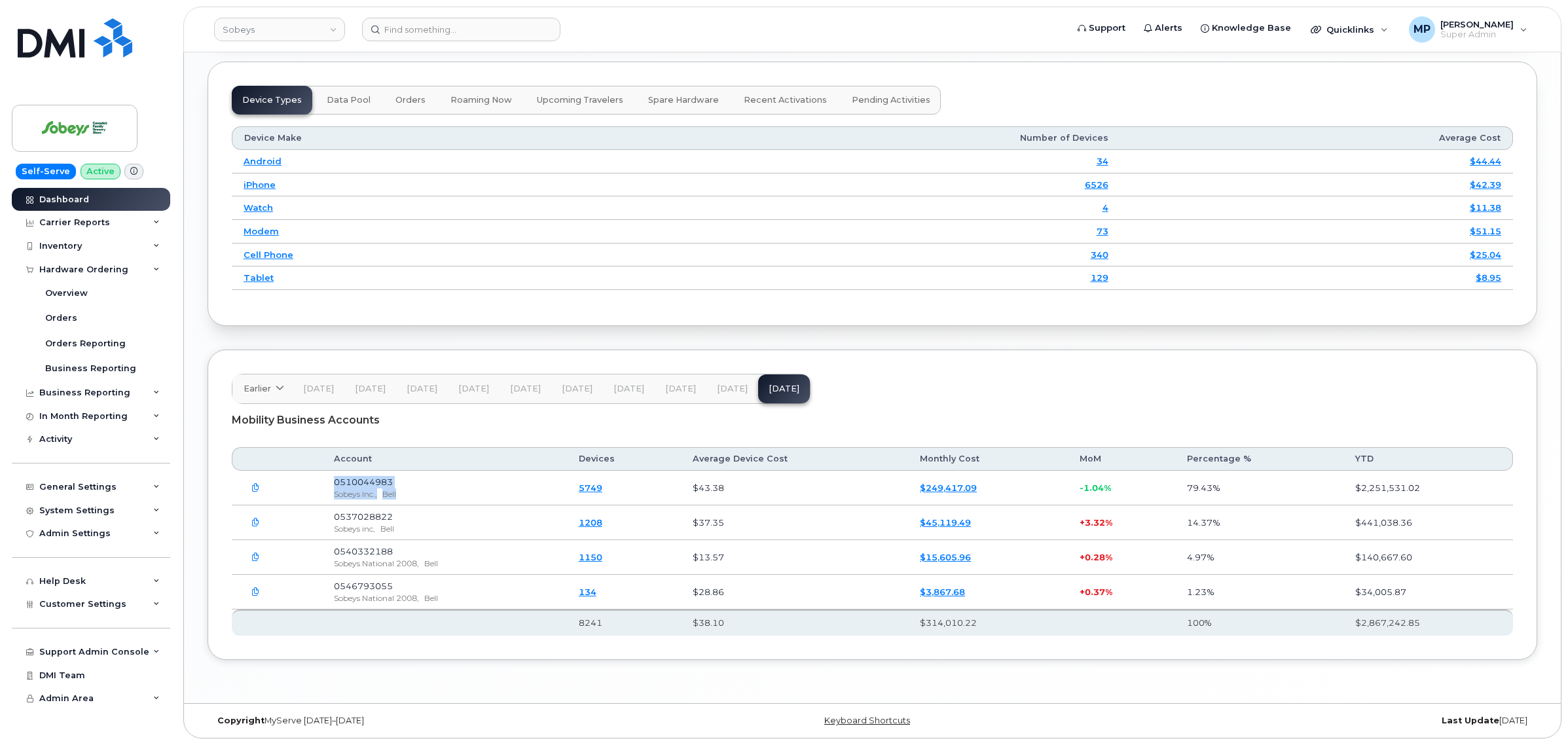
click at [404, 490] on td "0510044983 Sobeys Inc., Bell" at bounding box center [445, 488] width 245 height 35
click at [433, 483] on td "0510044983 Sobeys Inc., Bell" at bounding box center [445, 488] width 245 height 35
click at [438, 478] on td "0510044983 Sobeys Inc., Bell" at bounding box center [445, 488] width 245 height 35
click at [420, 477] on td "0510044983 Sobeys Inc., Bell" at bounding box center [445, 488] width 245 height 35
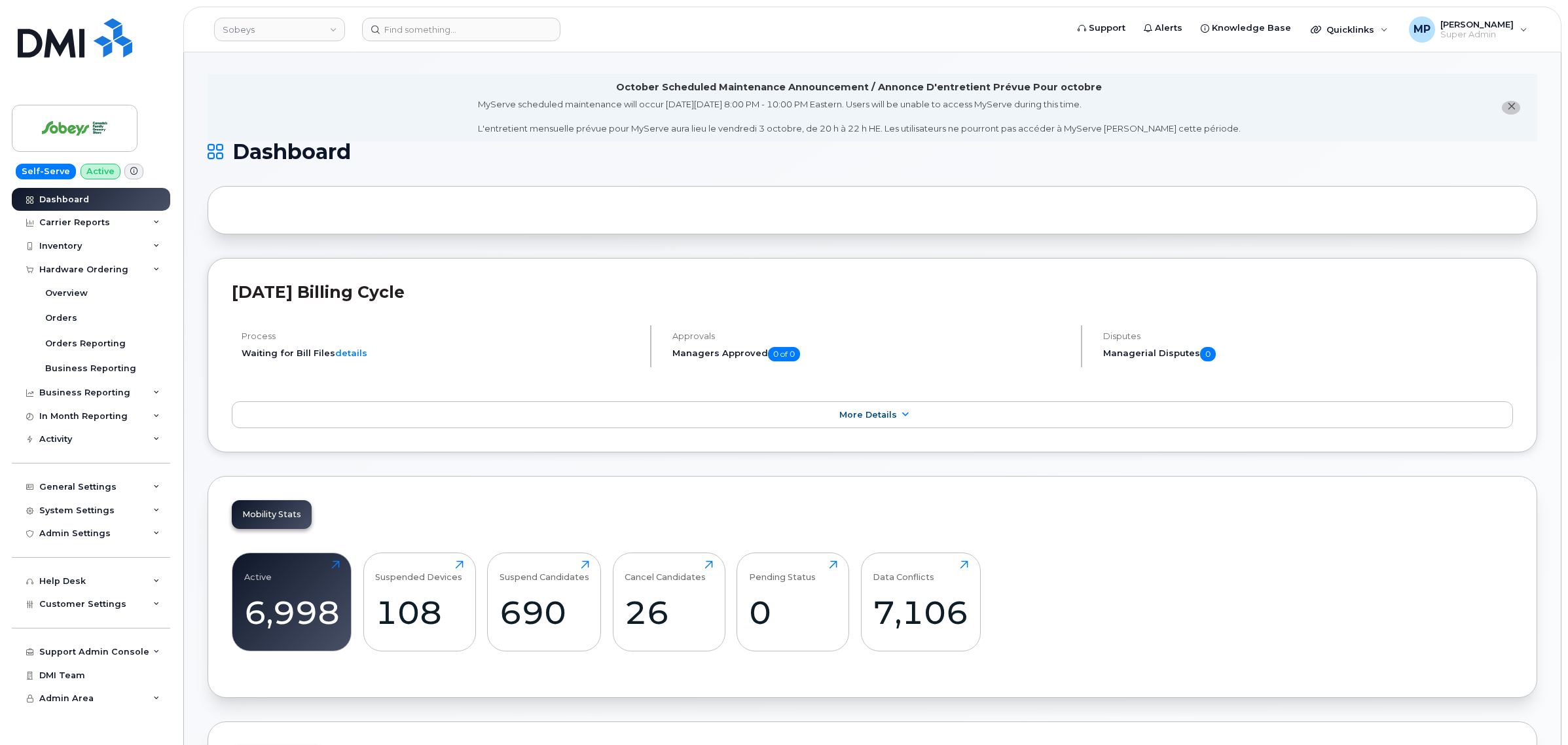
scroll to position [0, 0]
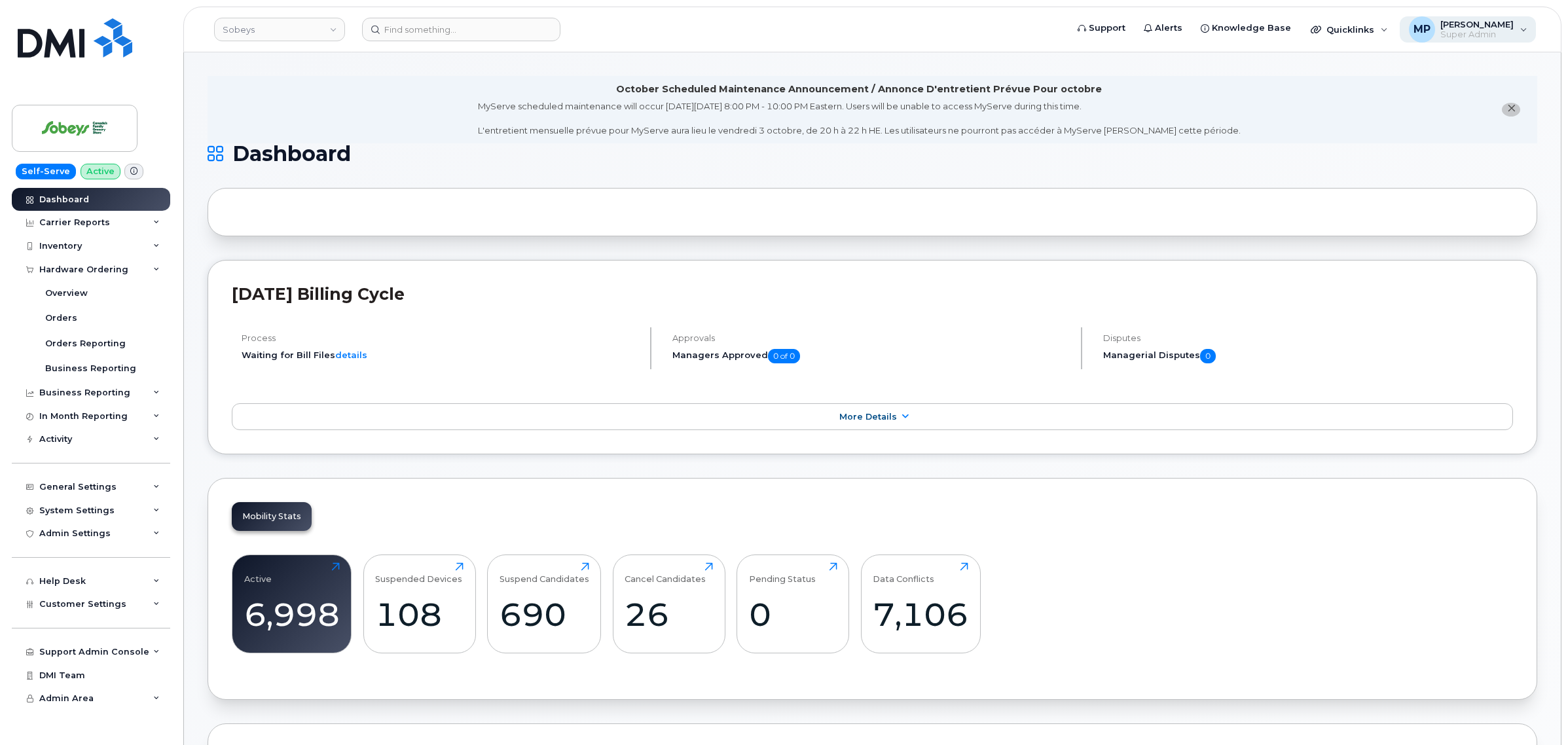
click at [1522, 24] on div "MP Michael Partack Super Admin" at bounding box center [1469, 29] width 137 height 26
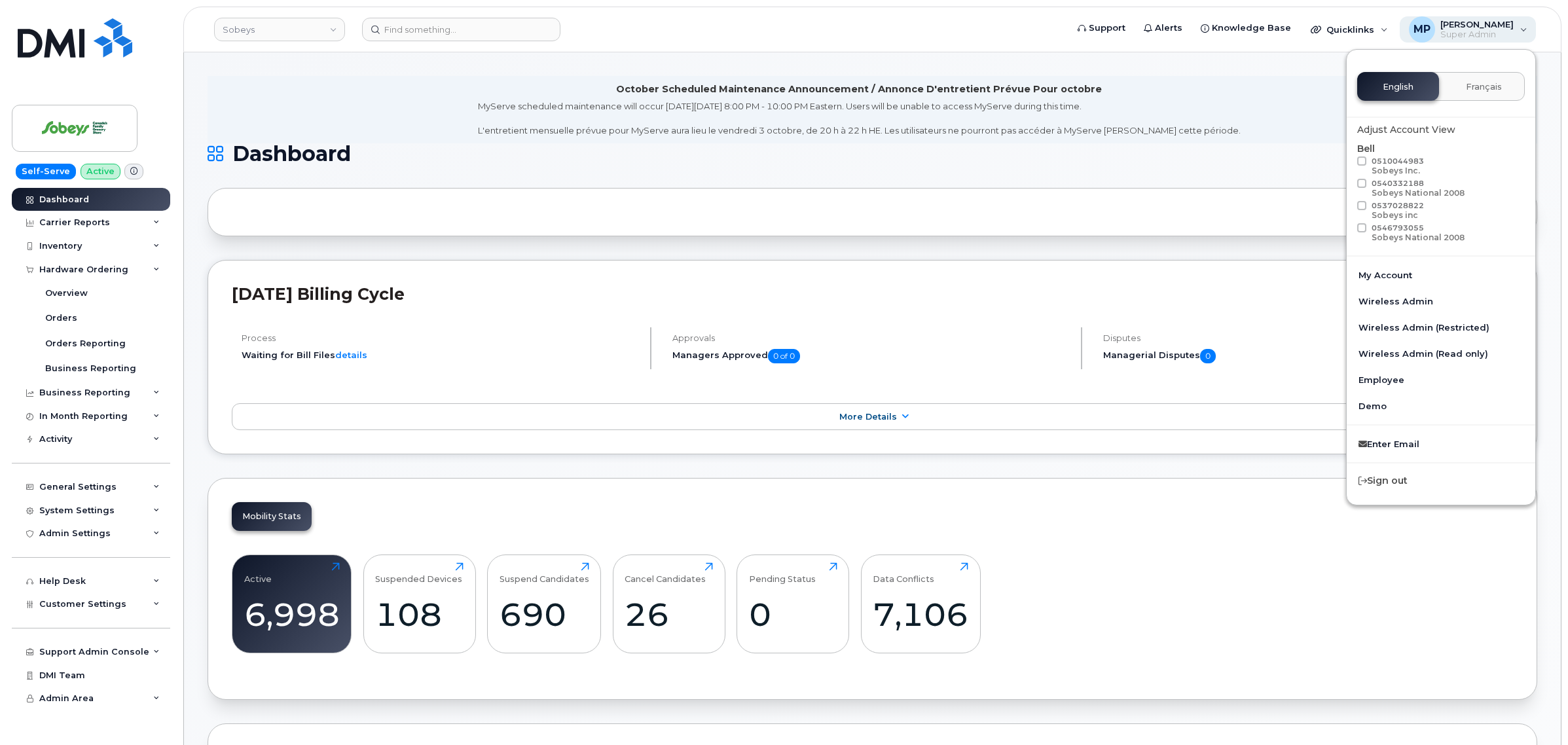
click at [1522, 21] on div "MP Michael Partack Super Admin" at bounding box center [1469, 29] width 137 height 26
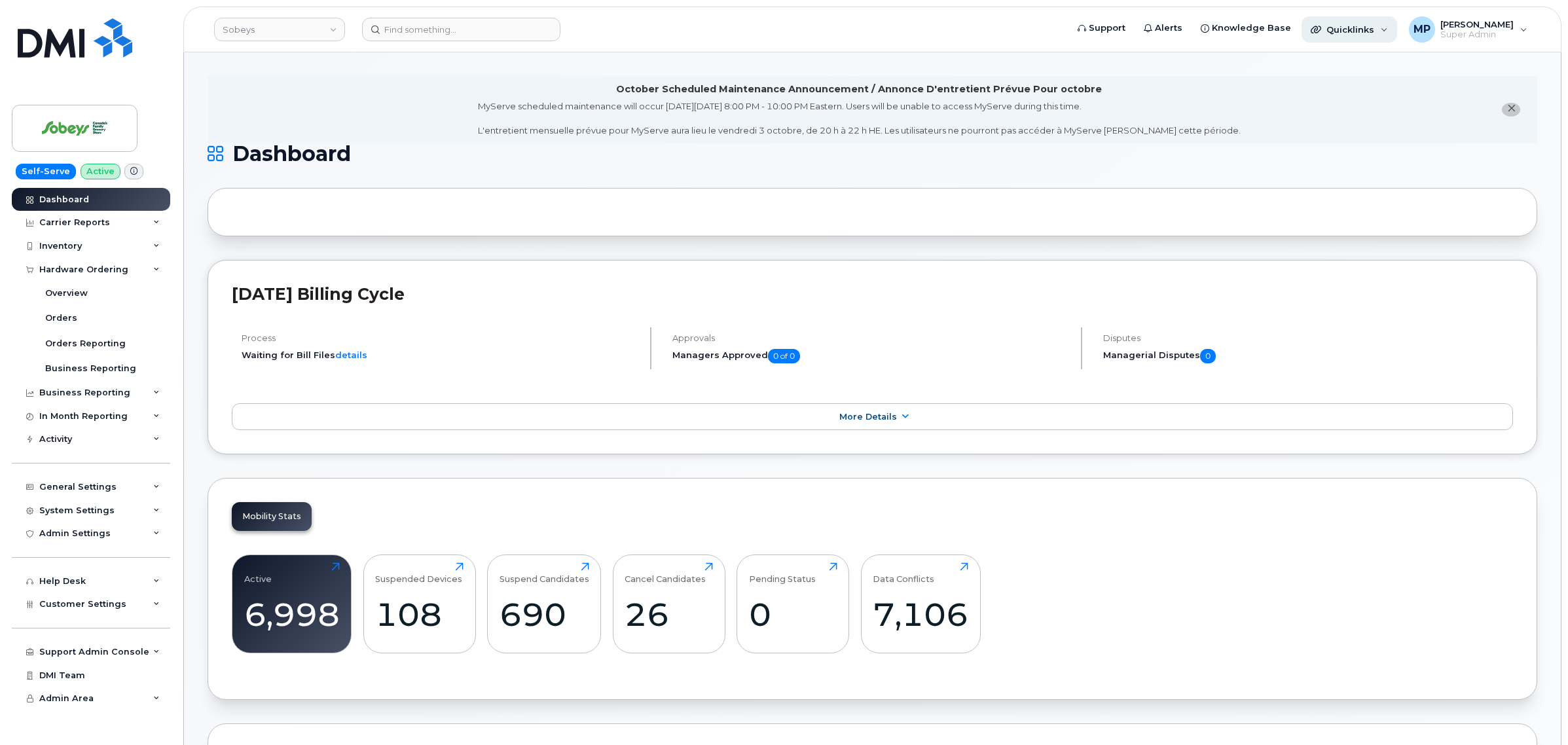
click at [1370, 28] on span "Quicklinks" at bounding box center [1350, 29] width 48 height 10
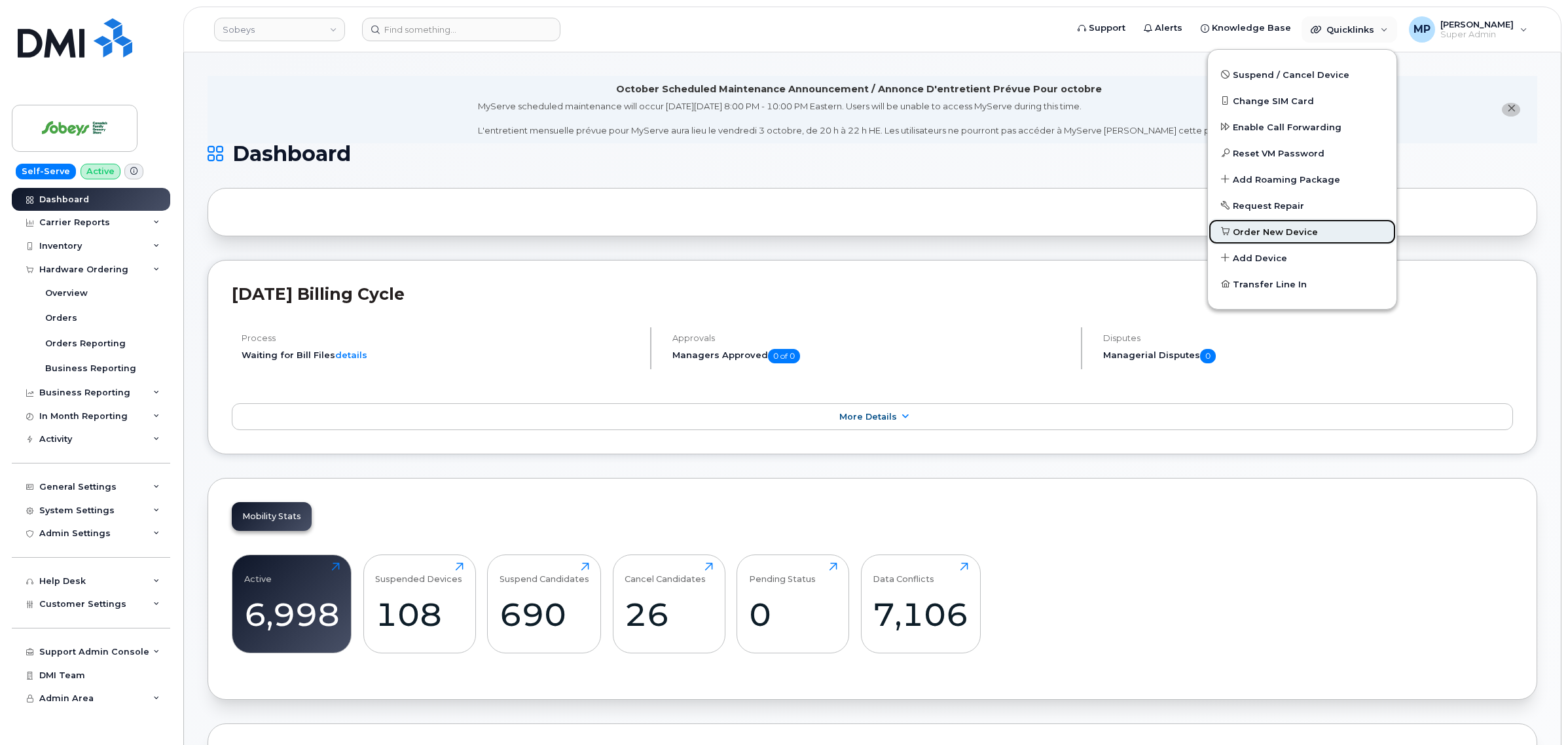
click at [1268, 230] on span "Order New Device" at bounding box center [1276, 233] width 85 height 13
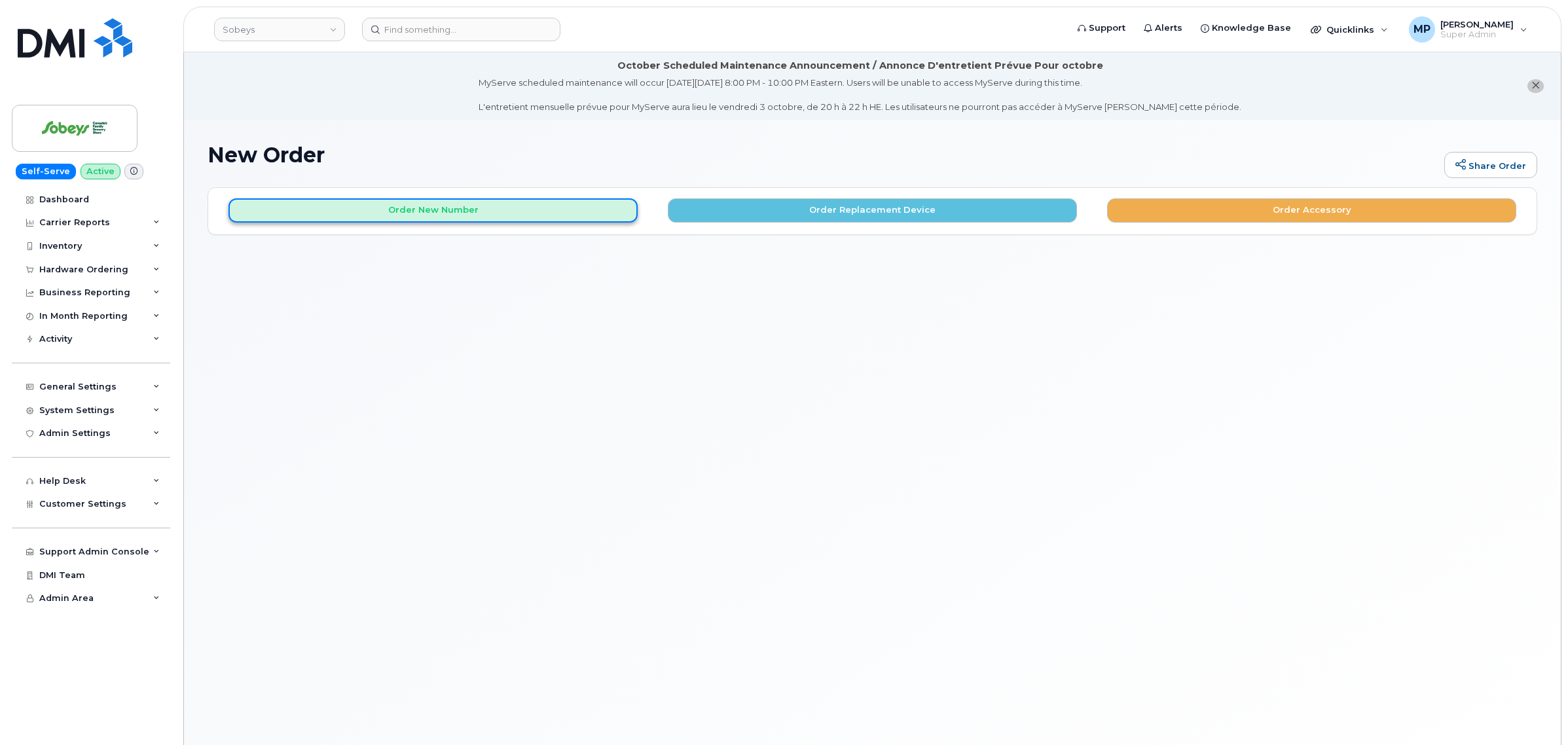
click at [505, 214] on button "Order New Number" at bounding box center [433, 210] width 409 height 24
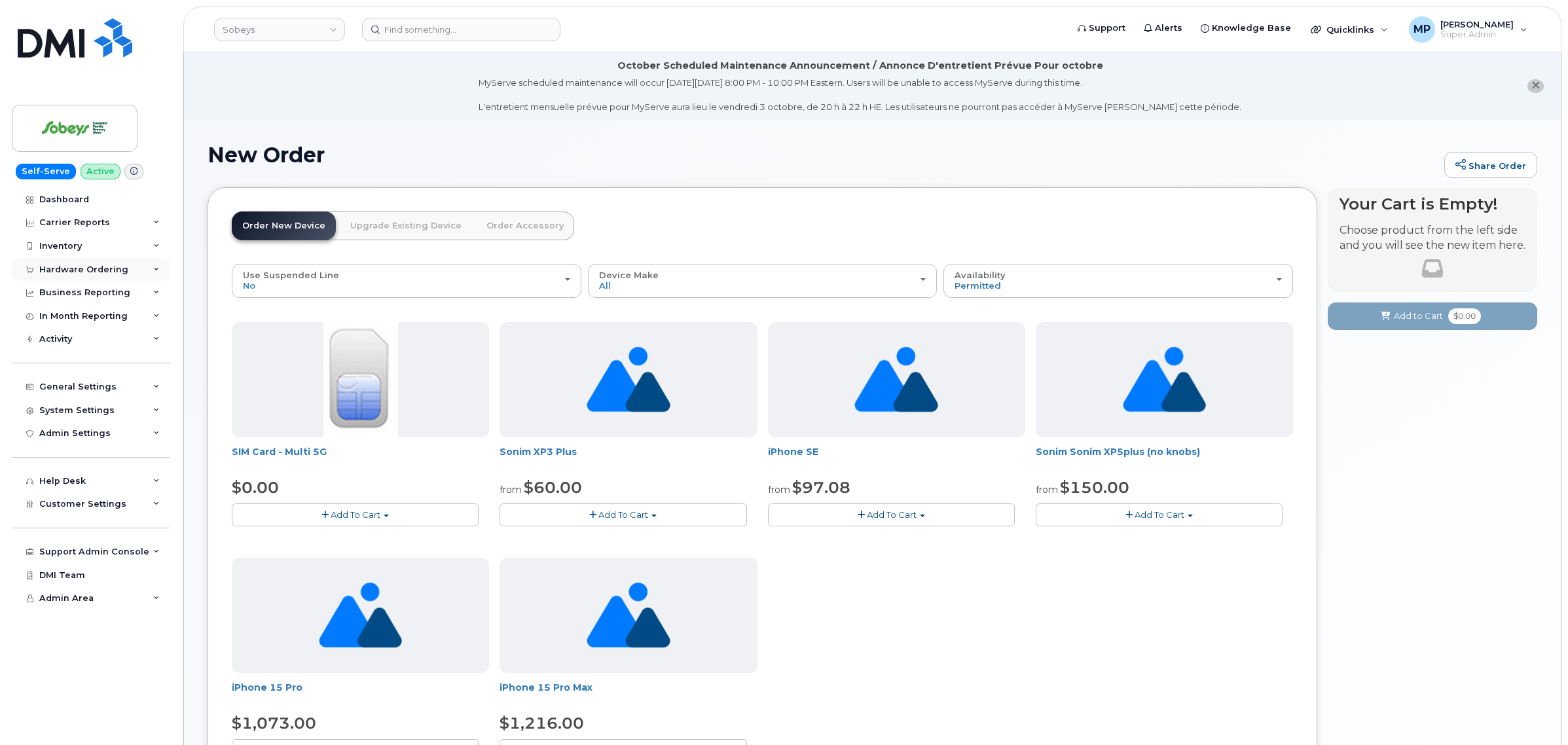
click at [60, 267] on div "Hardware Ordering" at bounding box center [84, 270] width 89 height 10
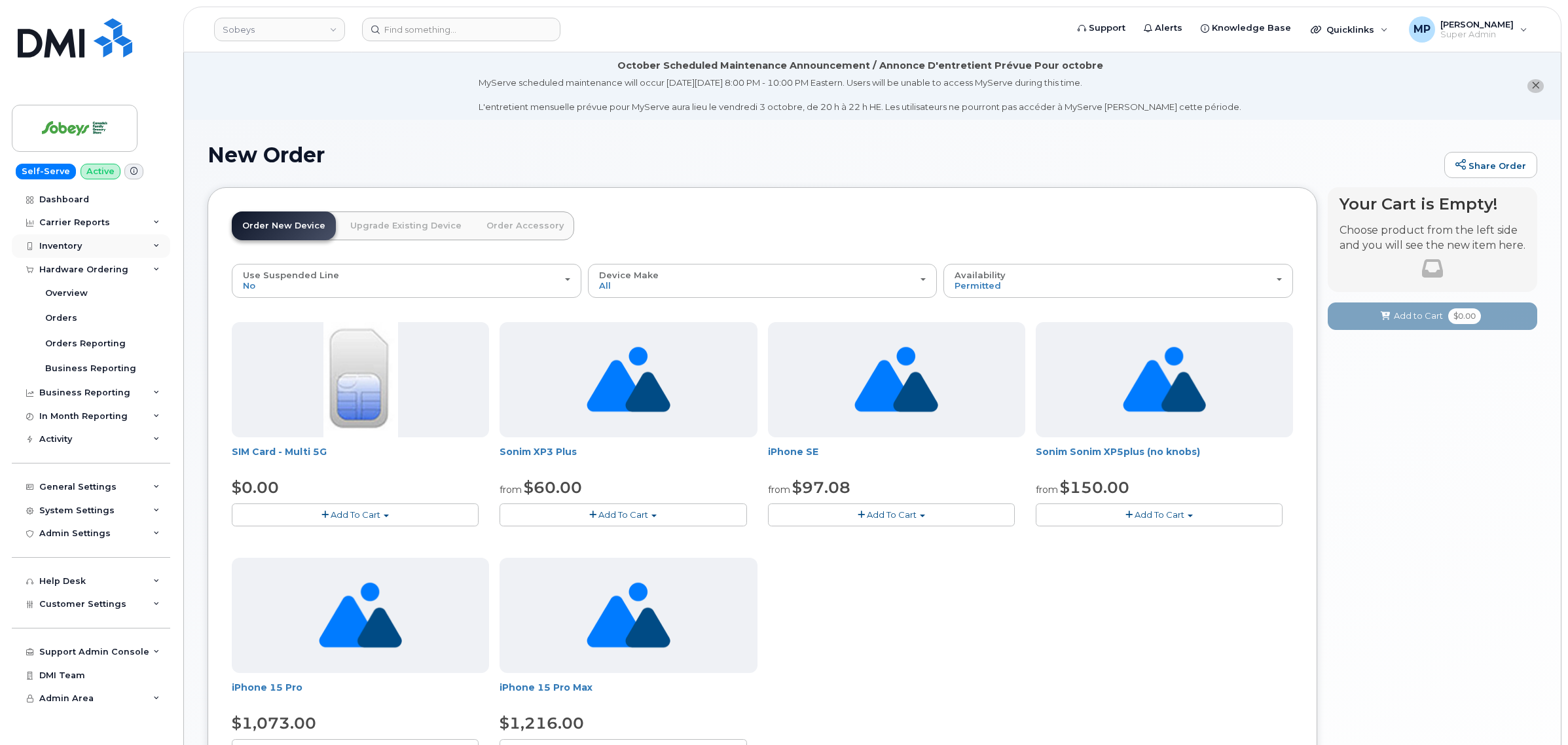
click at [56, 245] on div "Inventory" at bounding box center [61, 246] width 43 height 10
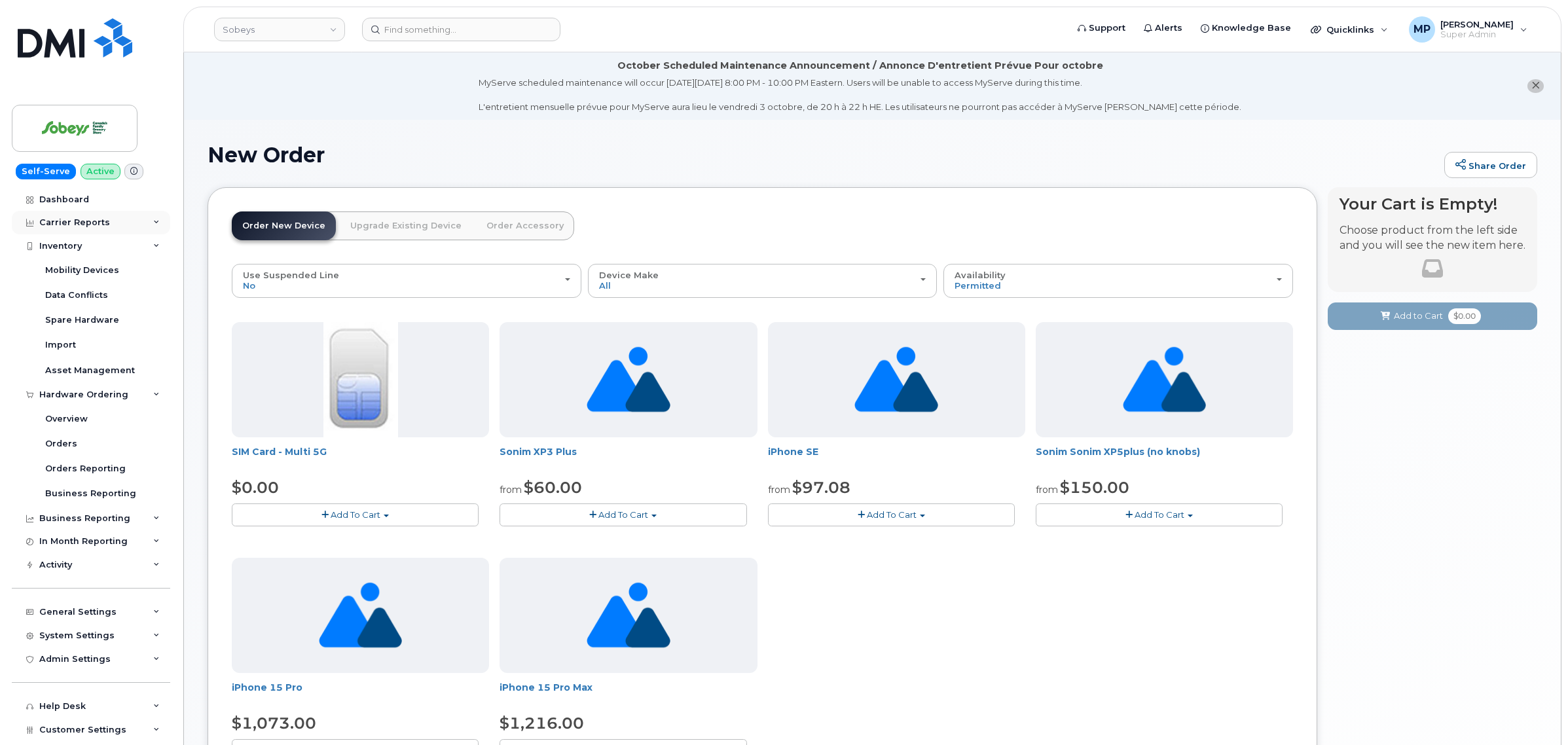
click at [54, 223] on div "Carrier Reports" at bounding box center [75, 222] width 71 height 10
click at [82, 222] on div "Carrier Reports" at bounding box center [75, 222] width 71 height 10
click at [80, 246] on div "Inventory" at bounding box center [61, 246] width 43 height 10
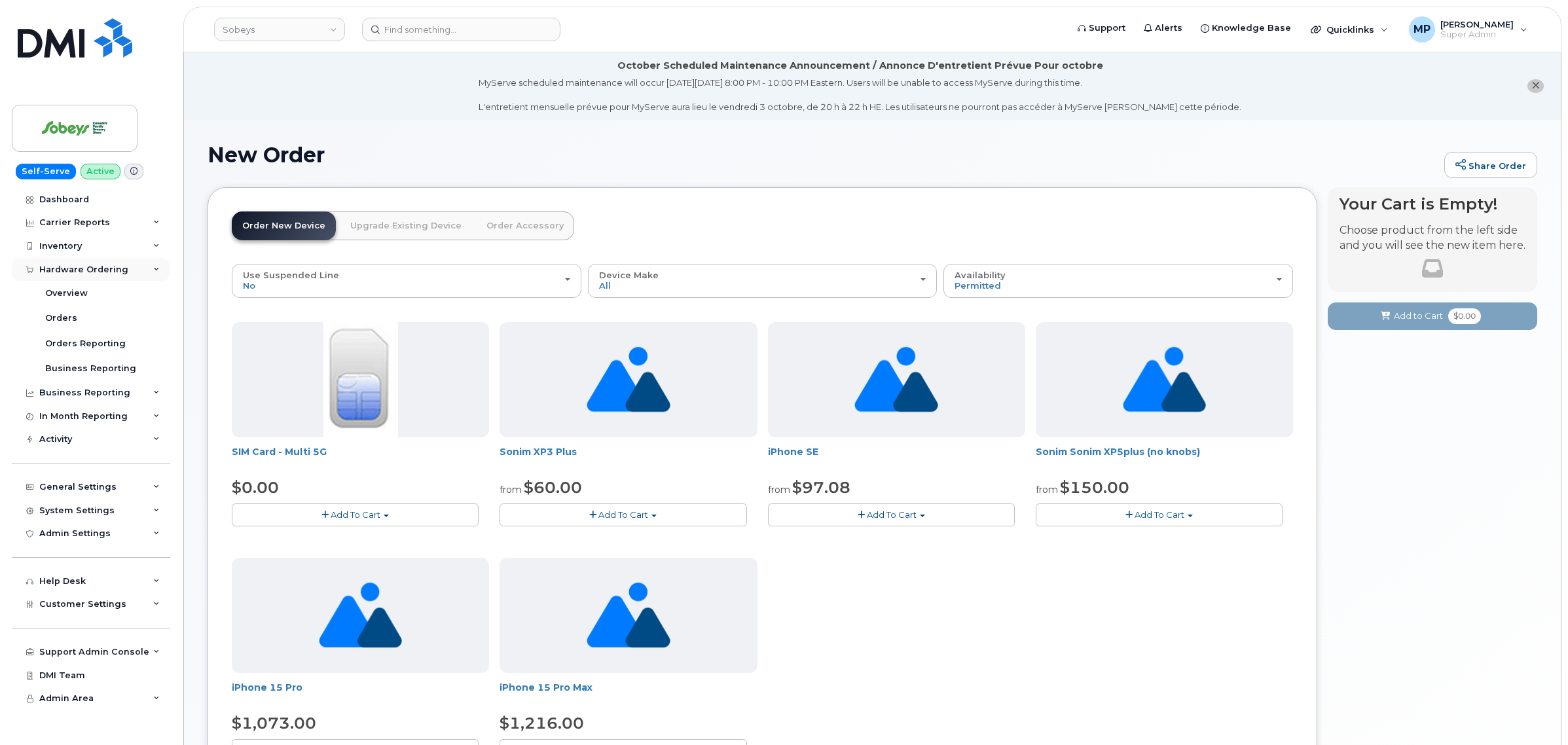
click at [80, 266] on div "Hardware Ordering" at bounding box center [84, 270] width 89 height 10
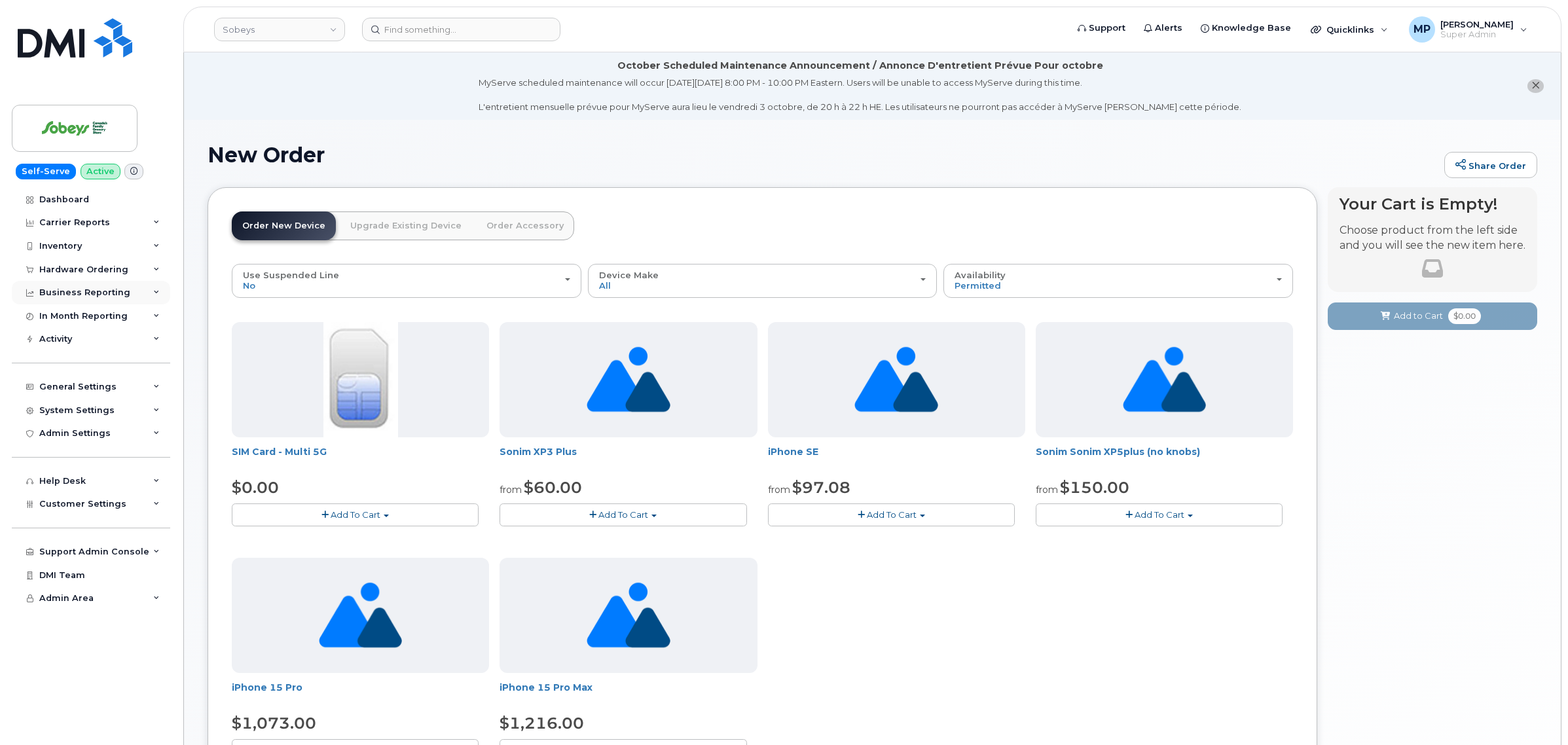
click at [83, 292] on div "Business Reporting" at bounding box center [84, 292] width 91 height 10
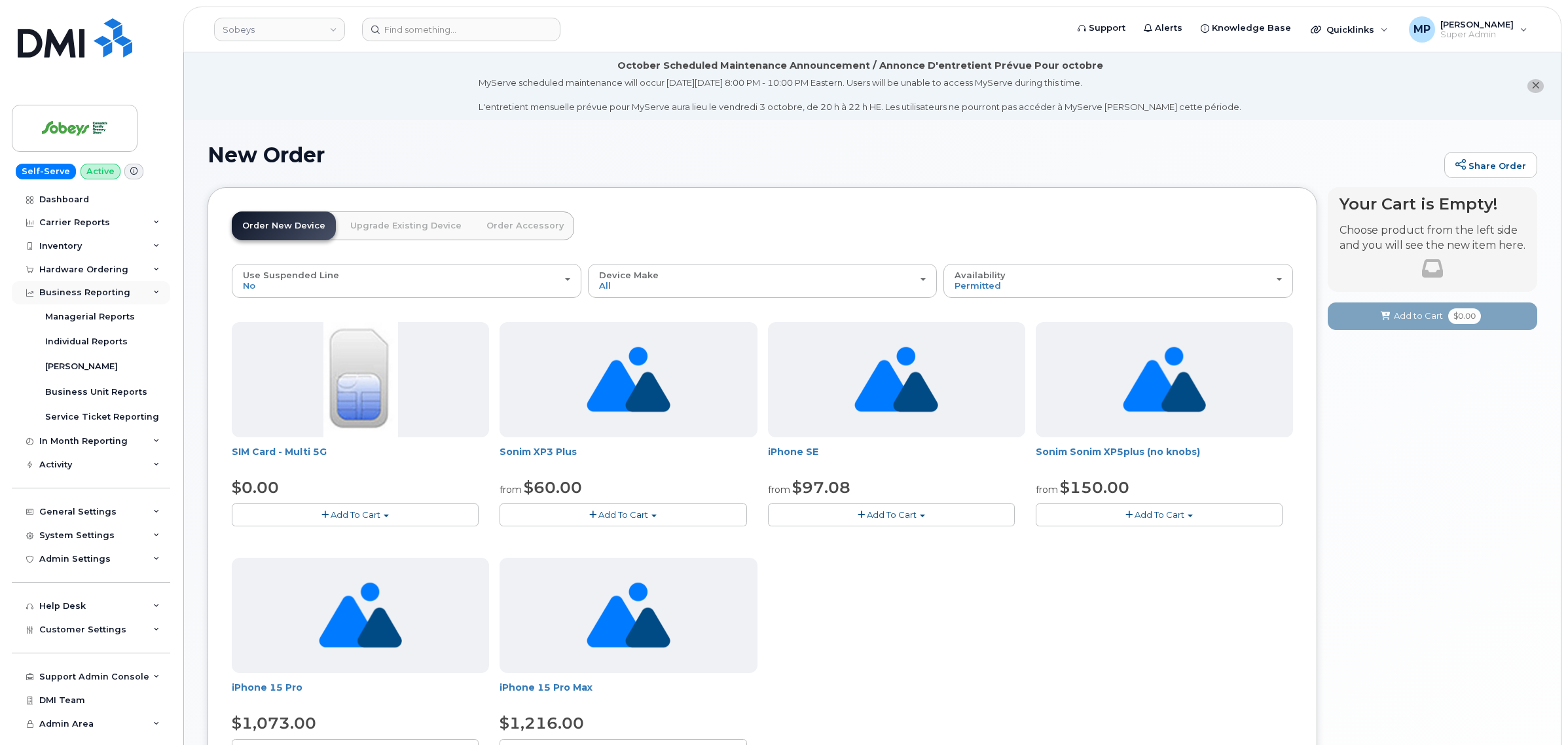
click at [103, 292] on div "Business Reporting" at bounding box center [84, 292] width 91 height 10
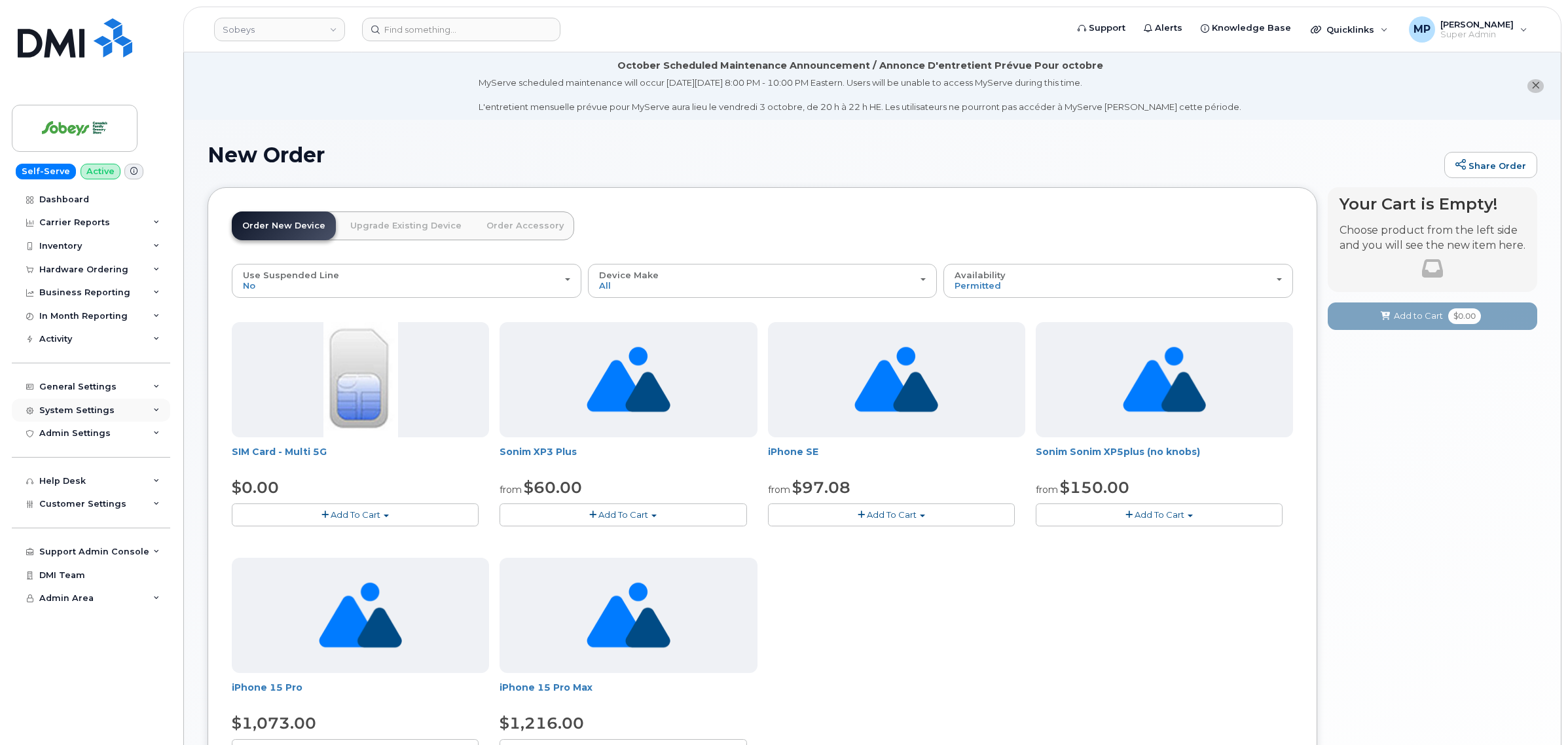
click at [83, 408] on div "System Settings" at bounding box center [91, 411] width 158 height 24
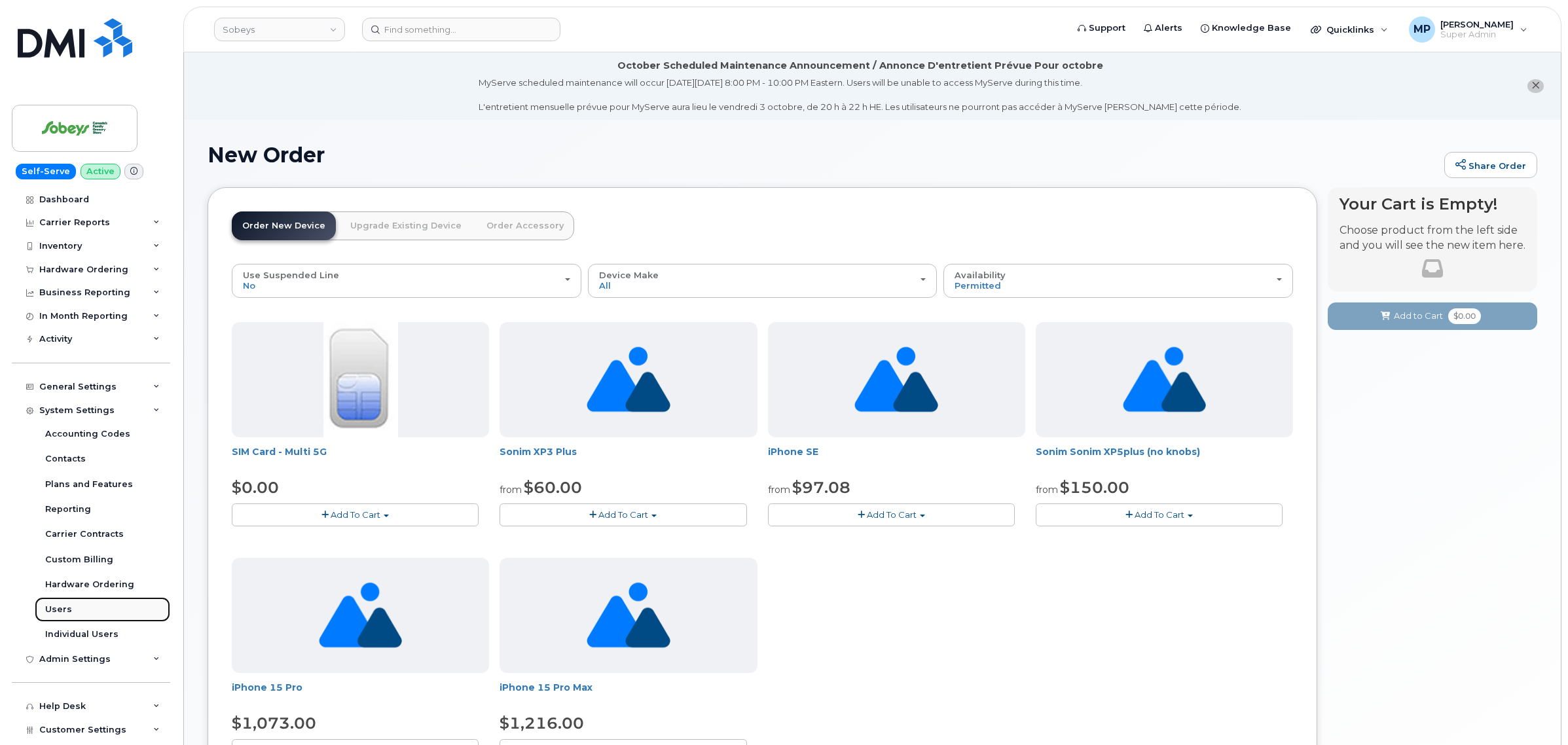
click at [61, 616] on div "Users" at bounding box center [58, 609] width 27 height 12
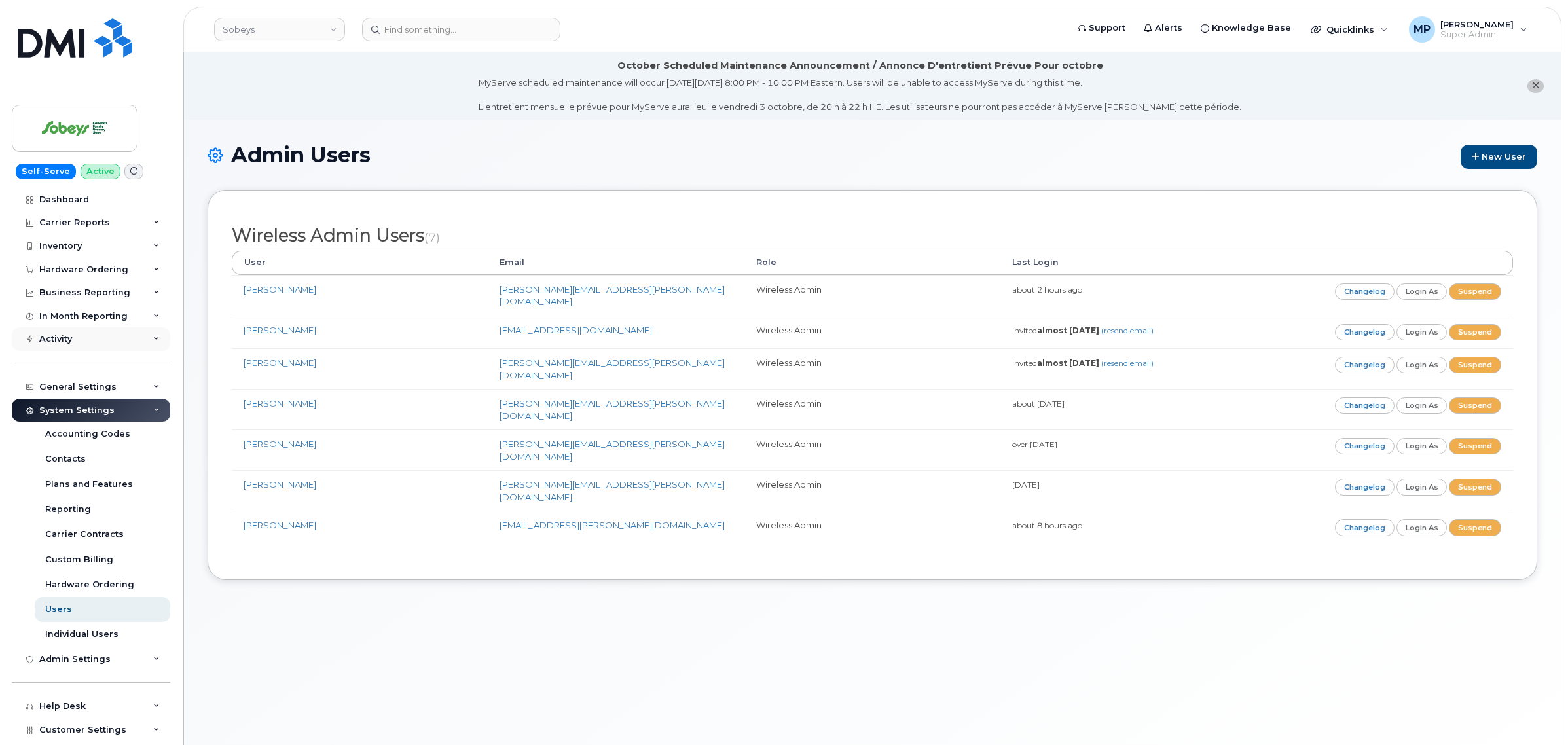
click at [60, 335] on div "Activity" at bounding box center [91, 339] width 158 height 24
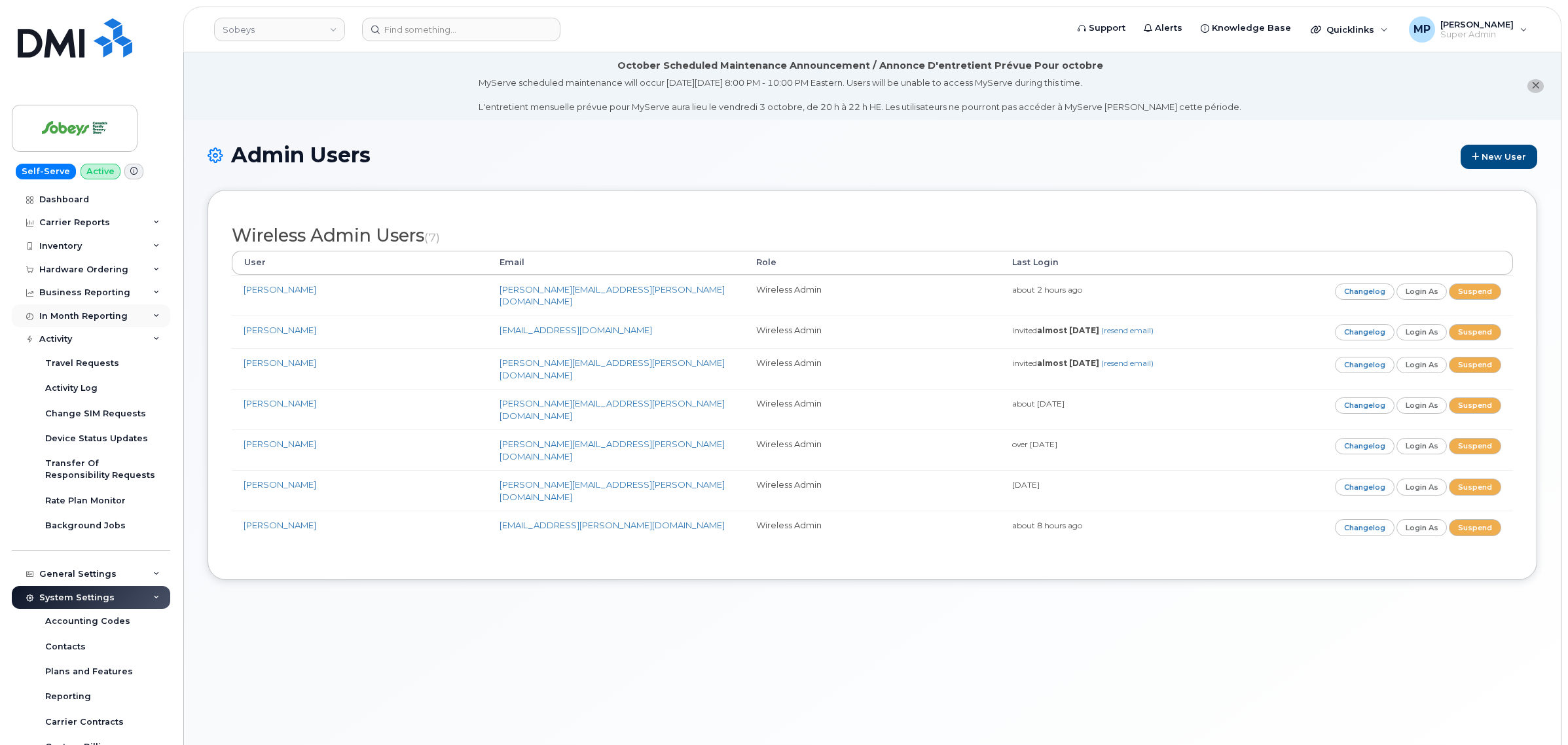
click at [60, 315] on div "In Month Reporting" at bounding box center [84, 316] width 88 height 10
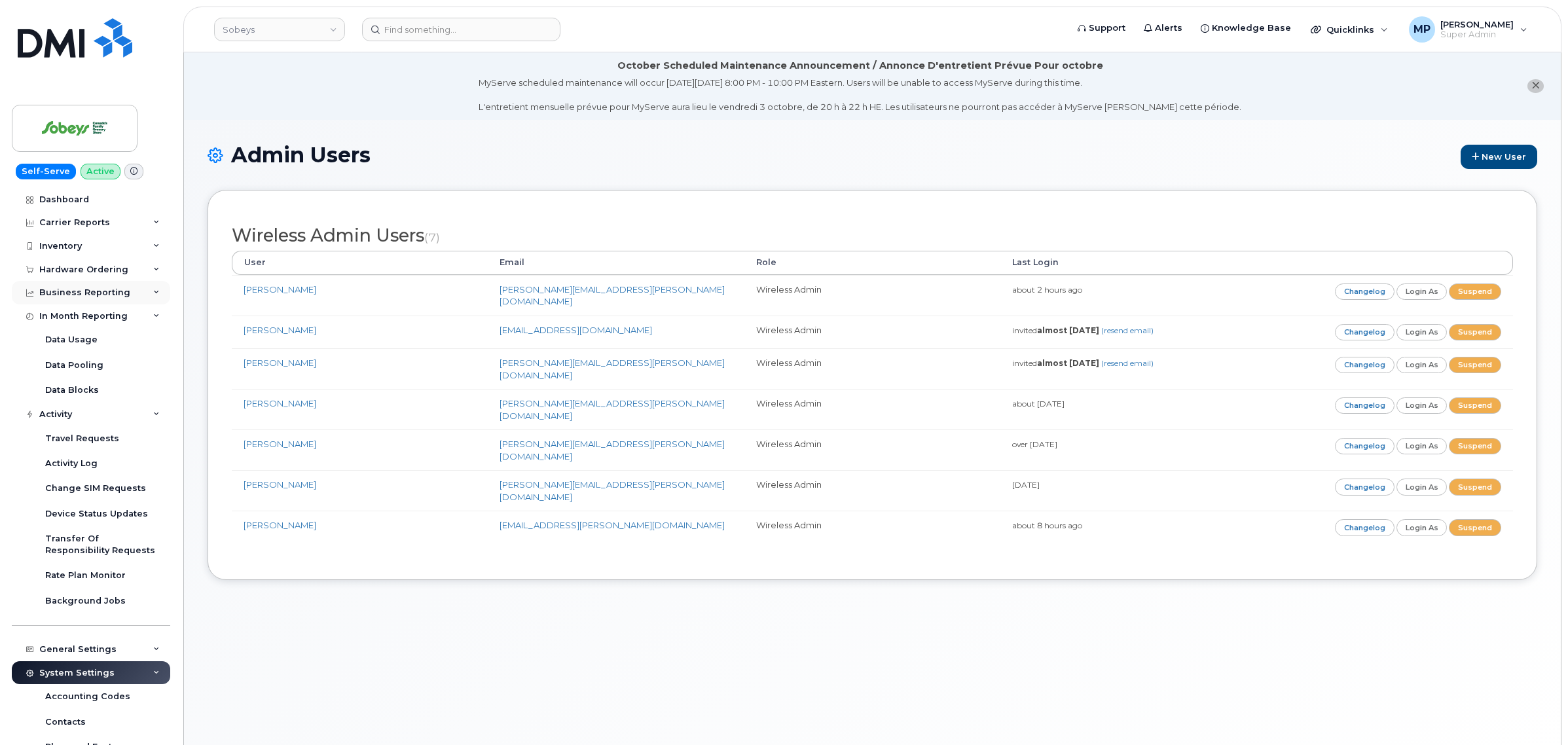
click at [74, 292] on div "Business Reporting" at bounding box center [84, 292] width 91 height 10
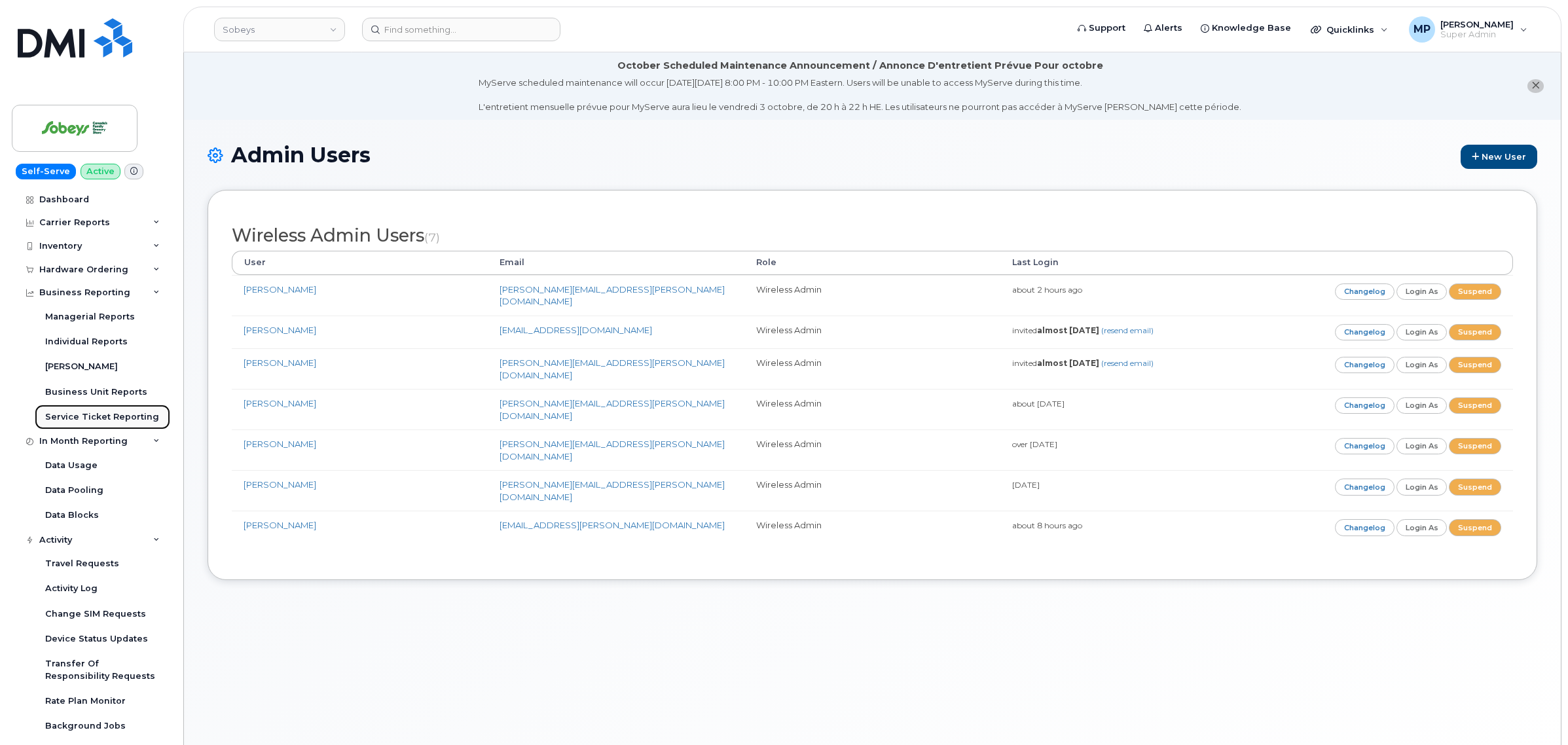
click at [80, 417] on div "Service Ticket Reporting" at bounding box center [102, 417] width 114 height 12
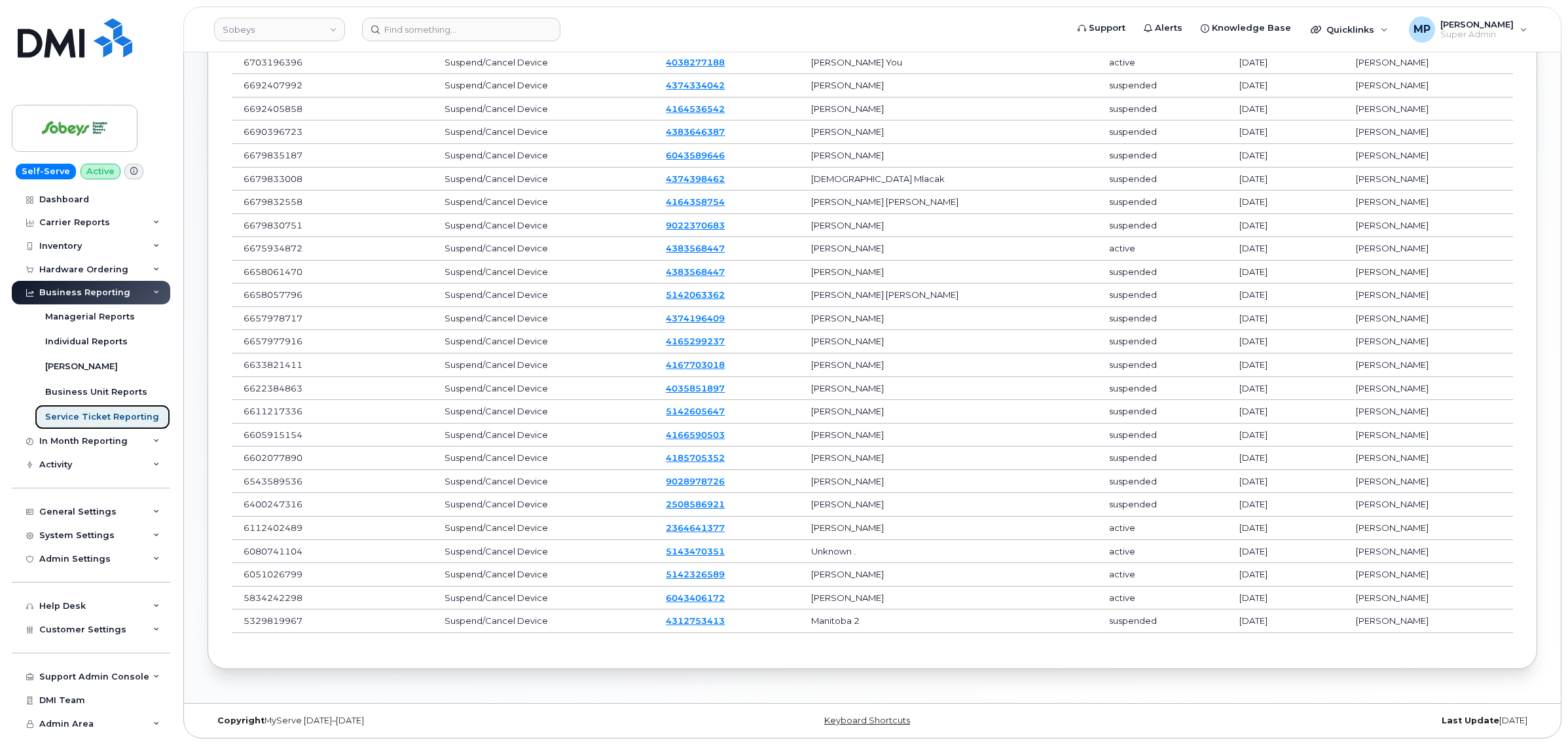
scroll to position [257, 0]
click at [64, 469] on div "Activity" at bounding box center [56, 464] width 33 height 10
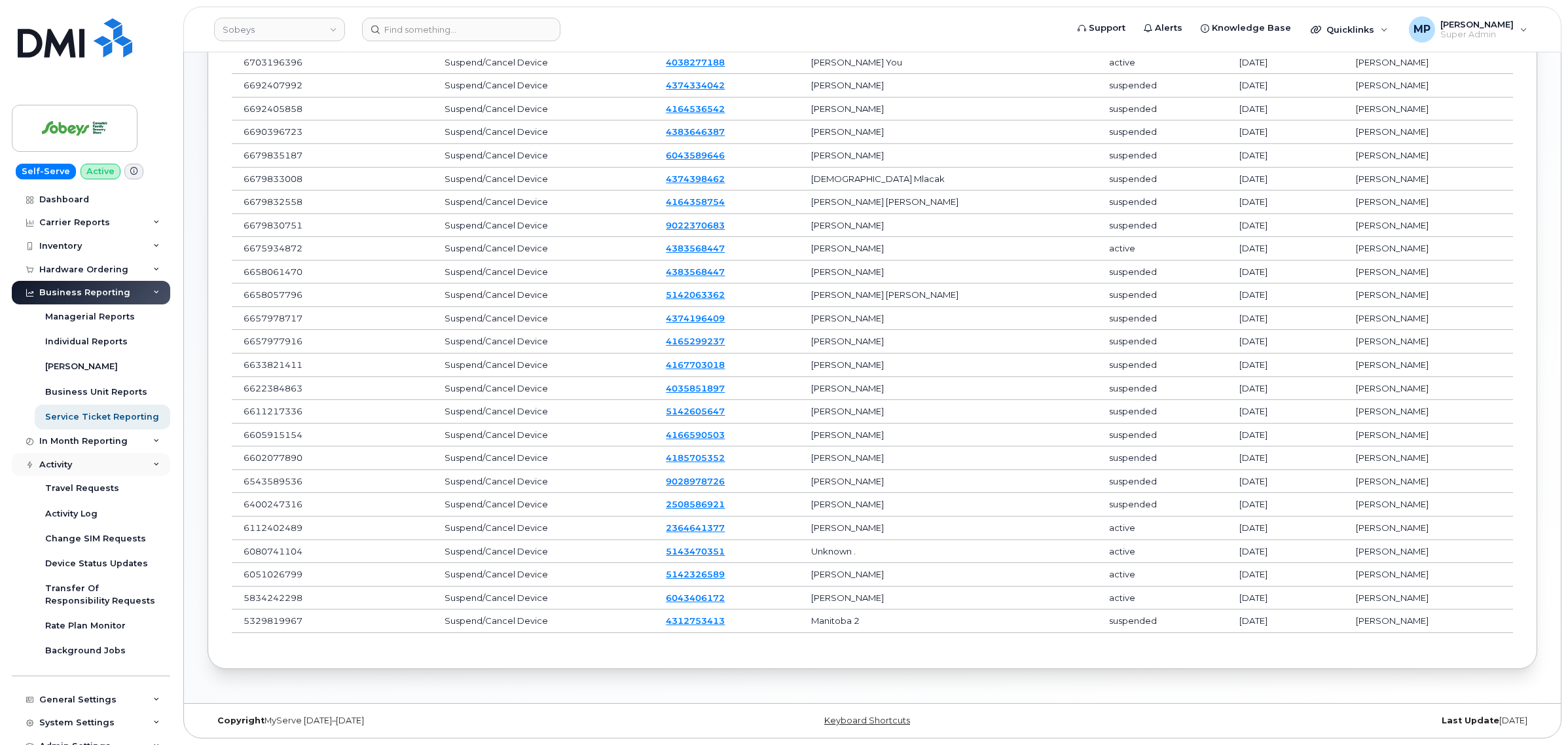
click at [63, 470] on div "Activity" at bounding box center [56, 464] width 33 height 10
click at [84, 442] on div "In Month Reporting" at bounding box center [84, 441] width 88 height 10
click at [76, 464] on div "Activity" at bounding box center [91, 465] width 158 height 24
click at [113, 466] on div "Activity" at bounding box center [91, 465] width 158 height 24
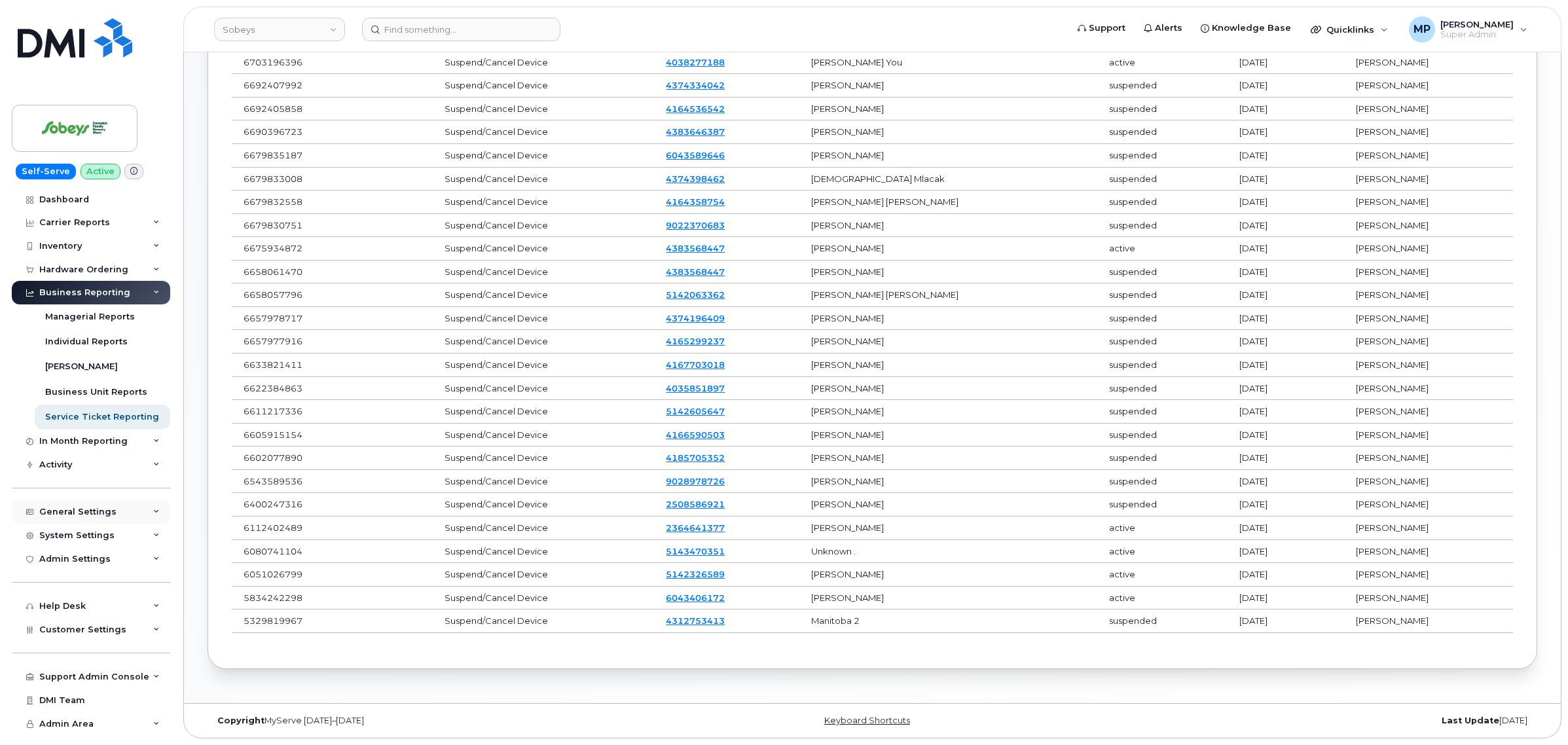
click at [87, 512] on div "General Settings" at bounding box center [78, 512] width 77 height 10
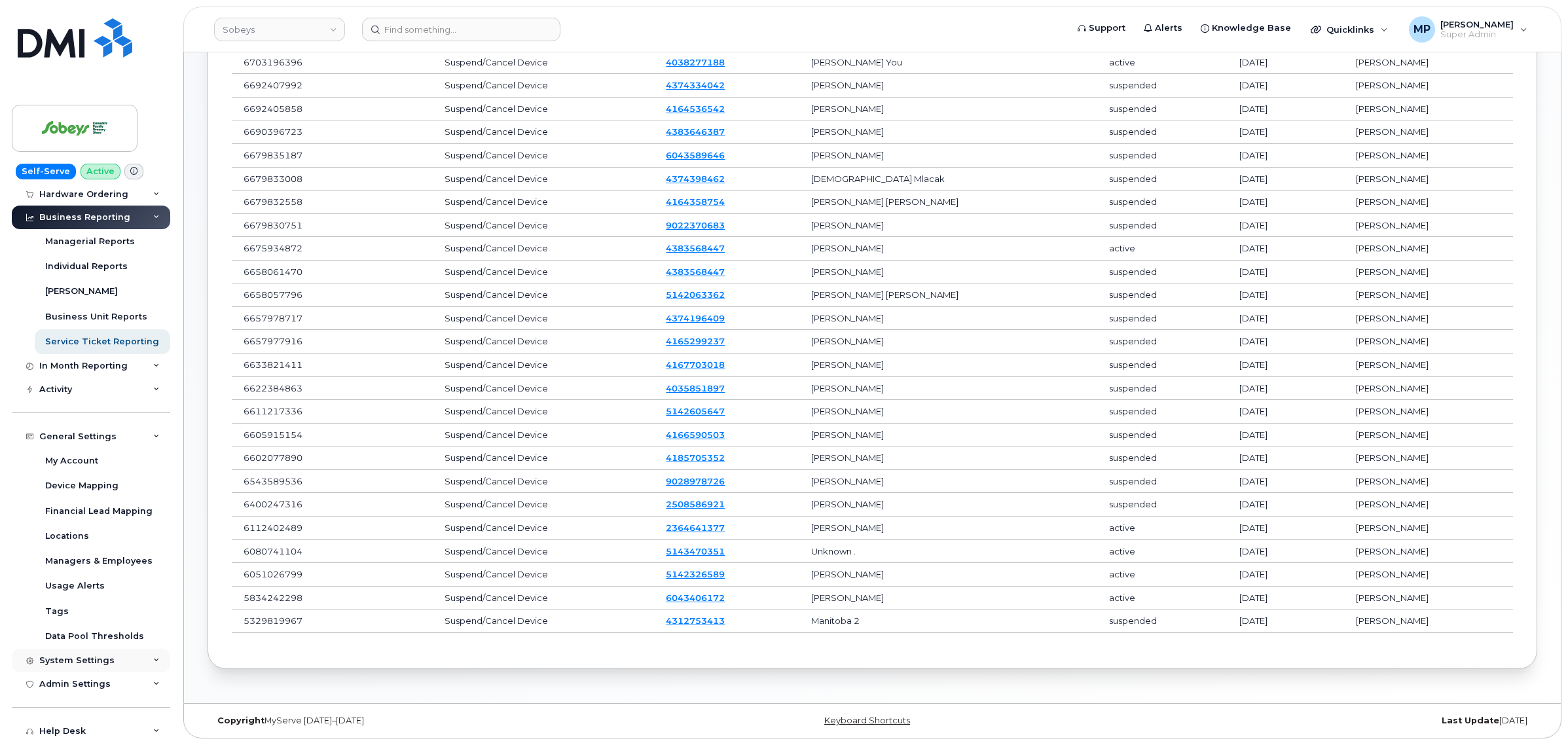
scroll to position [196, 0]
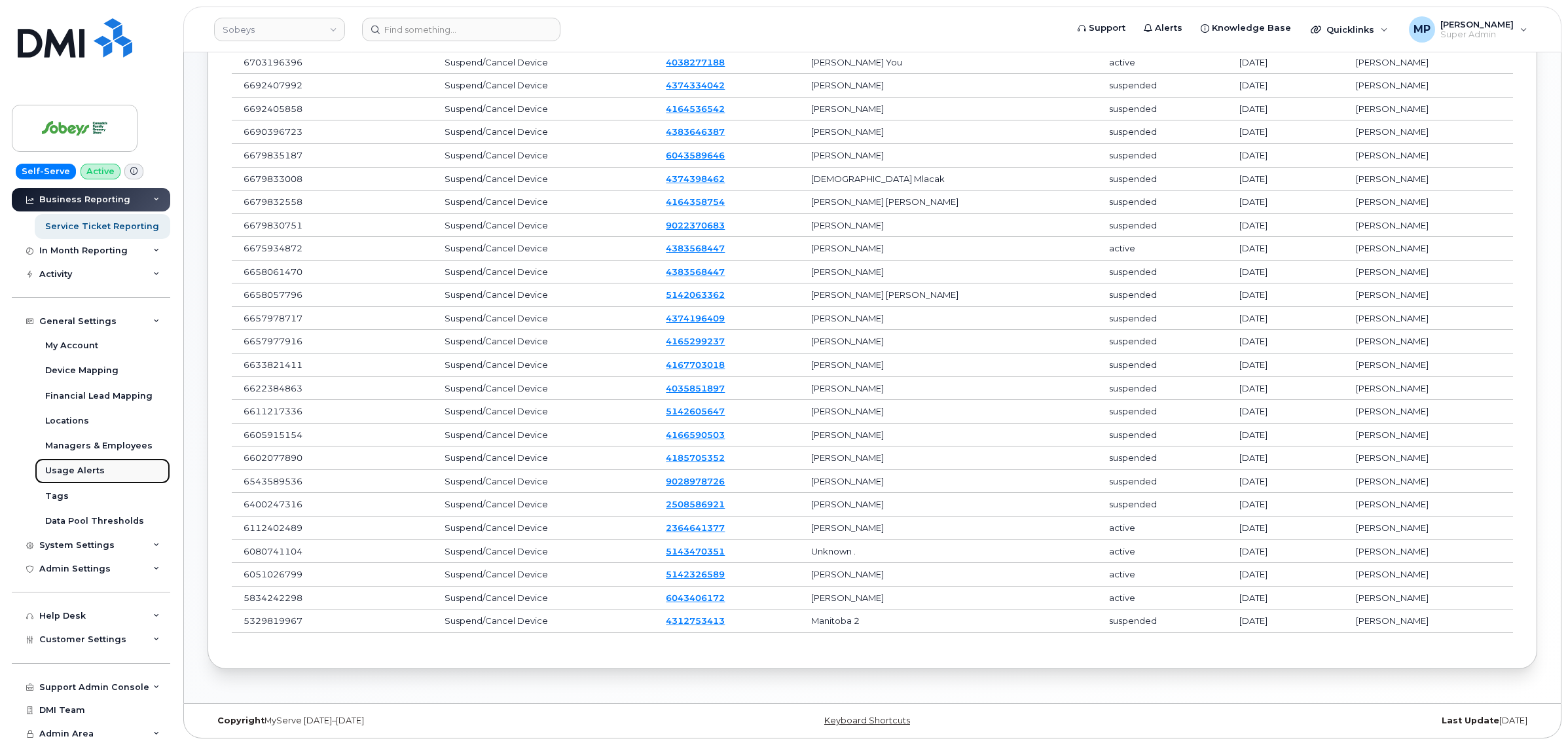
click at [76, 462] on link "Usage Alerts" at bounding box center [102, 471] width 136 height 25
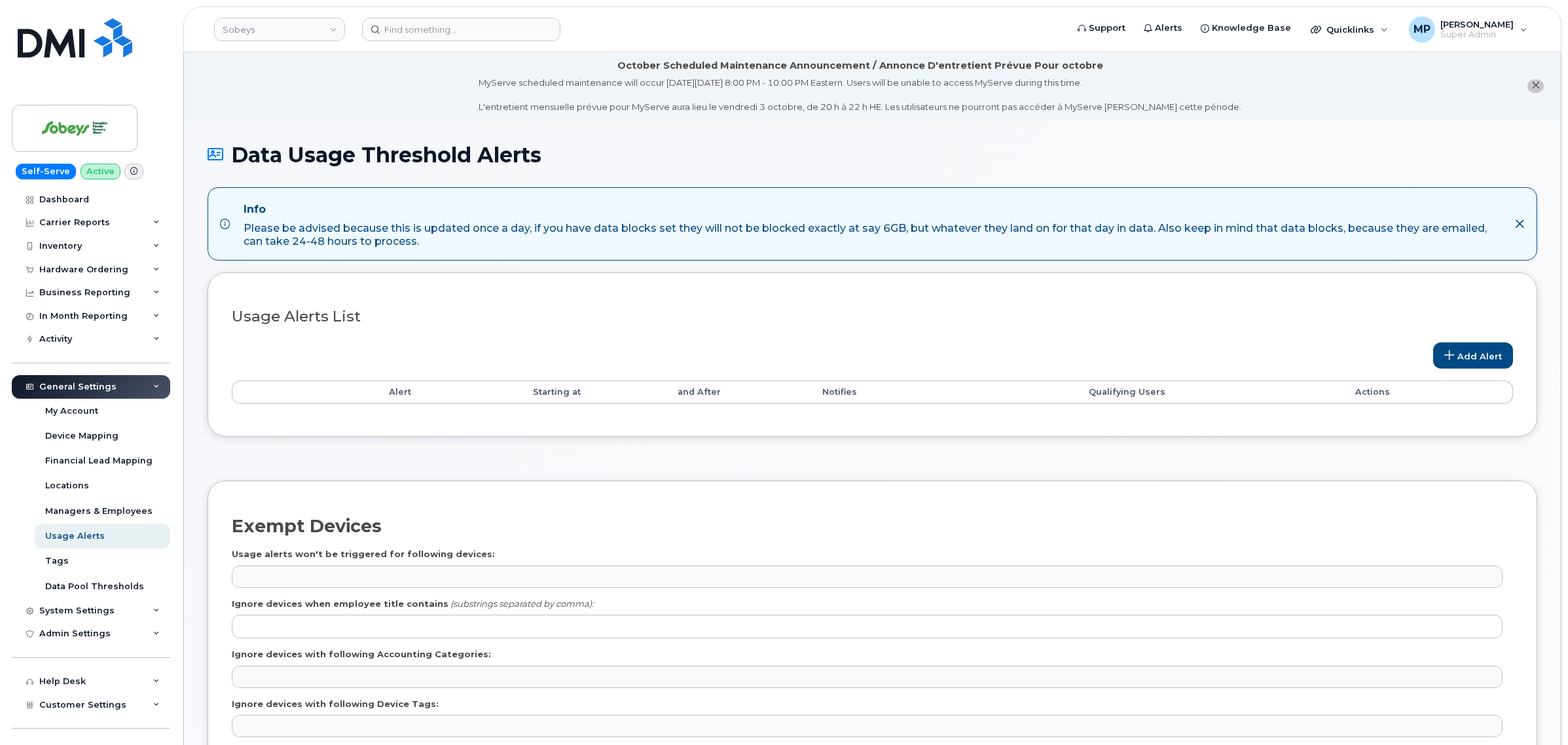
select select
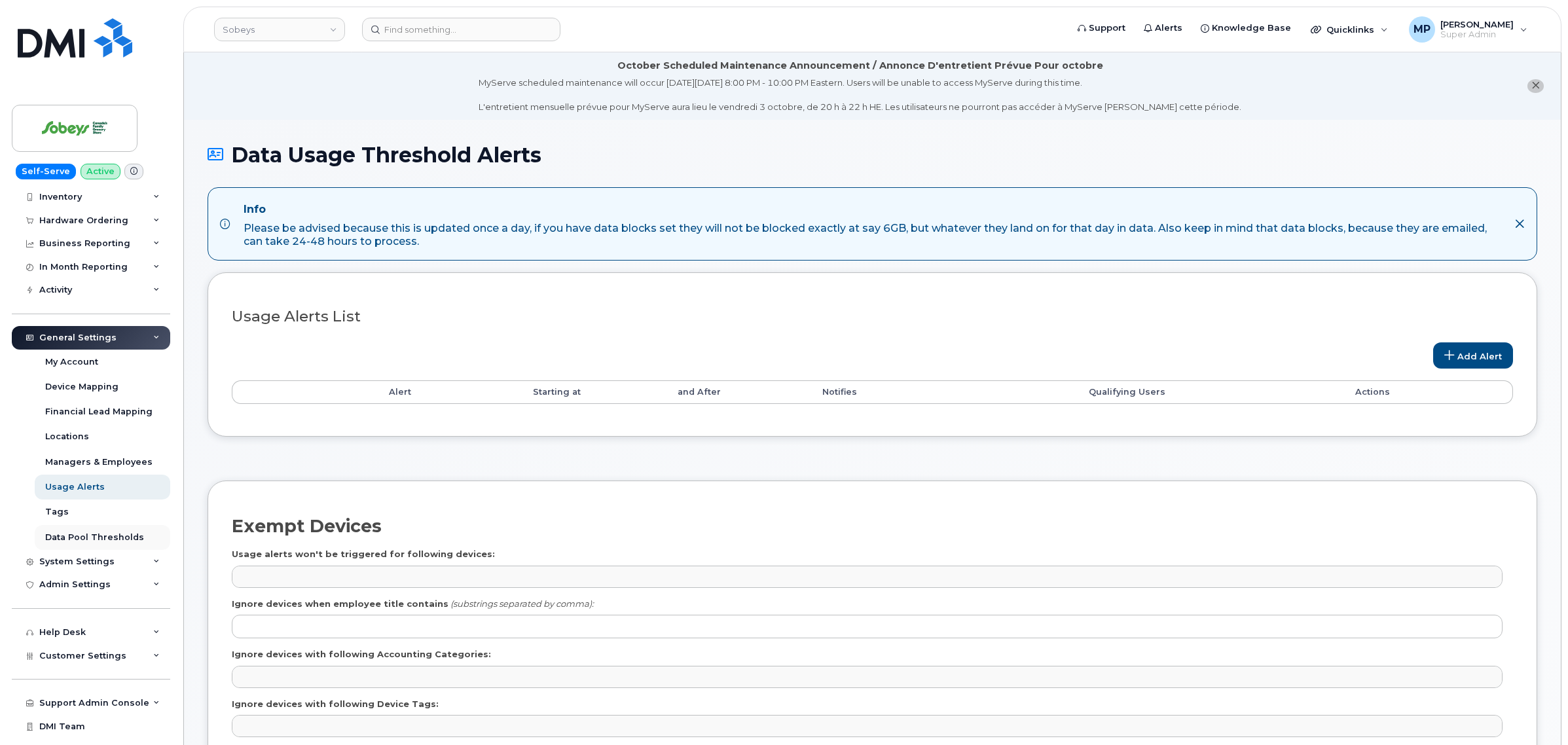
scroll to position [70, 0]
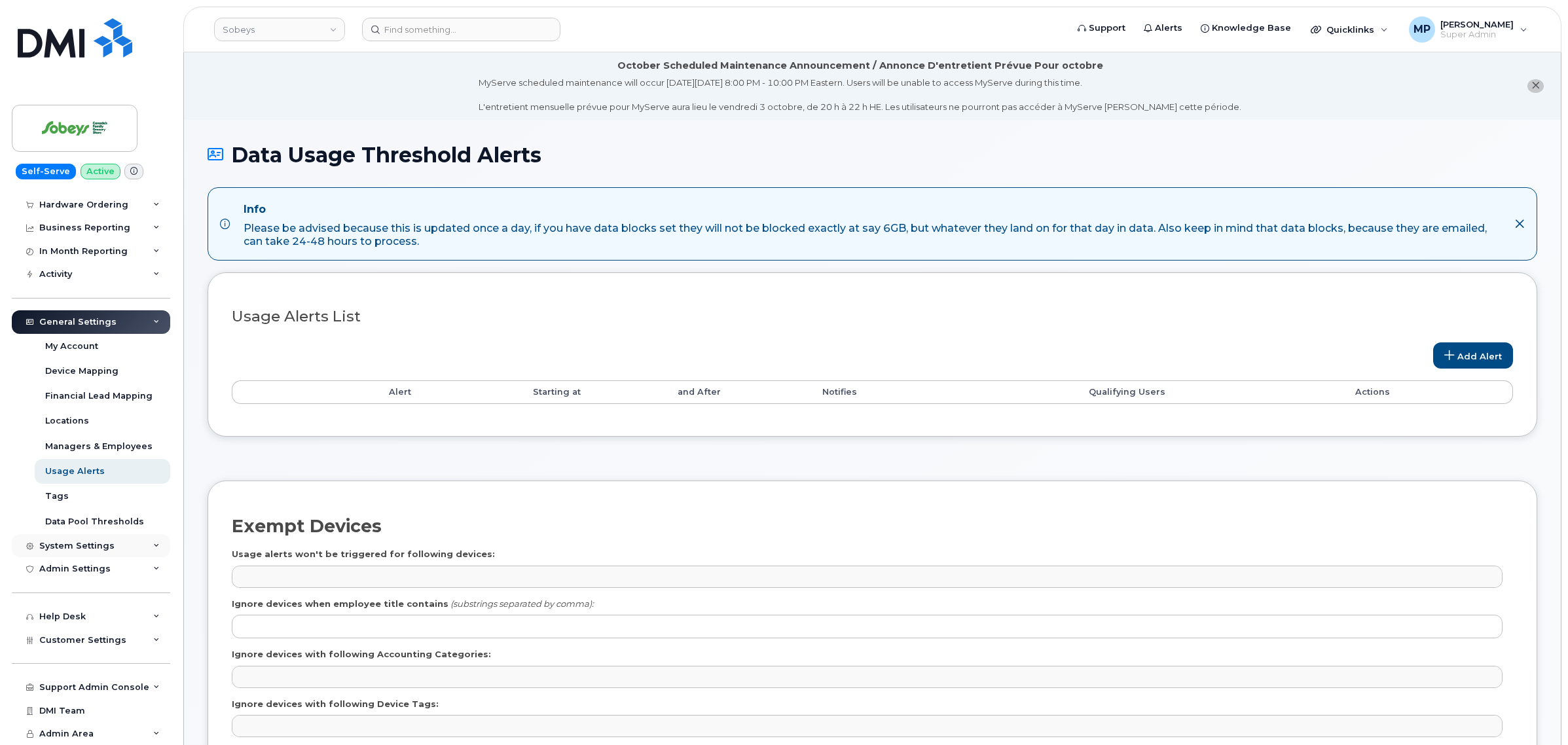
click at [69, 541] on div "System Settings" at bounding box center [77, 546] width 76 height 10
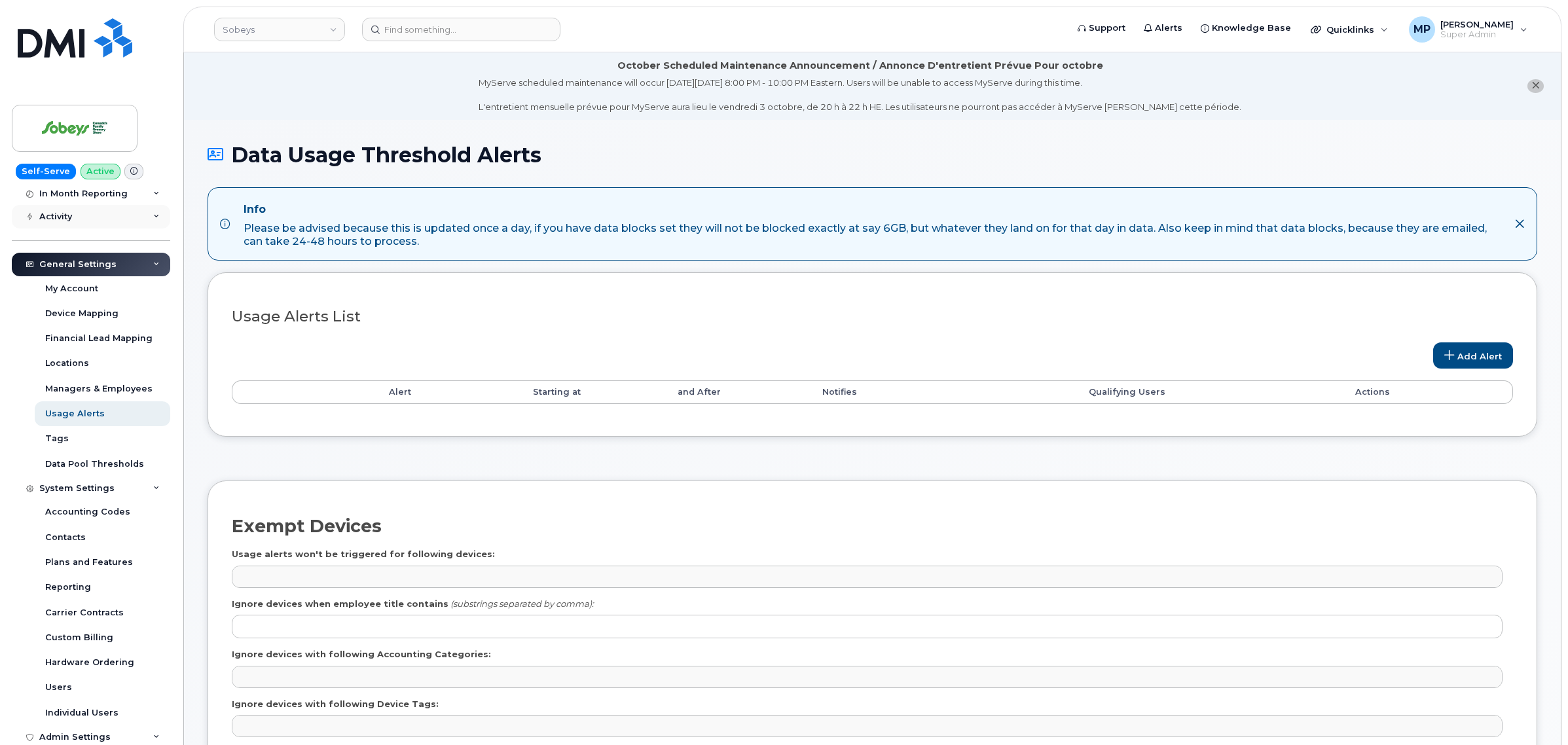
scroll to position [0, 0]
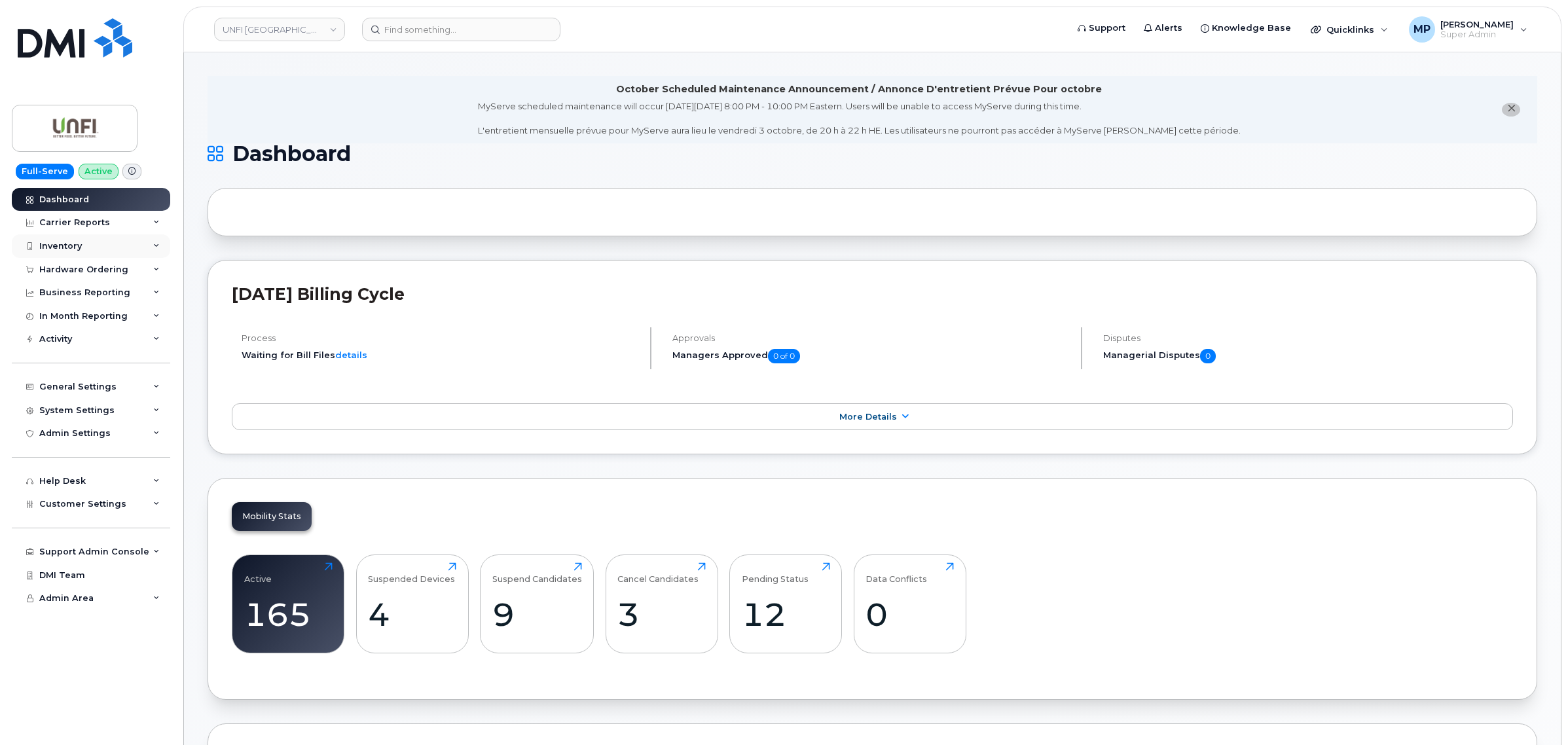
click at [65, 247] on div "Inventory" at bounding box center [61, 246] width 43 height 10
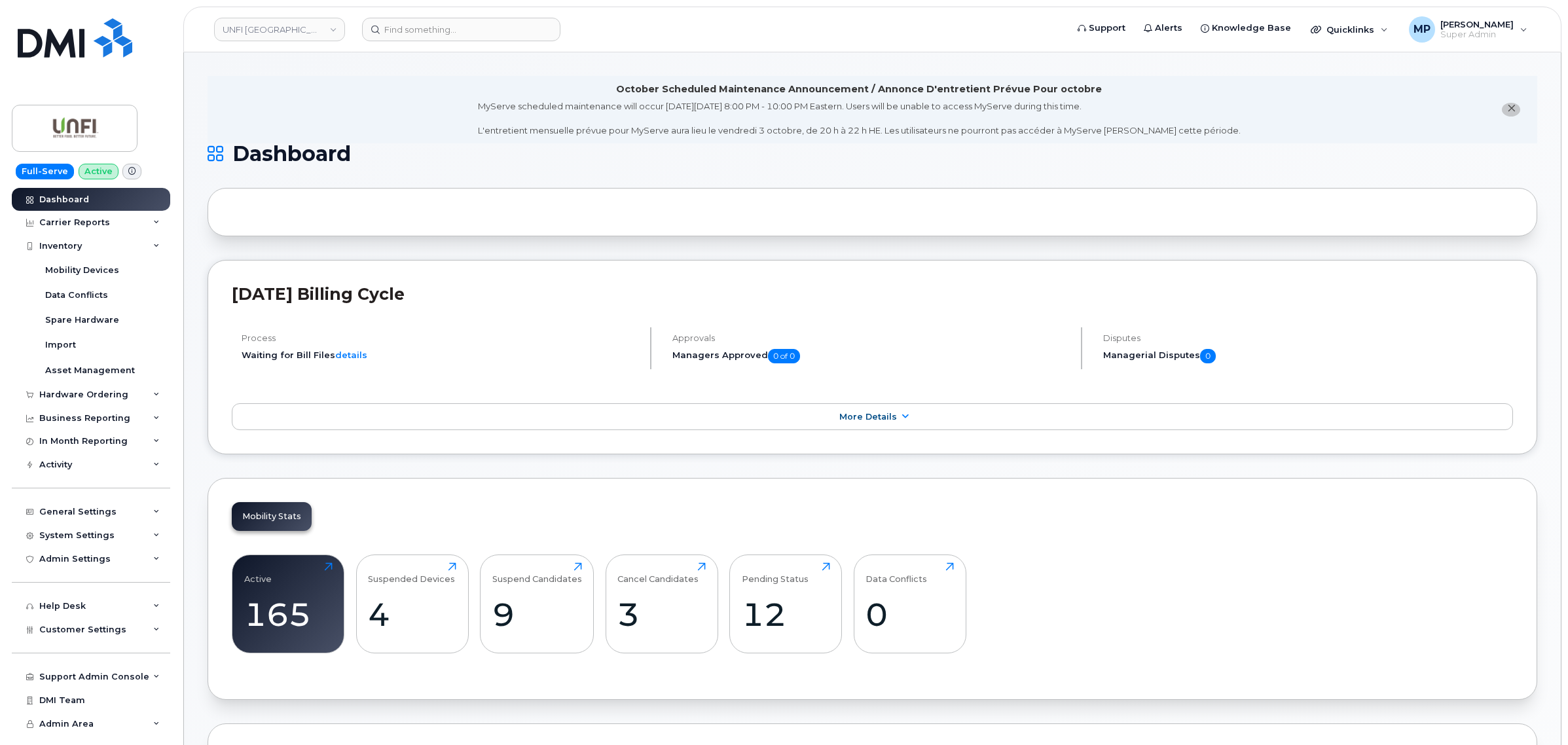
drag, startPoint x: 234, startPoint y: 295, endPoint x: 494, endPoint y: 292, distance: 260.0
click at [494, 292] on h2 "September 2025 Billing Cycle" at bounding box center [872, 293] width 1281 height 20
drag, startPoint x: 493, startPoint y: 292, endPoint x: 229, endPoint y: 296, distance: 264.0
click at [230, 296] on div "September 2025 Billing Cycle Process Waiting for Bill Files details Approvals M…" at bounding box center [872, 358] width 1330 height 196
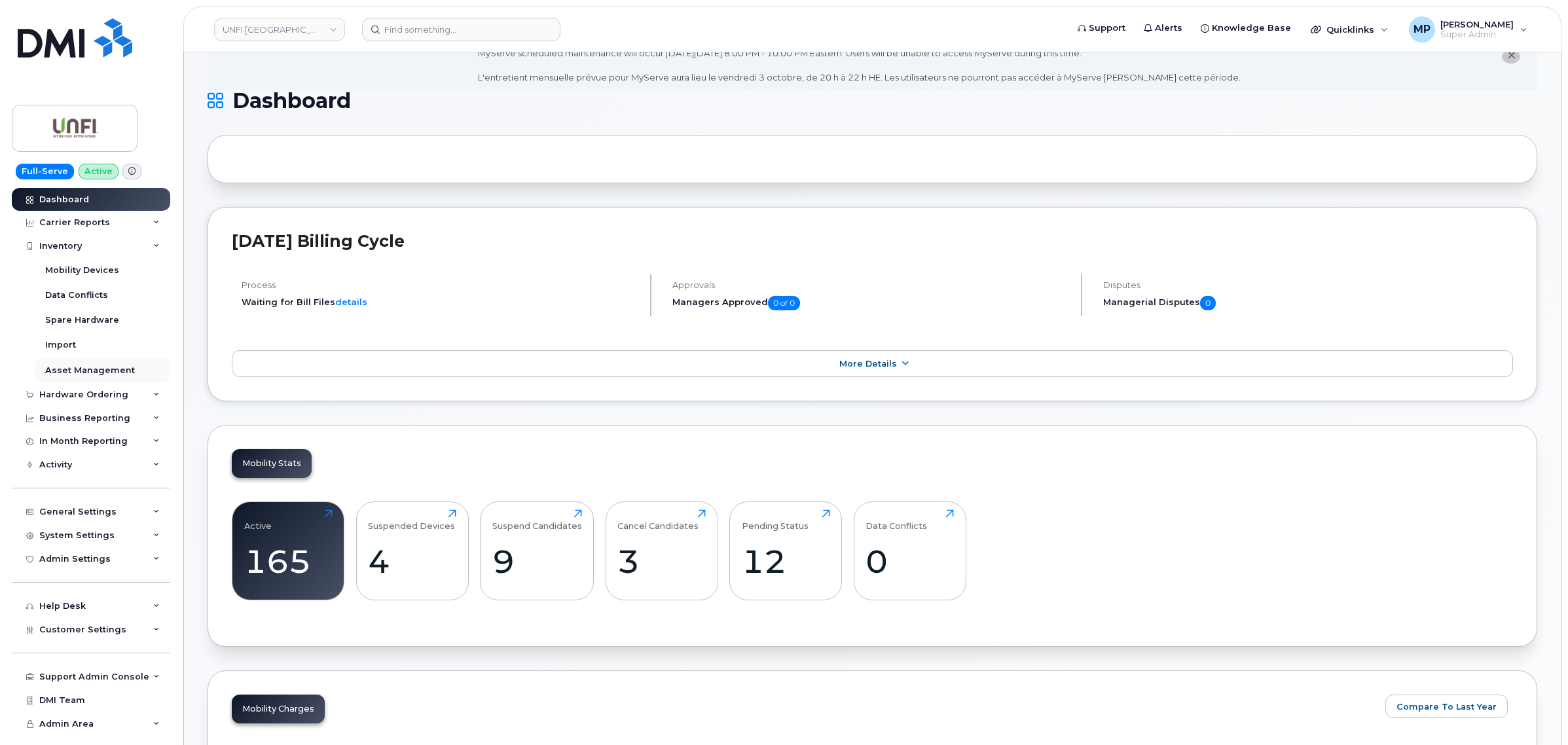
scroll to position [82, 0]
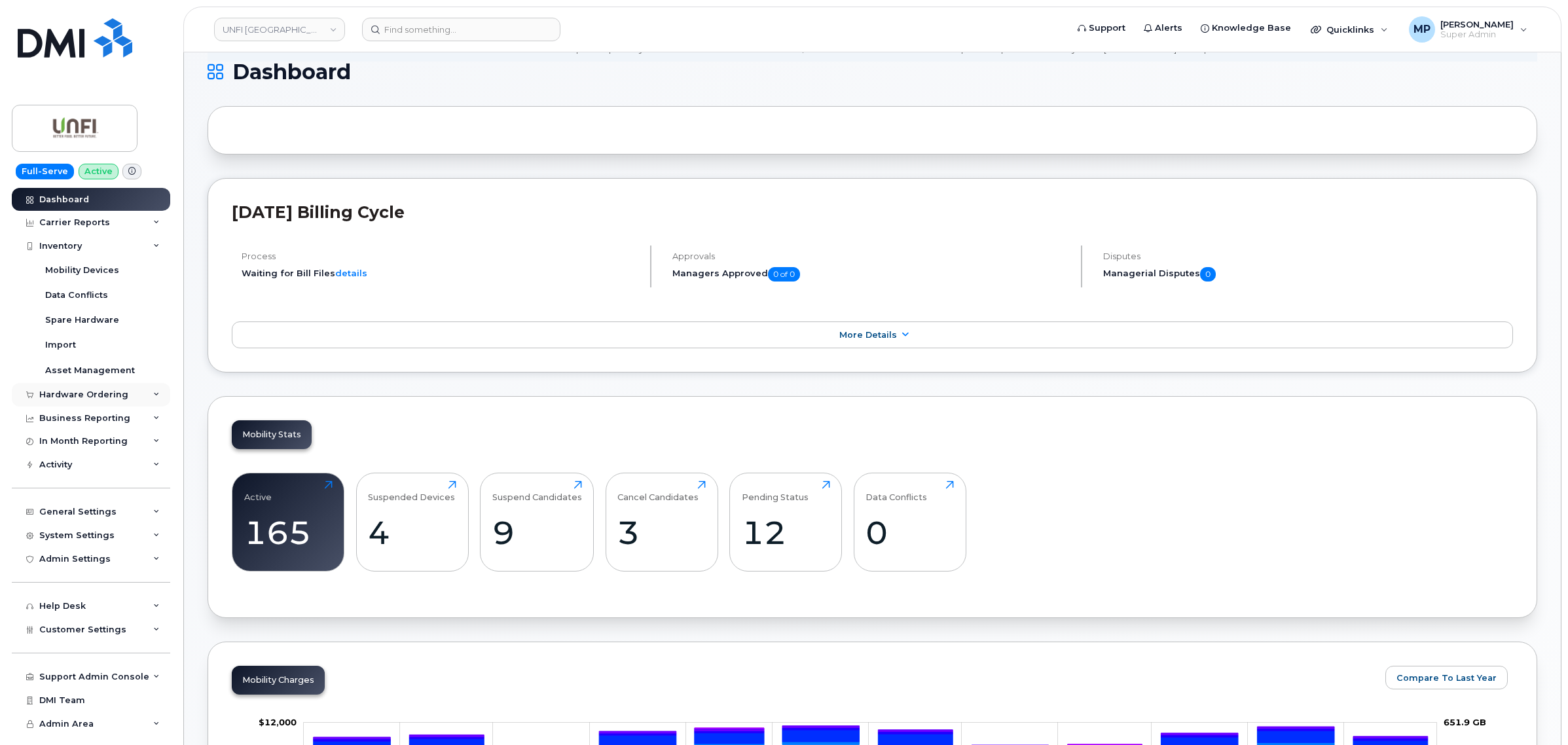
click at [76, 400] on div "Hardware Ordering" at bounding box center [84, 394] width 89 height 10
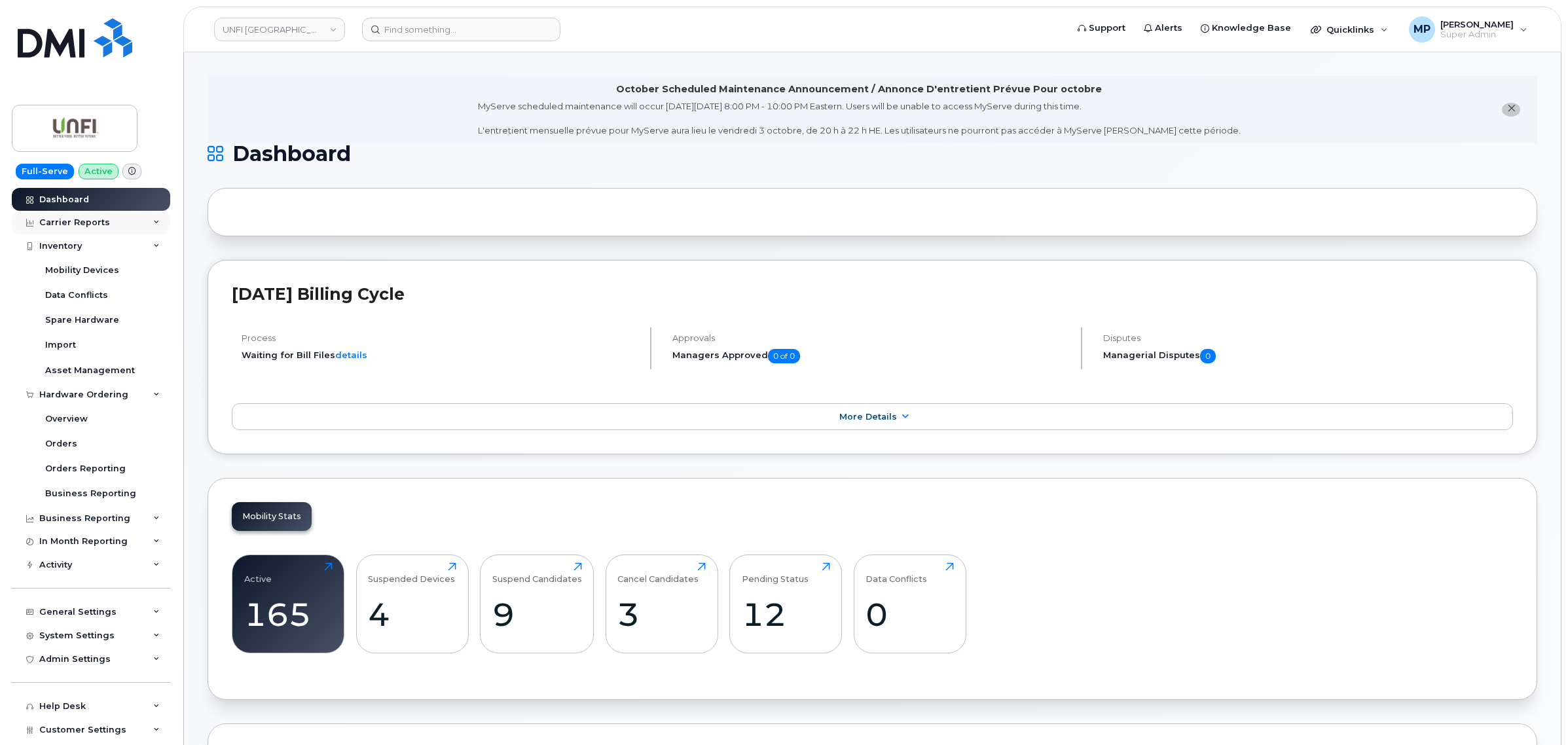
click at [62, 226] on div "Carrier Reports" at bounding box center [75, 222] width 71 height 10
click at [62, 224] on div "Carrier Reports" at bounding box center [75, 222] width 71 height 10
click at [80, 523] on div "Business Reporting" at bounding box center [84, 518] width 91 height 10
click at [74, 514] on div "Business Reporting" at bounding box center [84, 518] width 91 height 10
click at [64, 218] on div "Carrier Reports" at bounding box center [75, 222] width 71 height 10
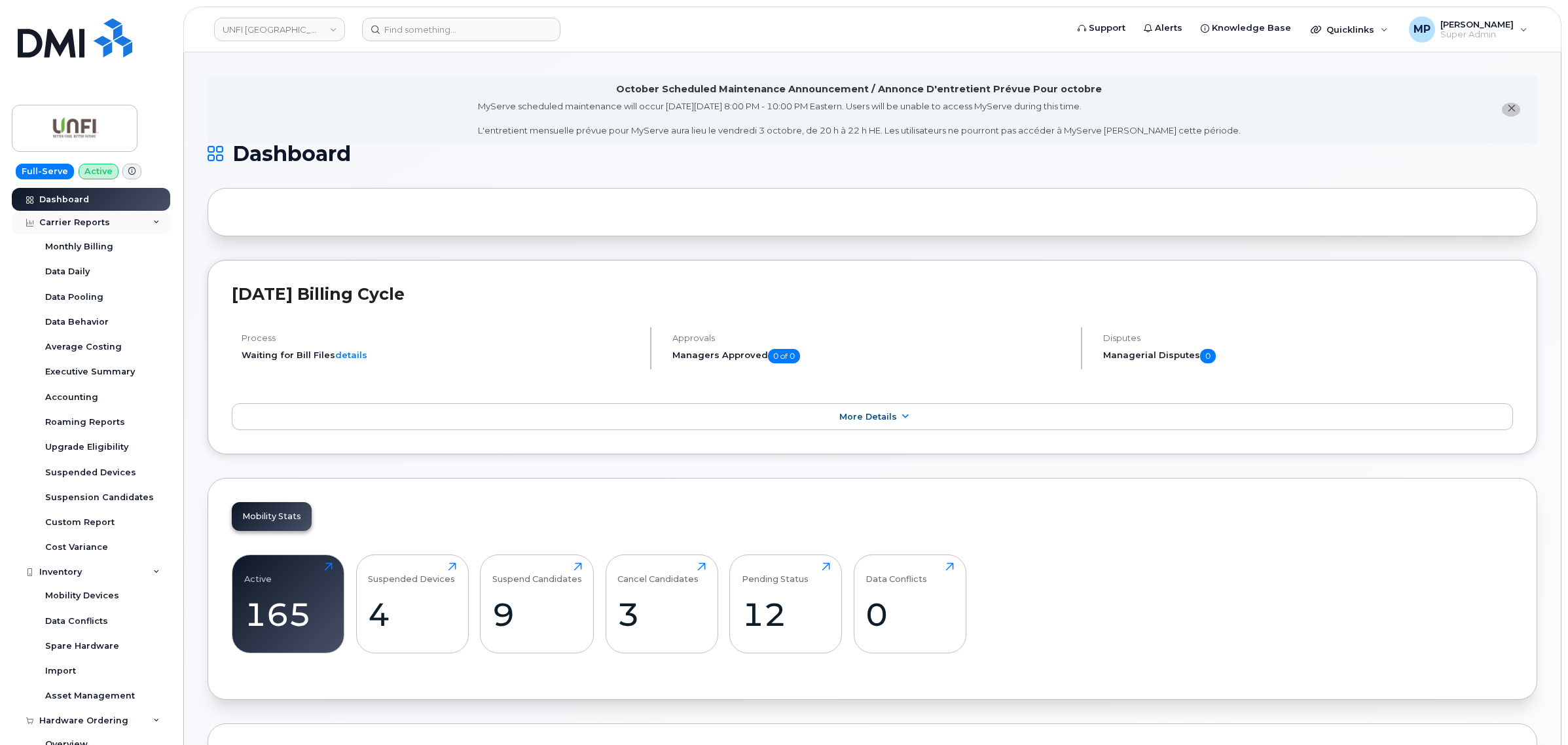
click at [64, 220] on div "Carrier Reports" at bounding box center [75, 222] width 71 height 10
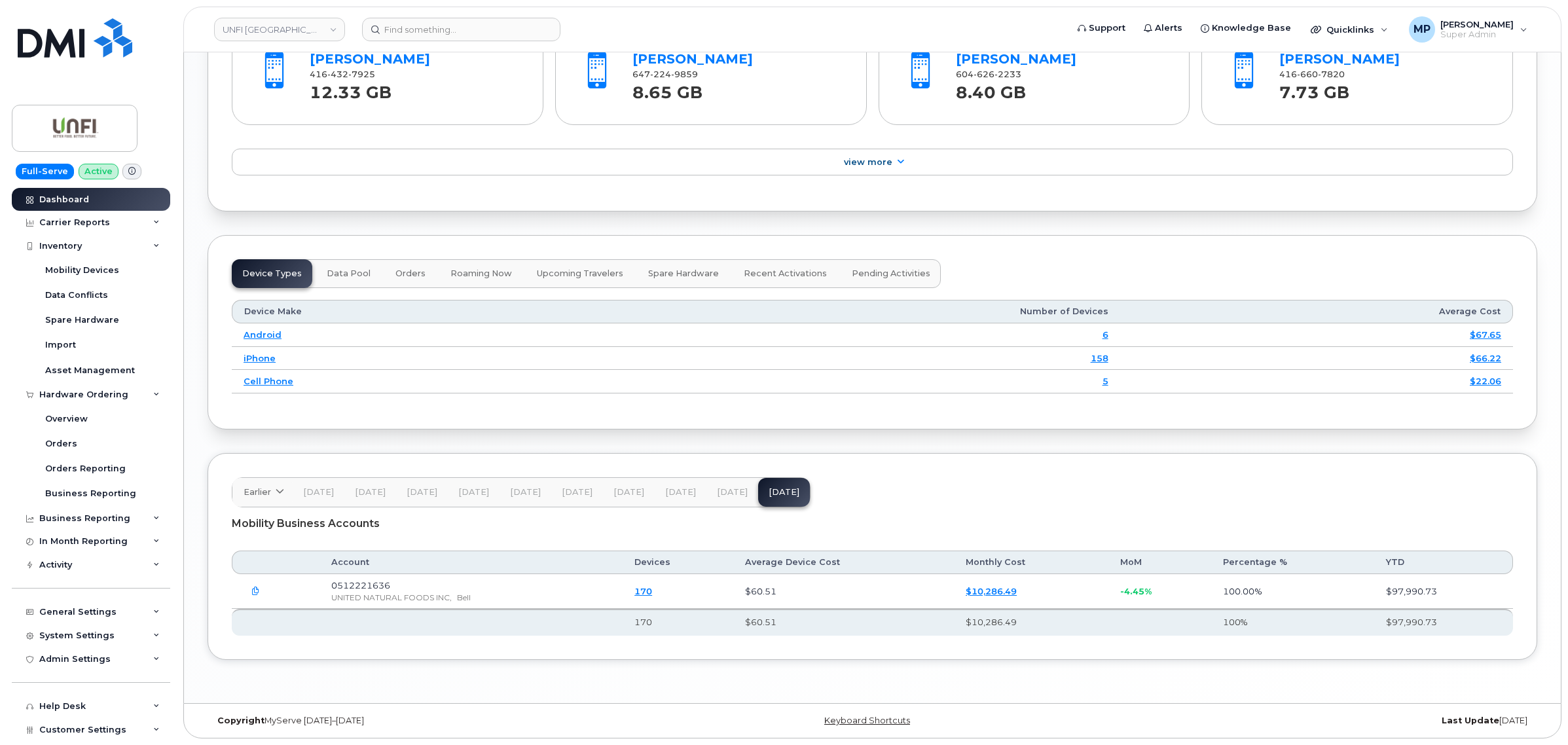
scroll to position [1522, 0]
click at [69, 561] on div "Activity" at bounding box center [91, 565] width 158 height 24
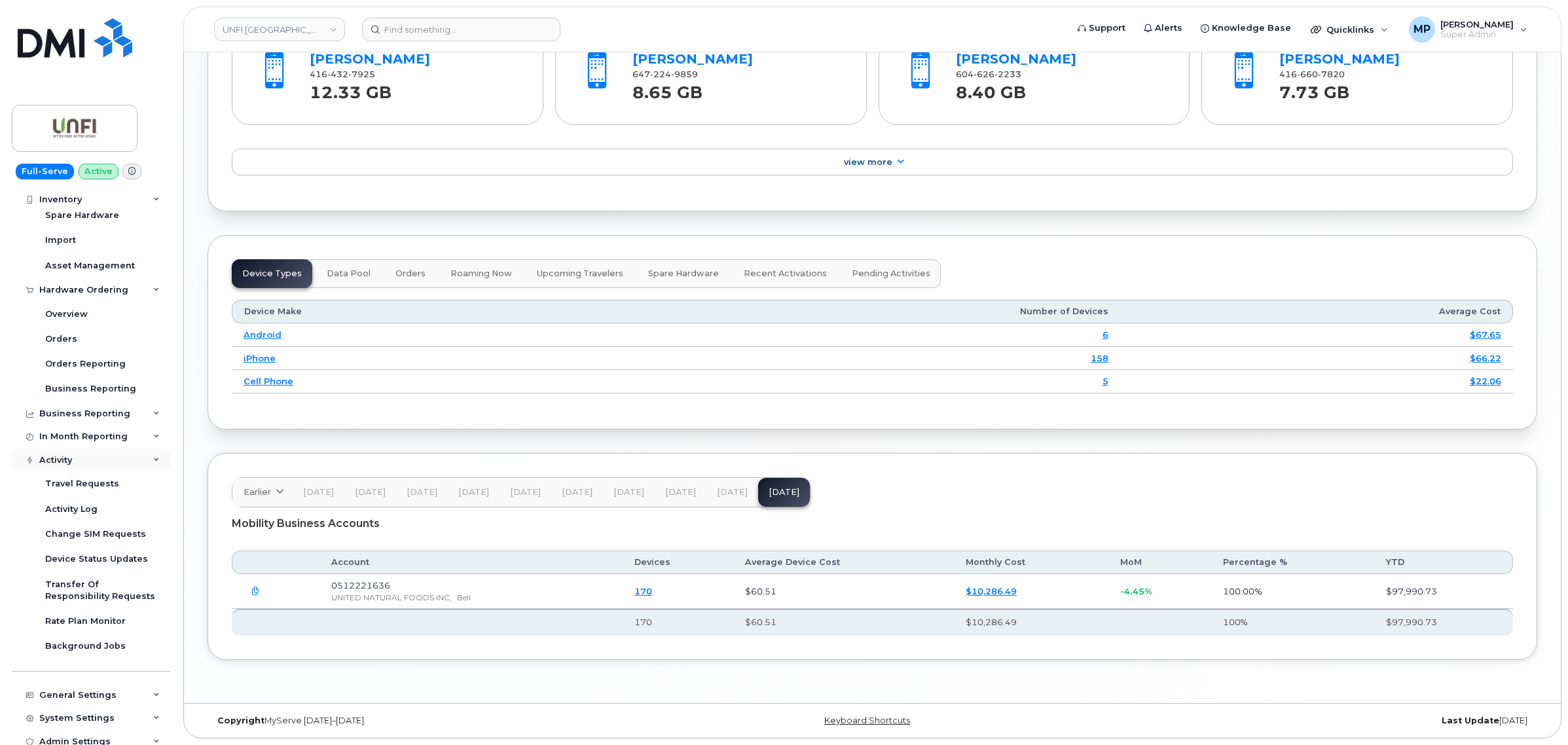
scroll to position [245, 0]
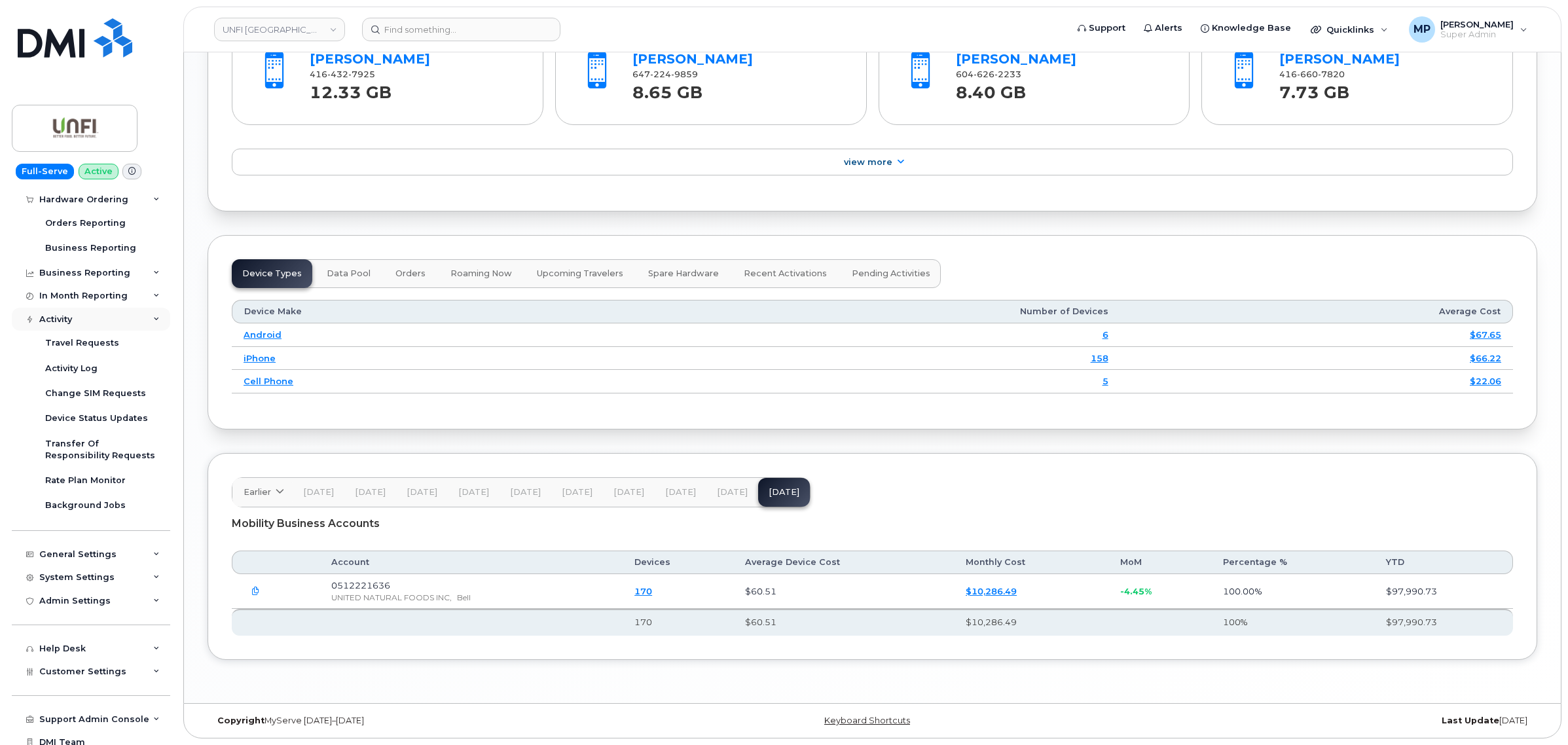
click at [74, 322] on div "Activity" at bounding box center [91, 319] width 158 height 24
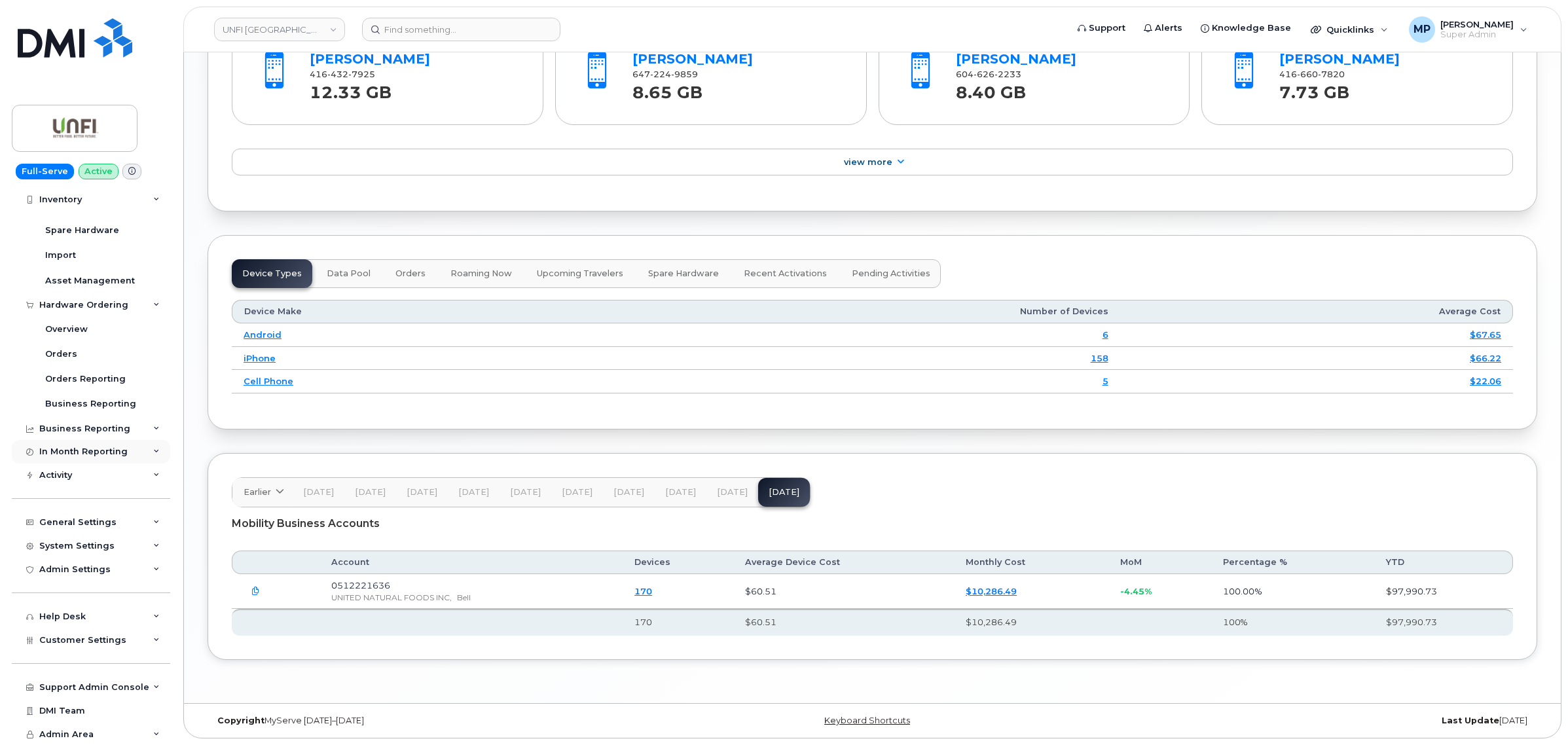
click at [87, 446] on div "In Month Reporting" at bounding box center [84, 451] width 88 height 10
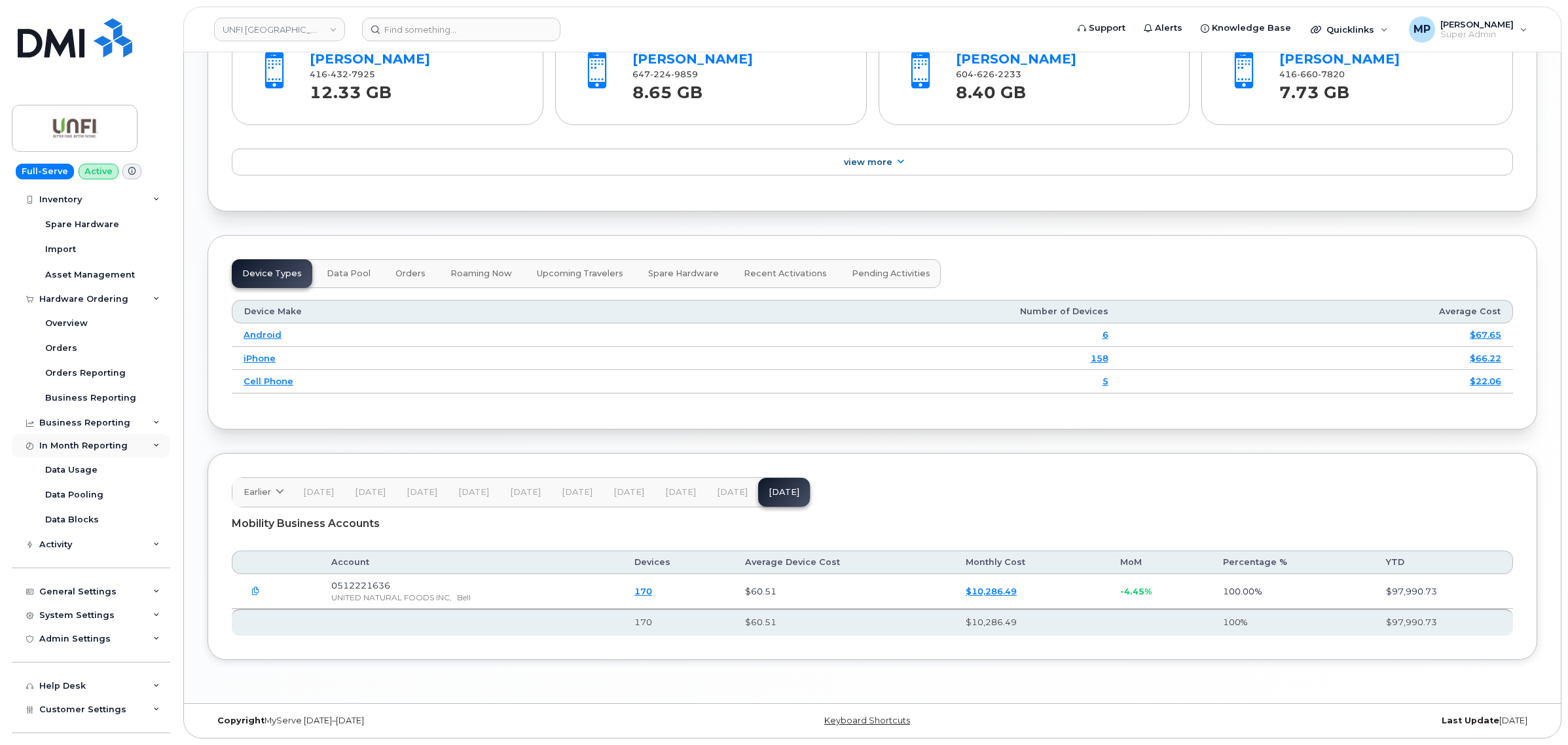
scroll to position [170, 0]
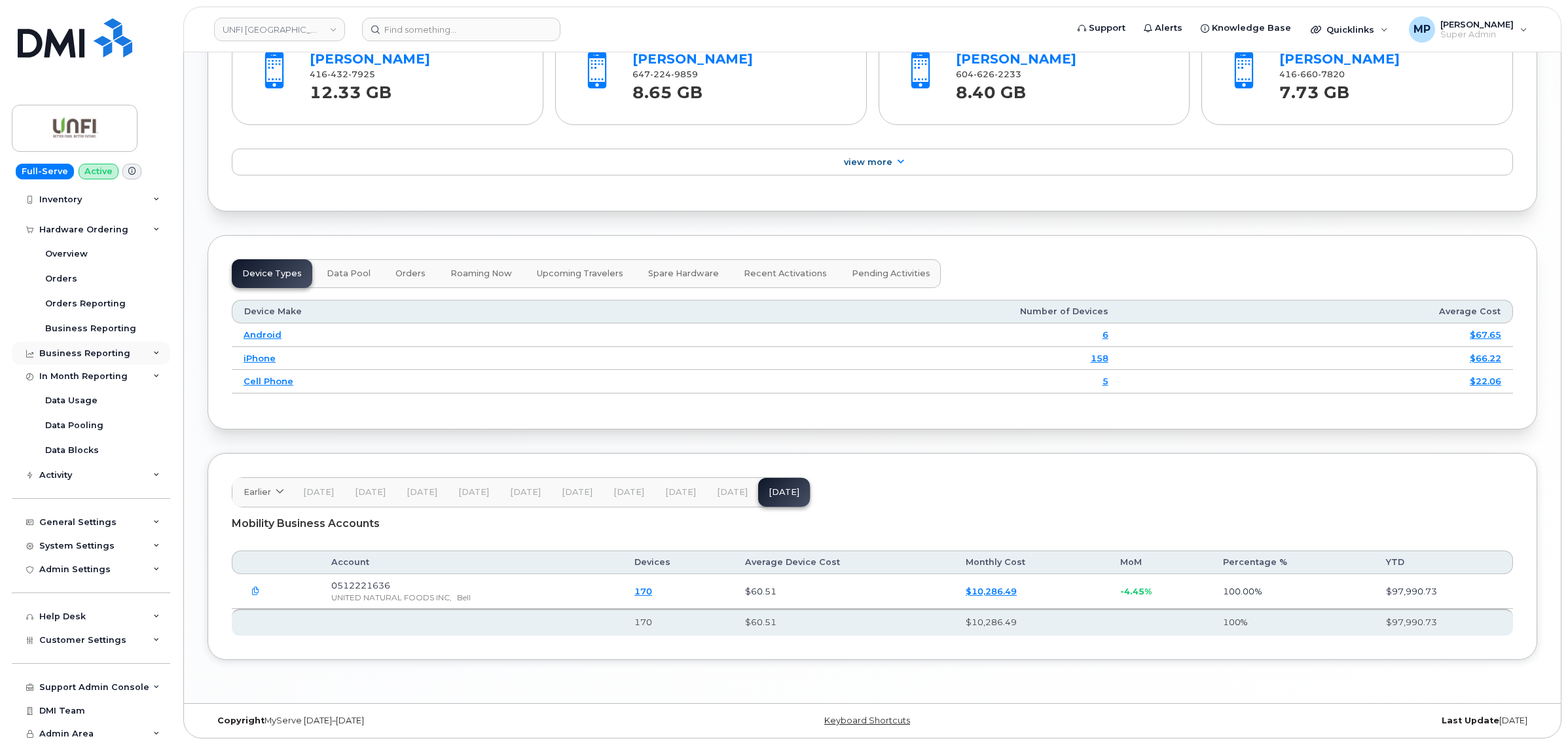
click at [84, 351] on div "Business Reporting" at bounding box center [84, 353] width 91 height 10
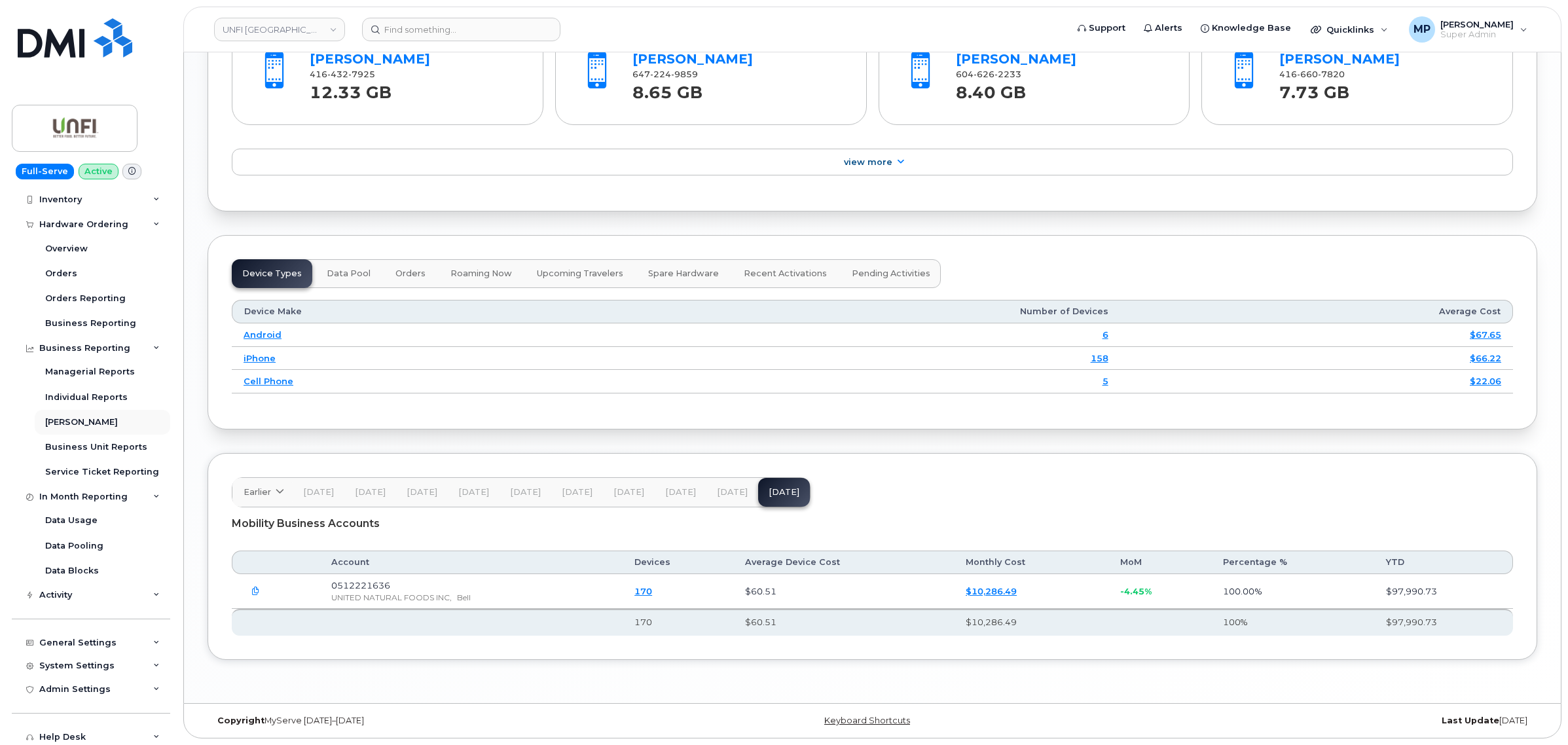
scroll to position [245, 0]
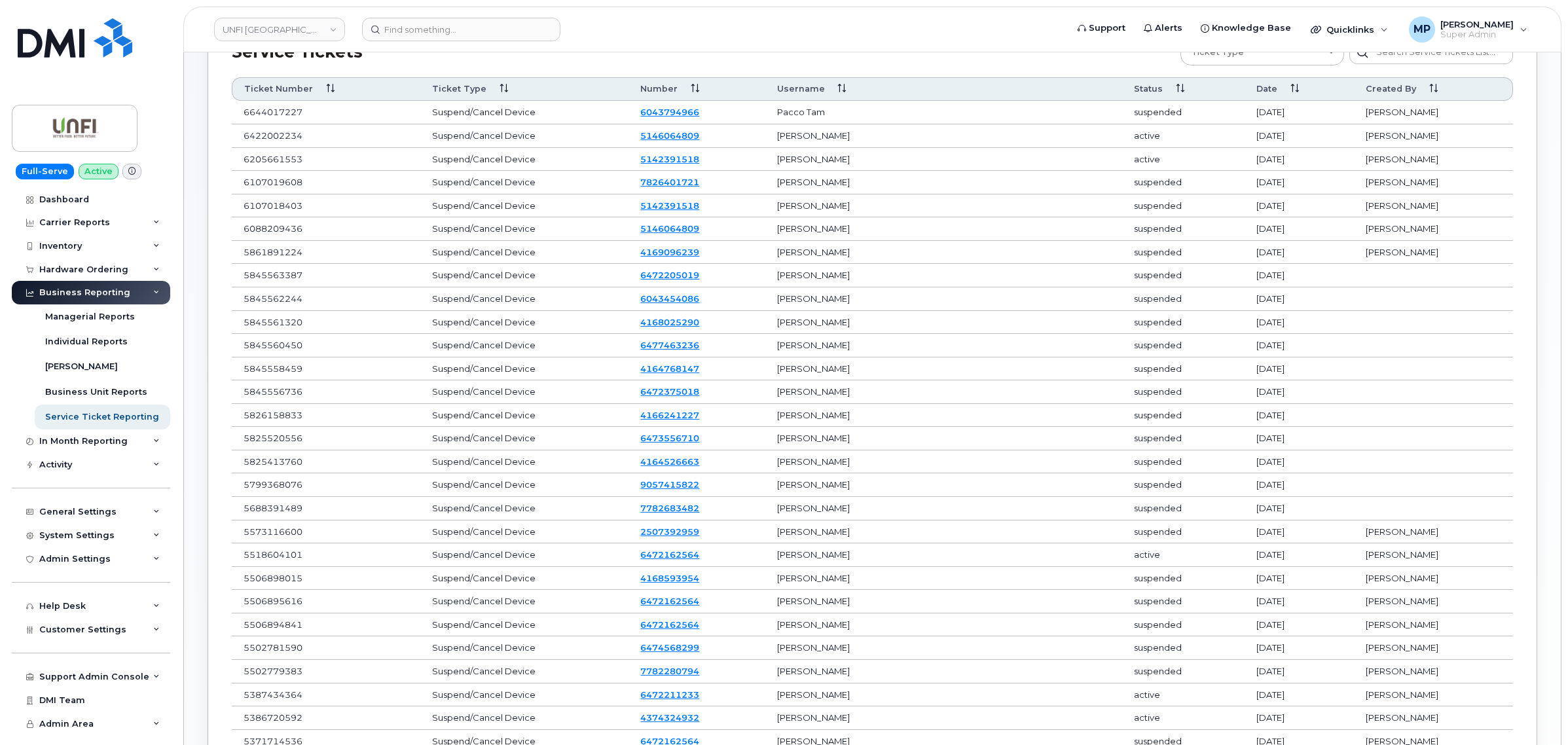
scroll to position [82, 0]
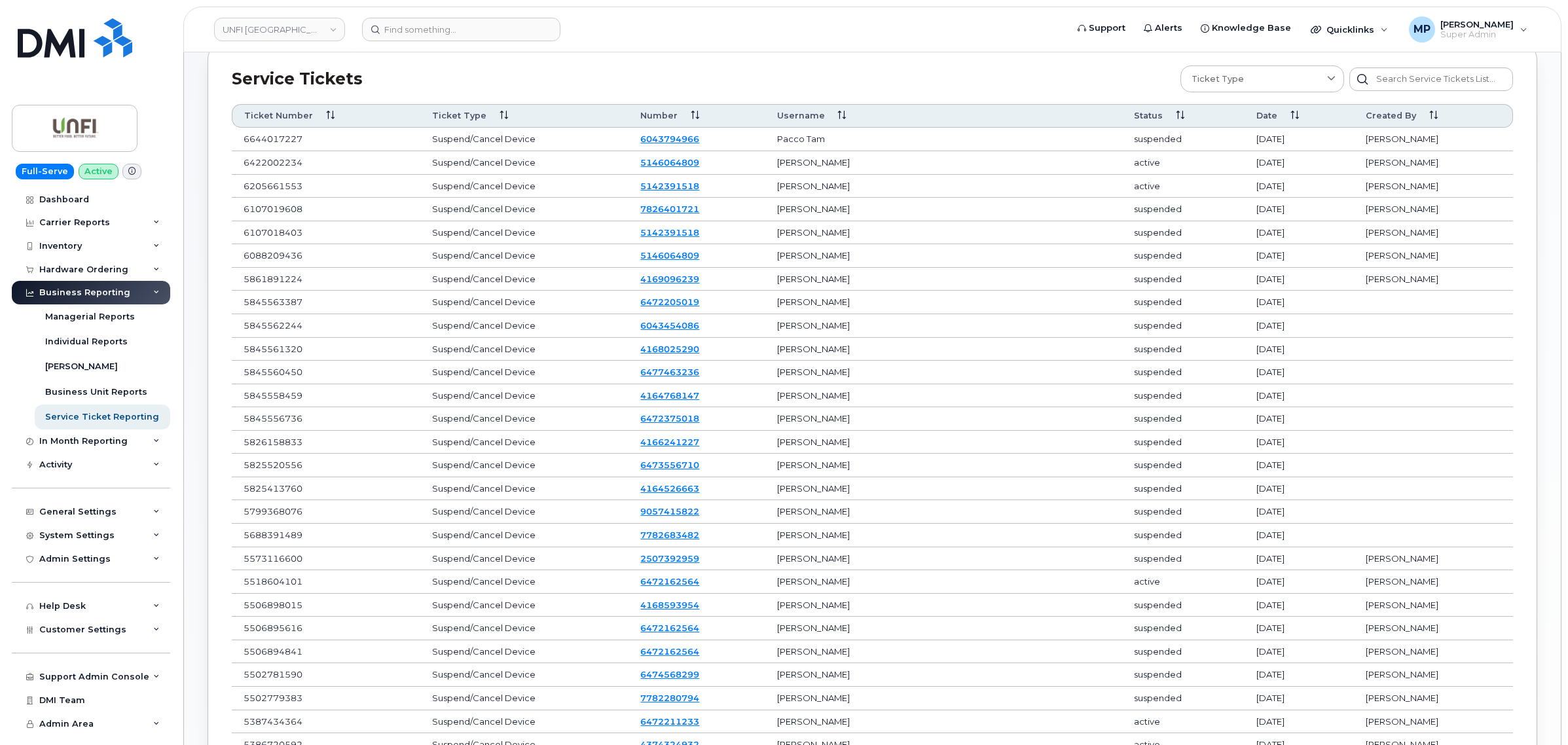
drag, startPoint x: 1104, startPoint y: 305, endPoint x: 1284, endPoint y: 540, distance: 296.0
click at [1284, 540] on tbody "6644017227 Suspend/Cancel Device 6043794966 [PERSON_NAME] suspended [DATE] [PER…" at bounding box center [872, 605] width 1281 height 955
click at [1284, 538] on td "[DATE]" at bounding box center [1299, 535] width 110 height 24
drag, startPoint x: 1287, startPoint y: 538, endPoint x: 1092, endPoint y: 306, distance: 303.1
click at [1094, 307] on tbody "6644017227 Suspend/Cancel Device 6043794966 [PERSON_NAME] suspended [DATE] [PER…" at bounding box center [872, 605] width 1281 height 955
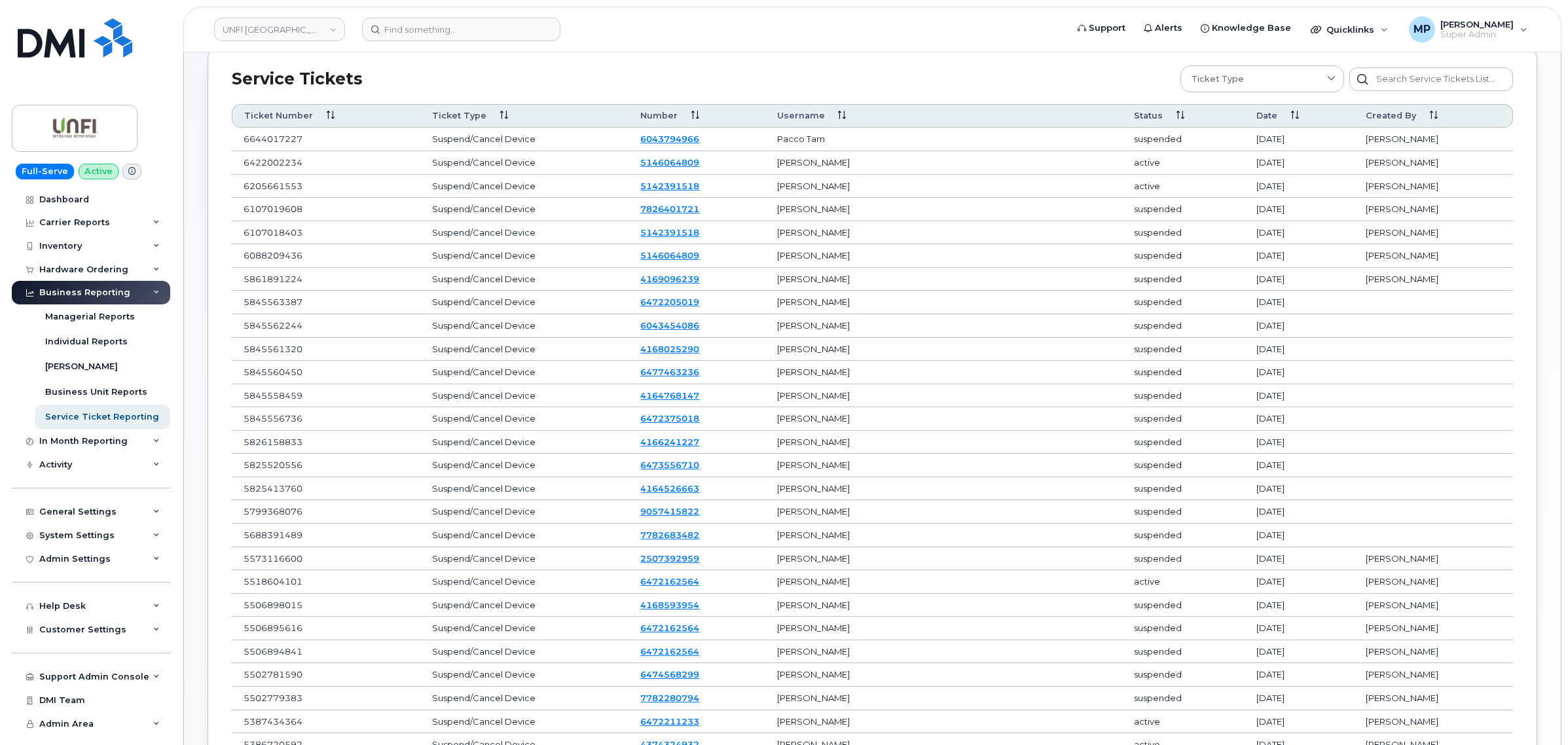
click at [1123, 306] on td "suspended" at bounding box center [1183, 303] width 122 height 24
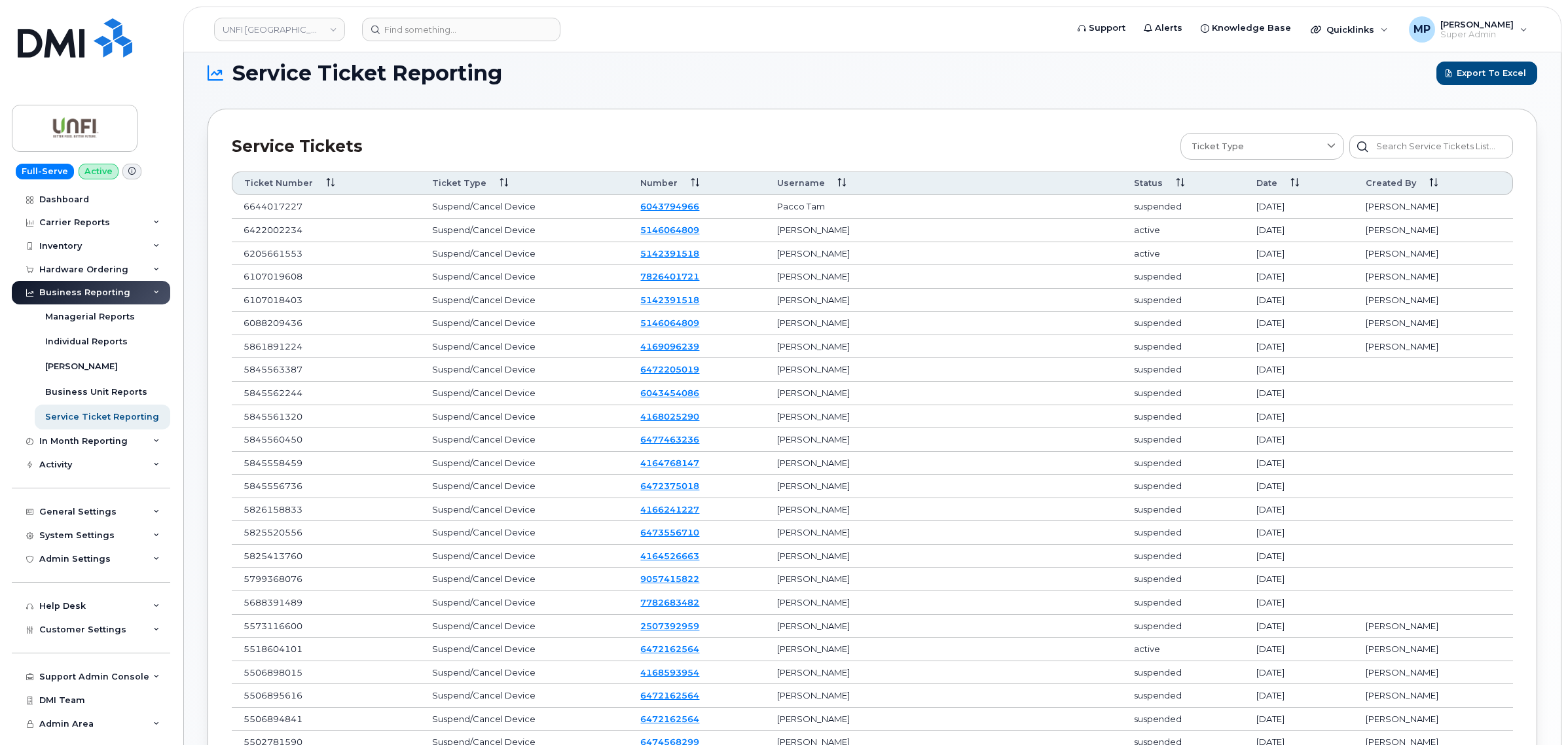
scroll to position [0, 0]
